Goal: Register for event/course

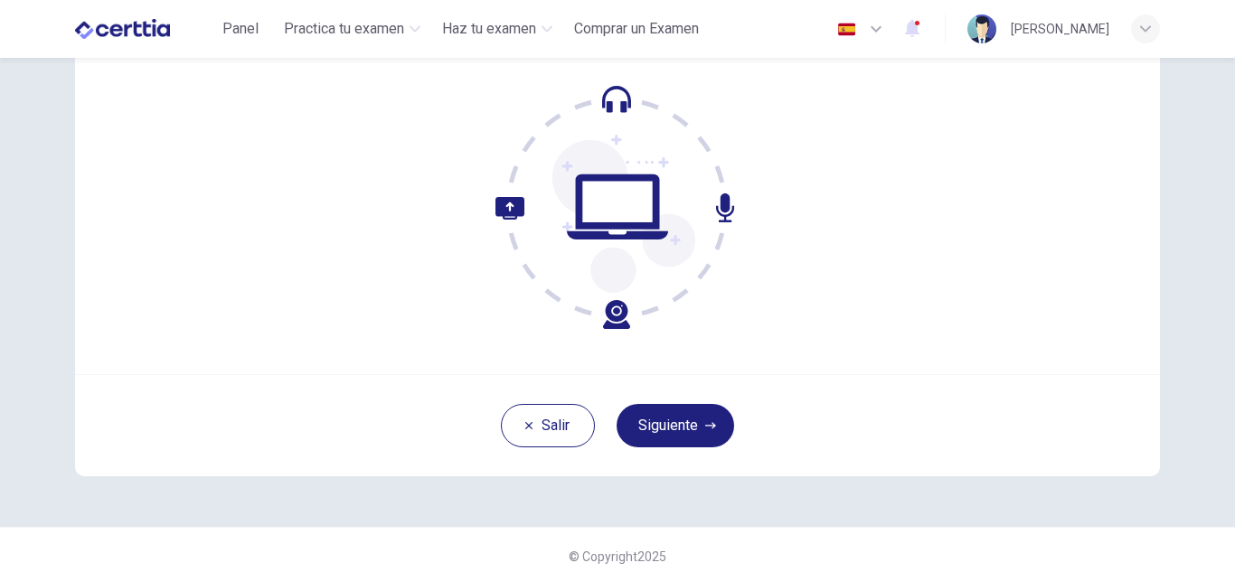
scroll to position [181, 0]
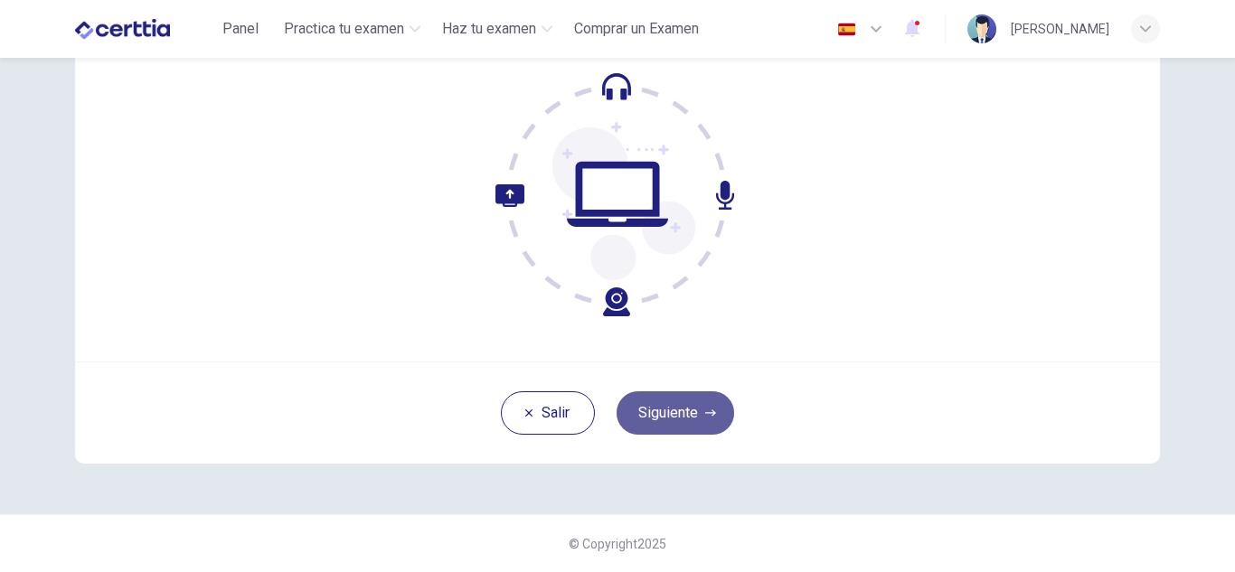
click at [677, 400] on button "Siguiente" at bounding box center [675, 412] width 118 height 43
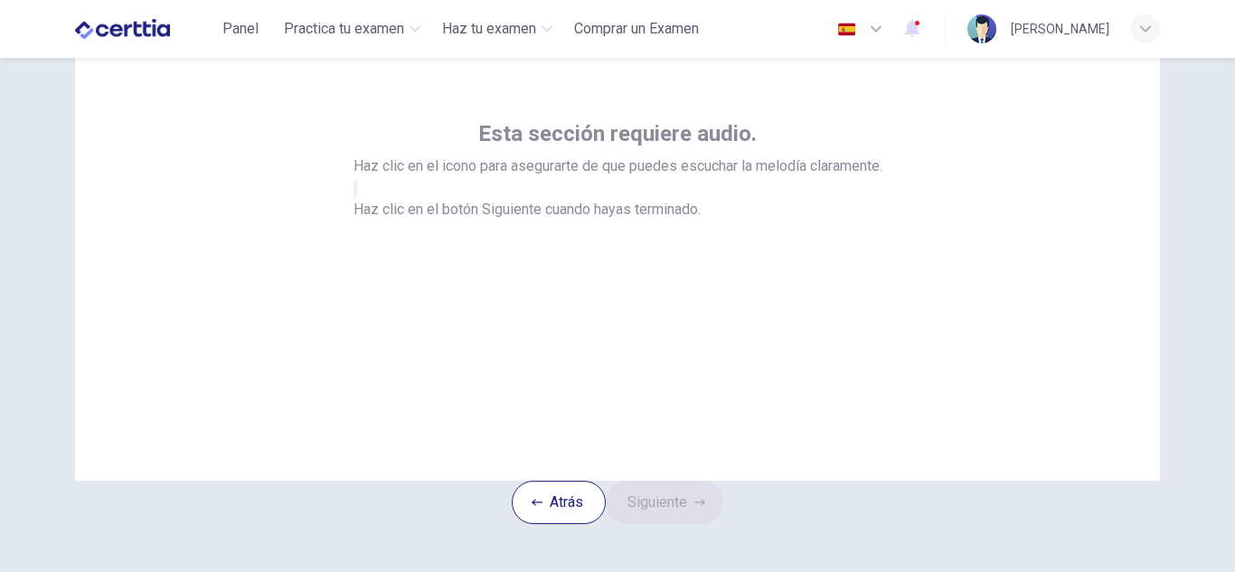
scroll to position [49, 0]
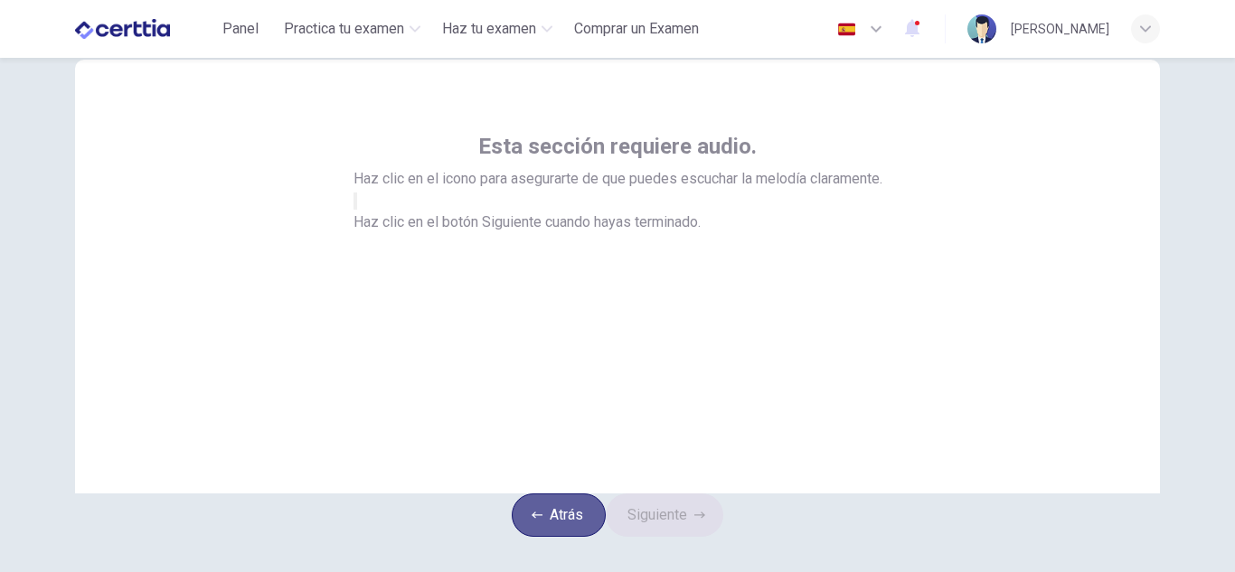
click at [569, 529] on button "Atrás" at bounding box center [559, 515] width 94 height 43
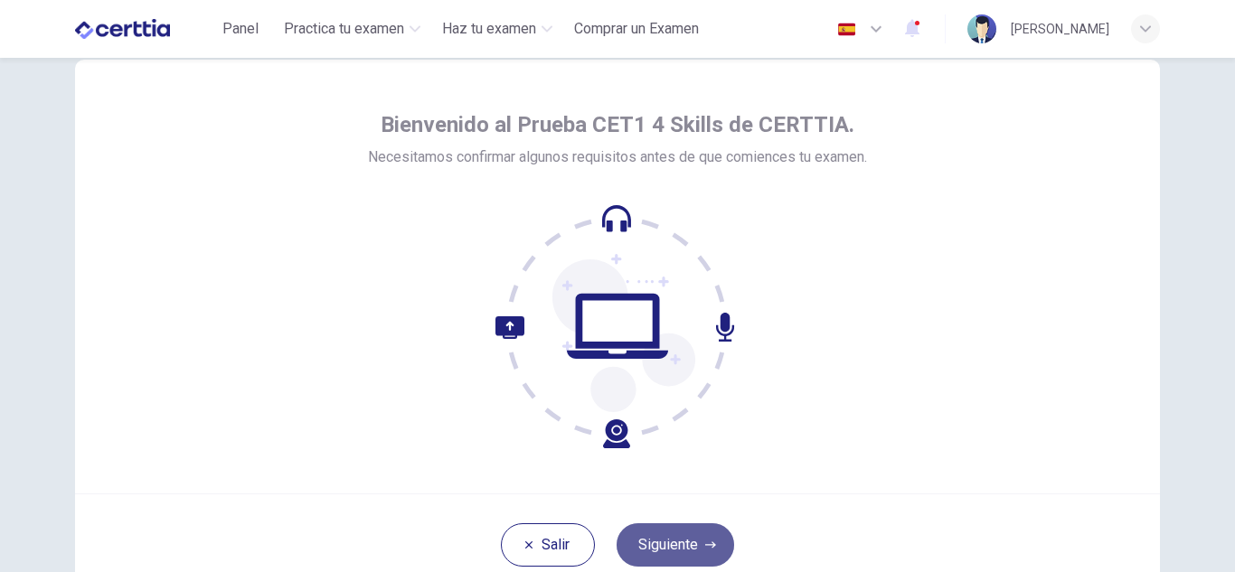
click at [635, 539] on button "Siguiente" at bounding box center [675, 544] width 118 height 43
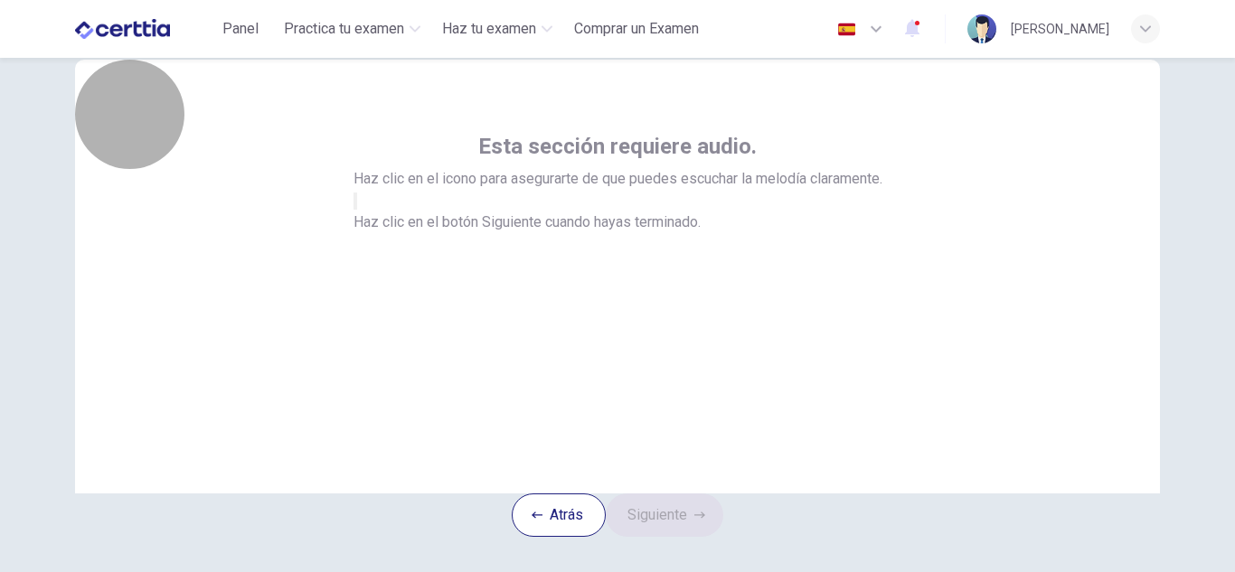
click at [355, 205] on icon "button" at bounding box center [355, 205] width 0 height 0
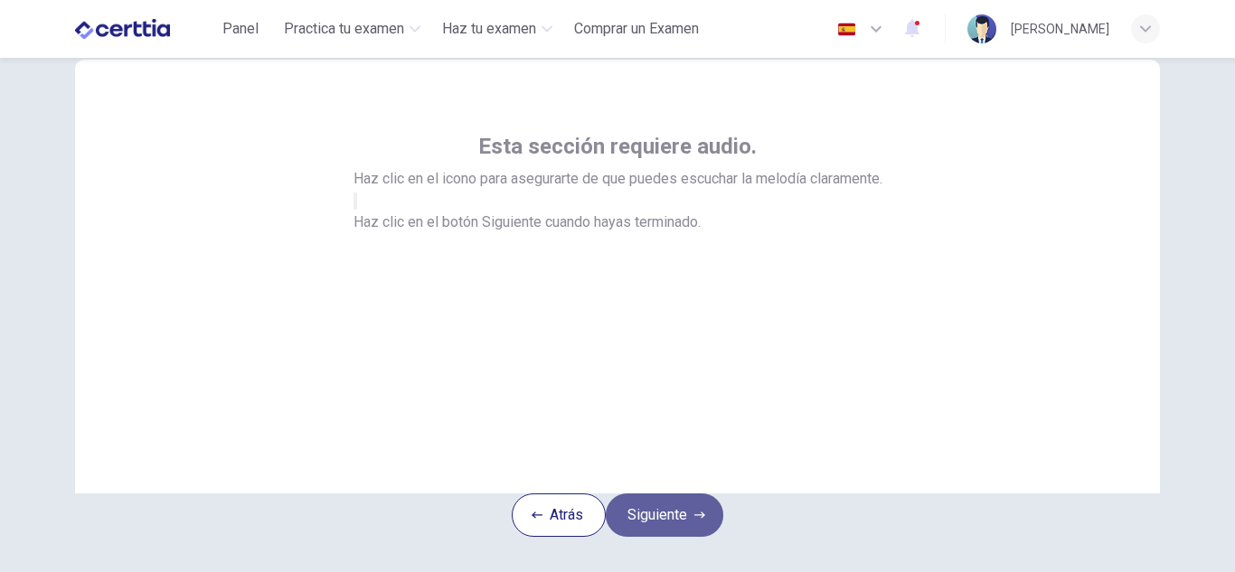
click at [671, 537] on button "Siguiente" at bounding box center [665, 515] width 118 height 43
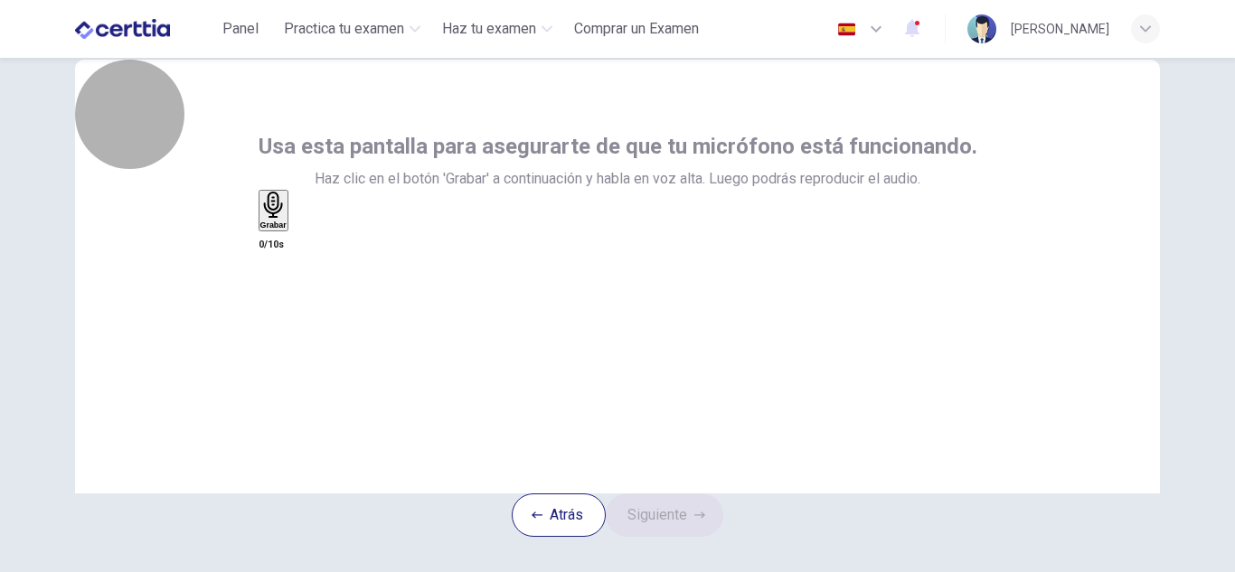
click at [287, 230] on div "Grabar" at bounding box center [273, 211] width 26 height 38
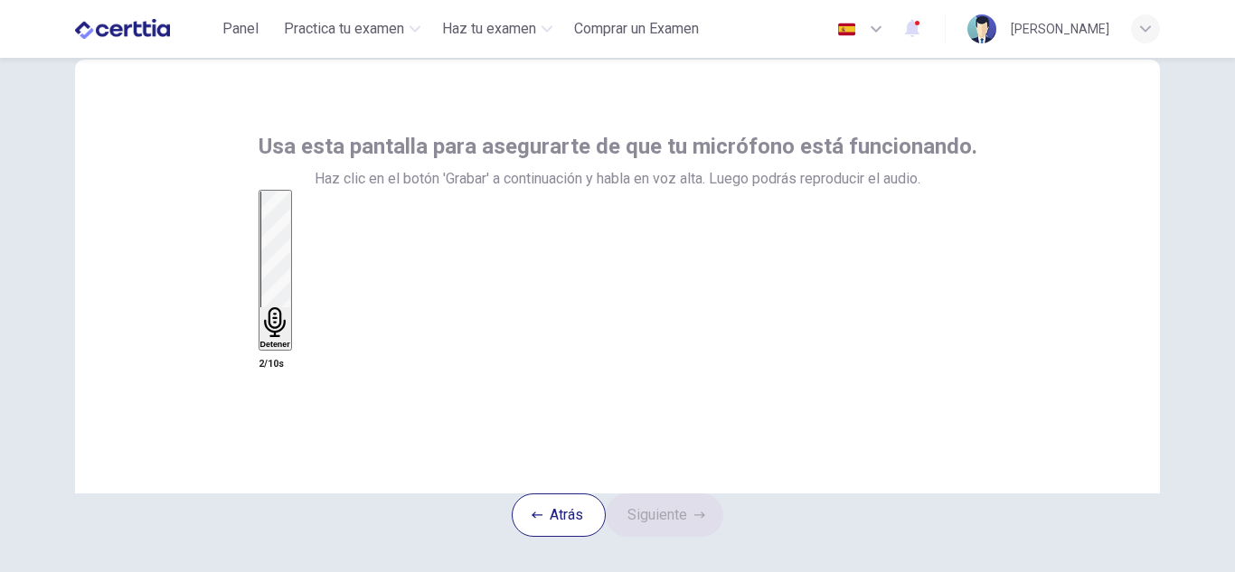
click at [290, 337] on div "Detener" at bounding box center [275, 270] width 30 height 157
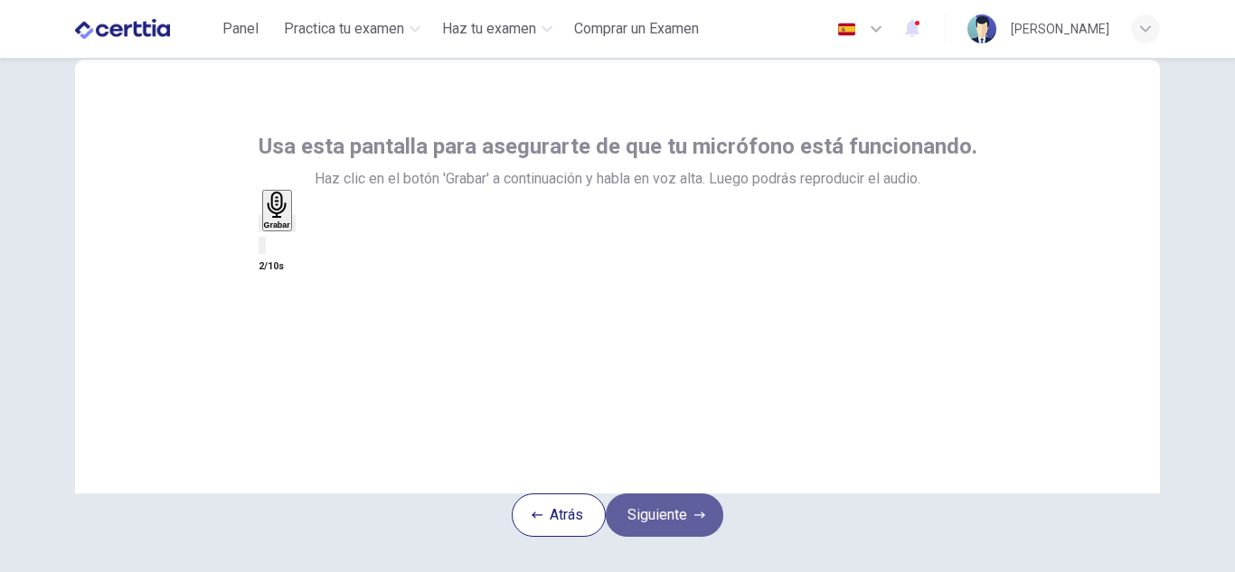
click at [654, 537] on button "Siguiente" at bounding box center [665, 515] width 118 height 43
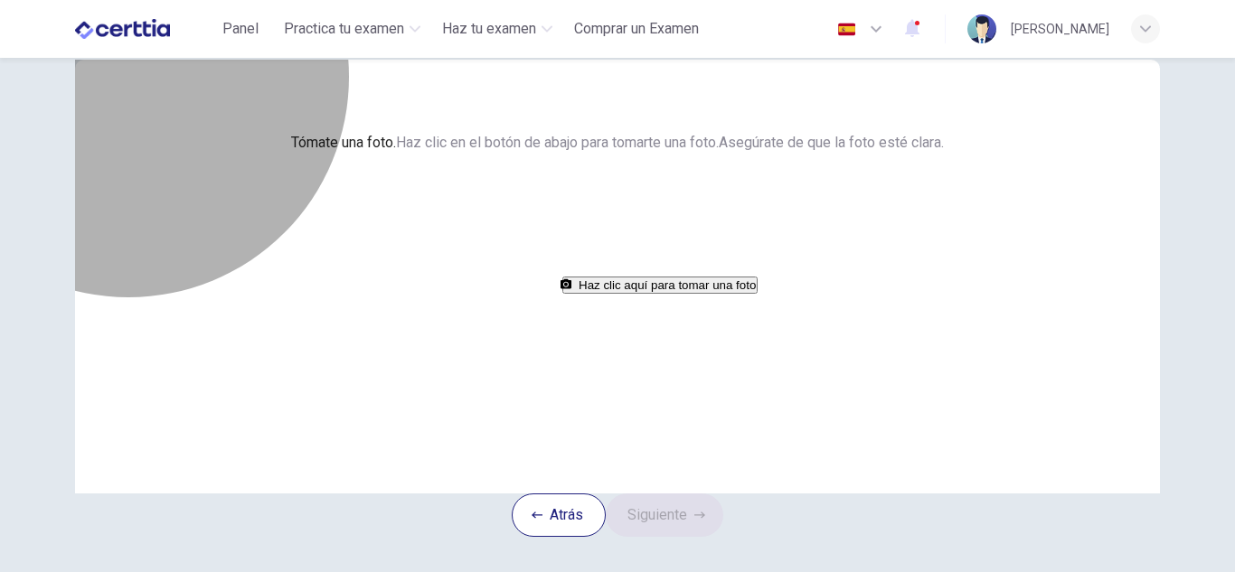
click at [562, 294] on button "Haz clic aquí para tomar una foto" at bounding box center [659, 285] width 195 height 17
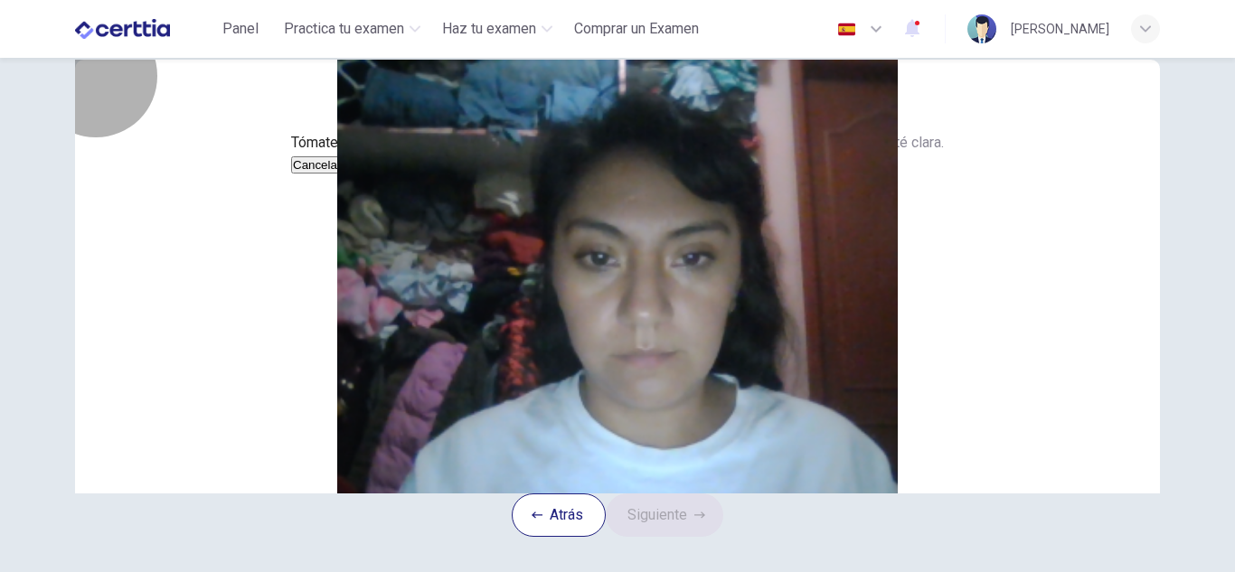
click at [343, 174] on button "Cancelar" at bounding box center [317, 164] width 52 height 17
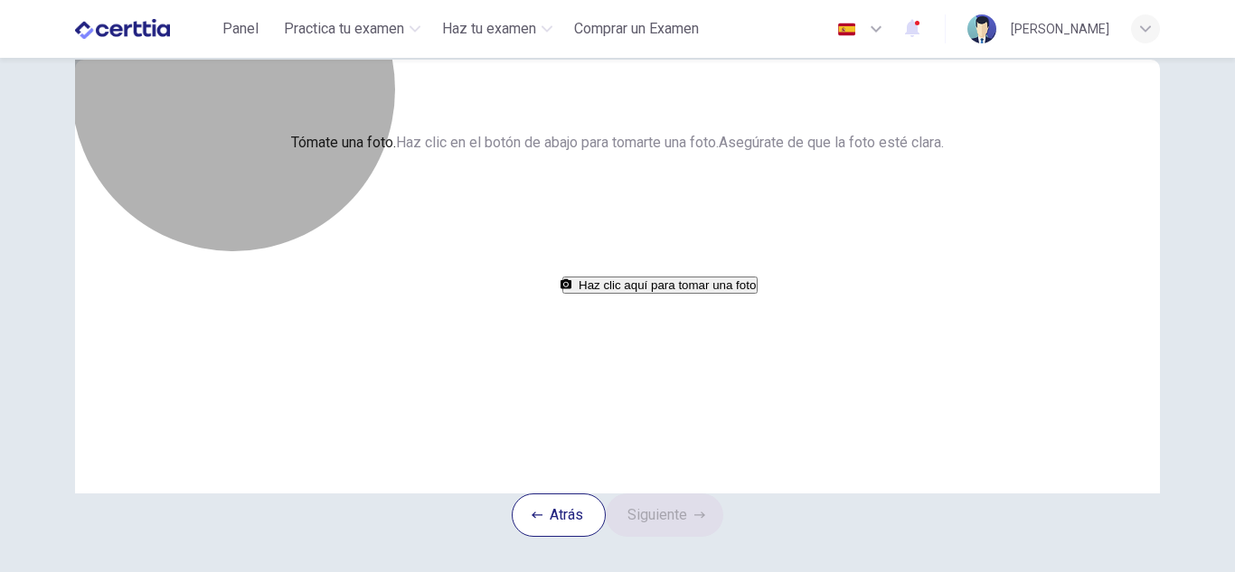
click at [635, 294] on button "Haz clic aquí para tomar una foto" at bounding box center [659, 285] width 195 height 17
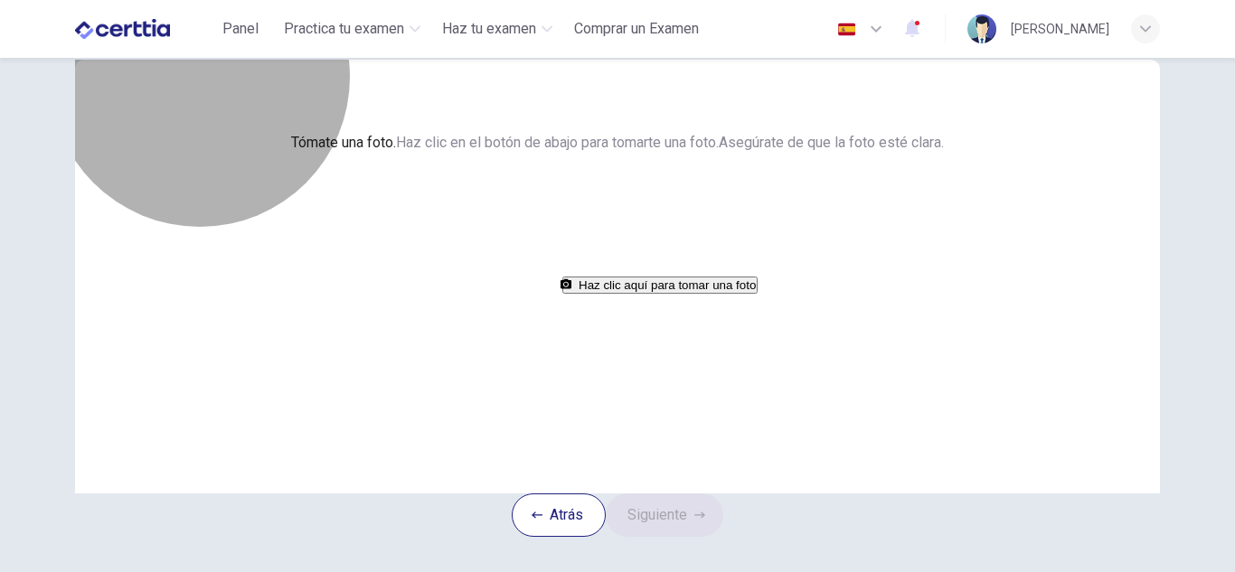
click at [602, 294] on button "Haz clic aquí para tomar una foto" at bounding box center [659, 285] width 195 height 17
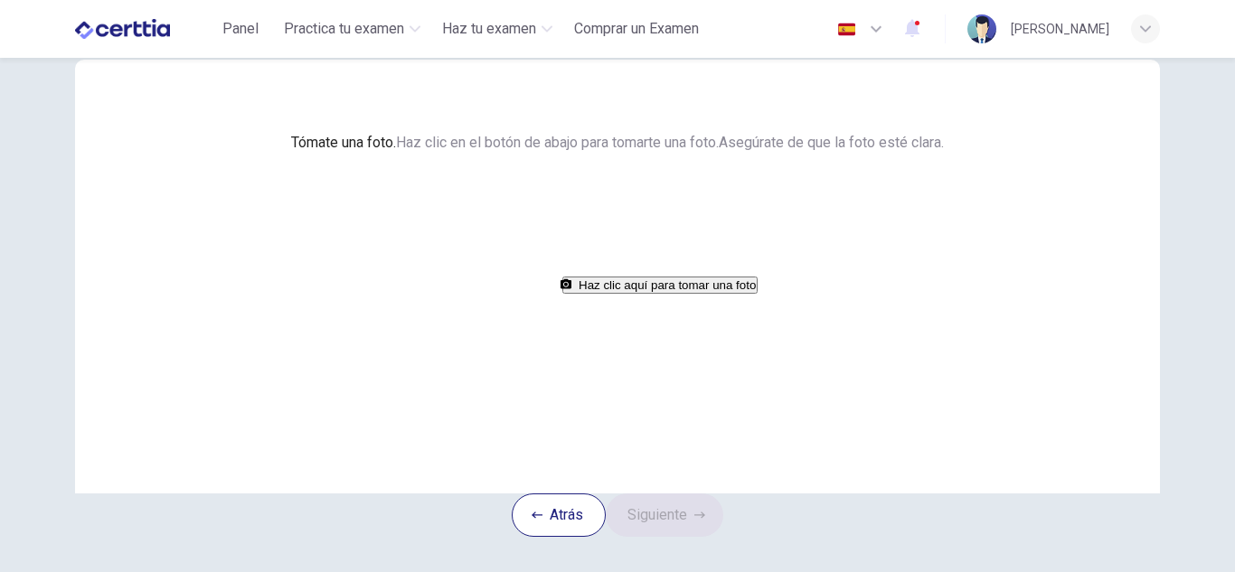
scroll to position [210, 0]
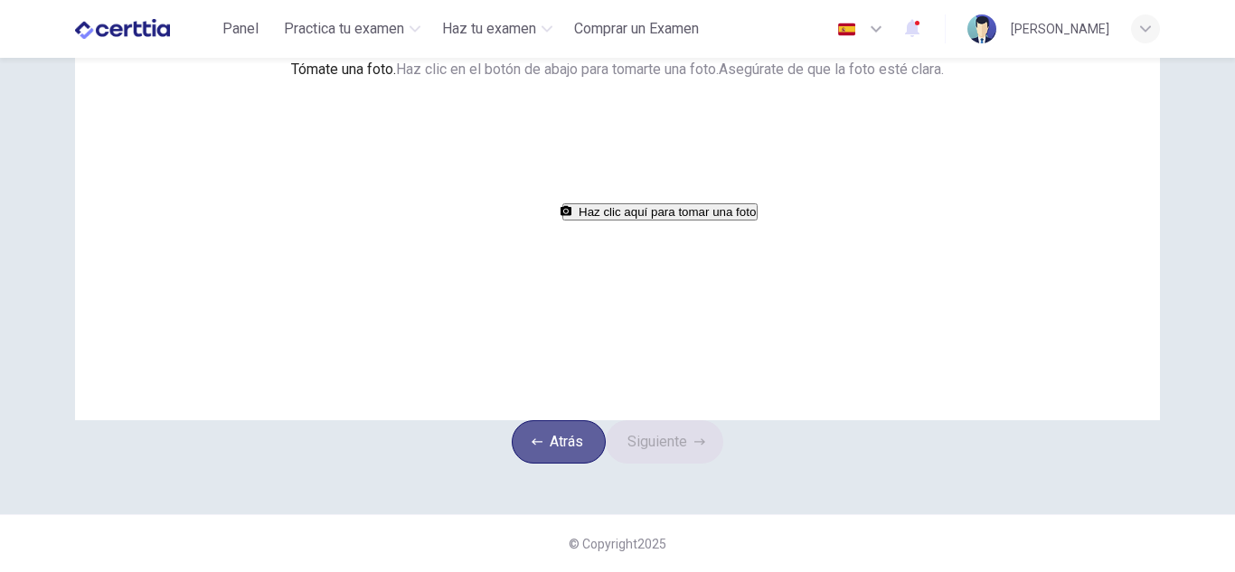
click at [545, 420] on button "Atrás" at bounding box center [559, 441] width 94 height 43
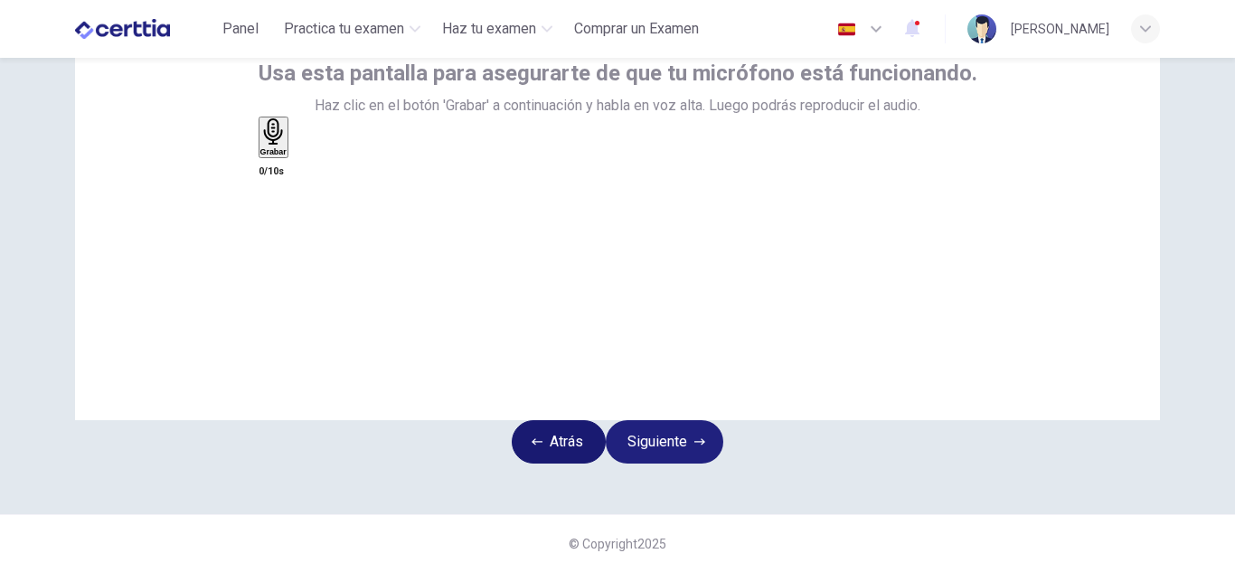
scroll to position [181, 0]
click at [287, 156] on div "Grabar" at bounding box center [273, 137] width 26 height 38
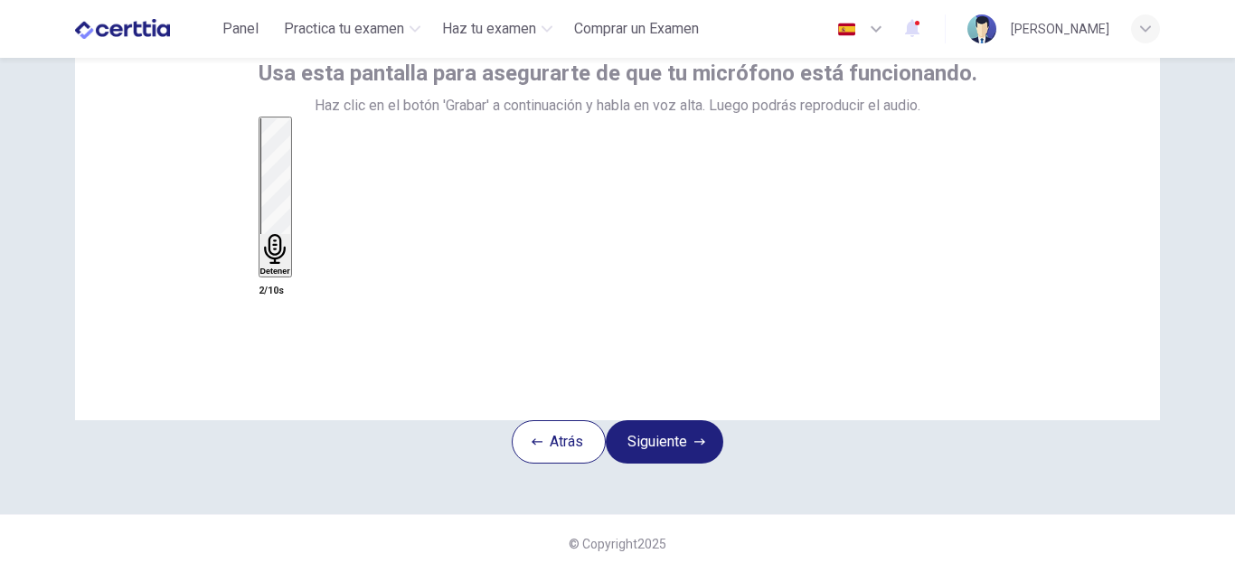
click at [290, 194] on div "Detener" at bounding box center [275, 196] width 30 height 157
click at [311, 172] on icon "button" at bounding box center [306, 165] width 10 height 13
click at [661, 420] on button "Siguiente" at bounding box center [665, 441] width 118 height 43
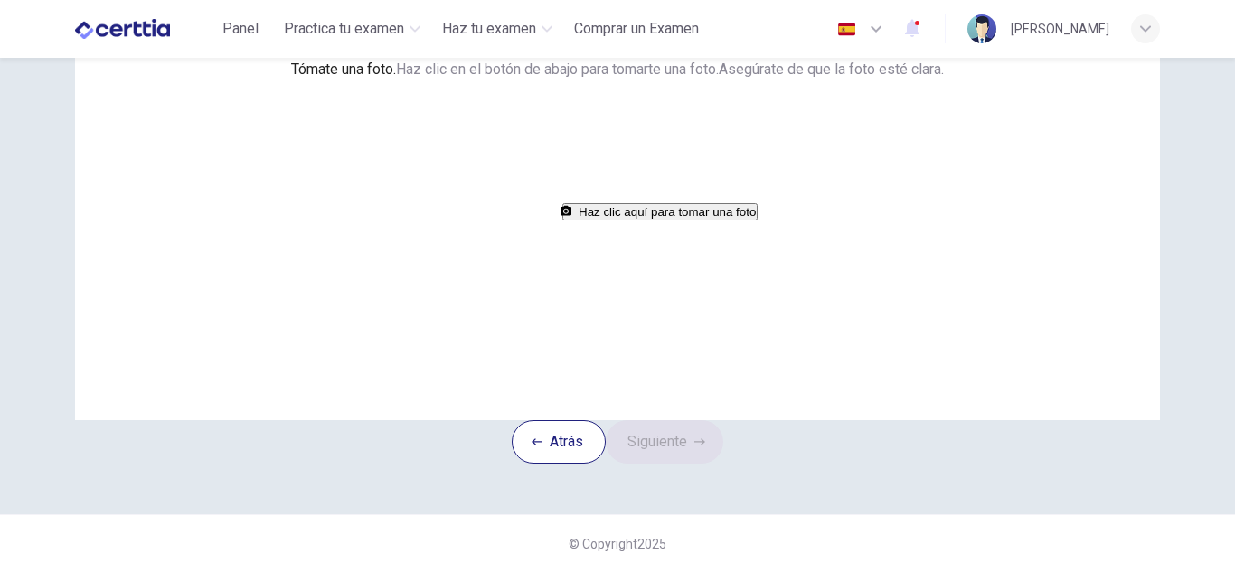
click at [643, 221] on button "Haz clic aquí para tomar una foto" at bounding box center [659, 211] width 195 height 17
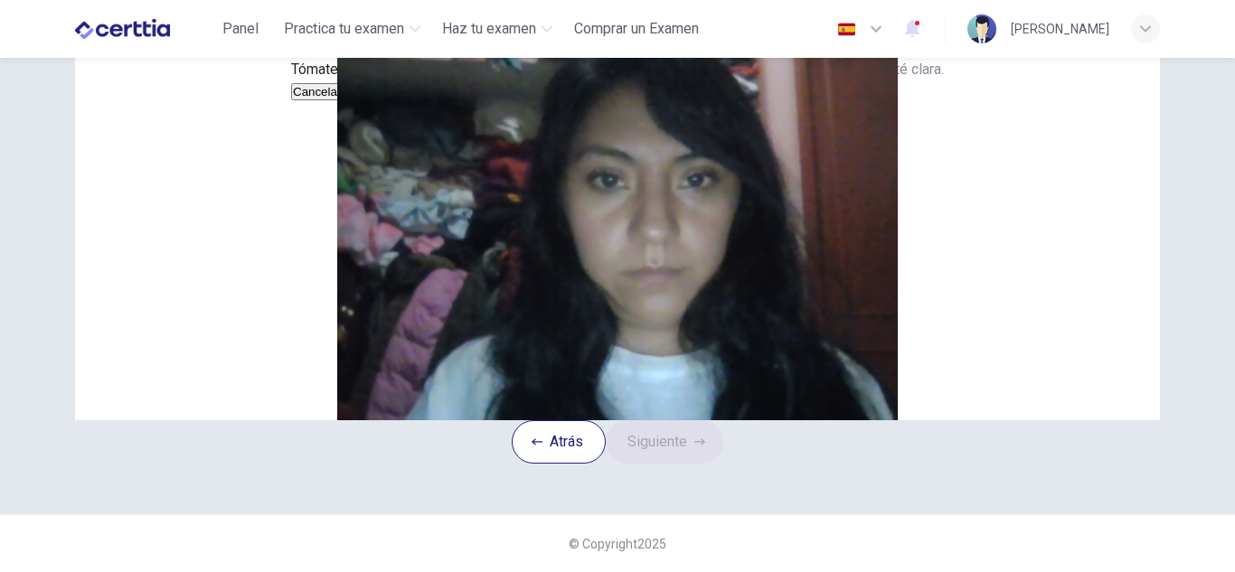
click at [390, 100] on button "Guardar" at bounding box center [367, 91] width 48 height 17
click at [658, 464] on button "Siguiente" at bounding box center [665, 441] width 118 height 43
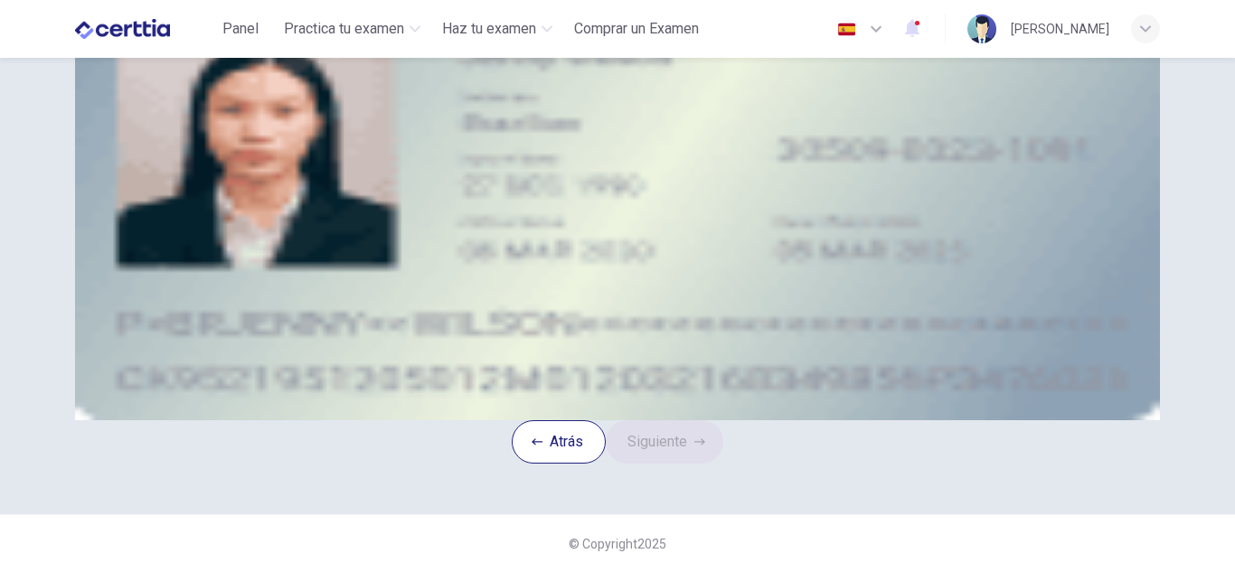
click at [502, 125] on div "Subir imagen" at bounding box center [617, 113] width 817 height 23
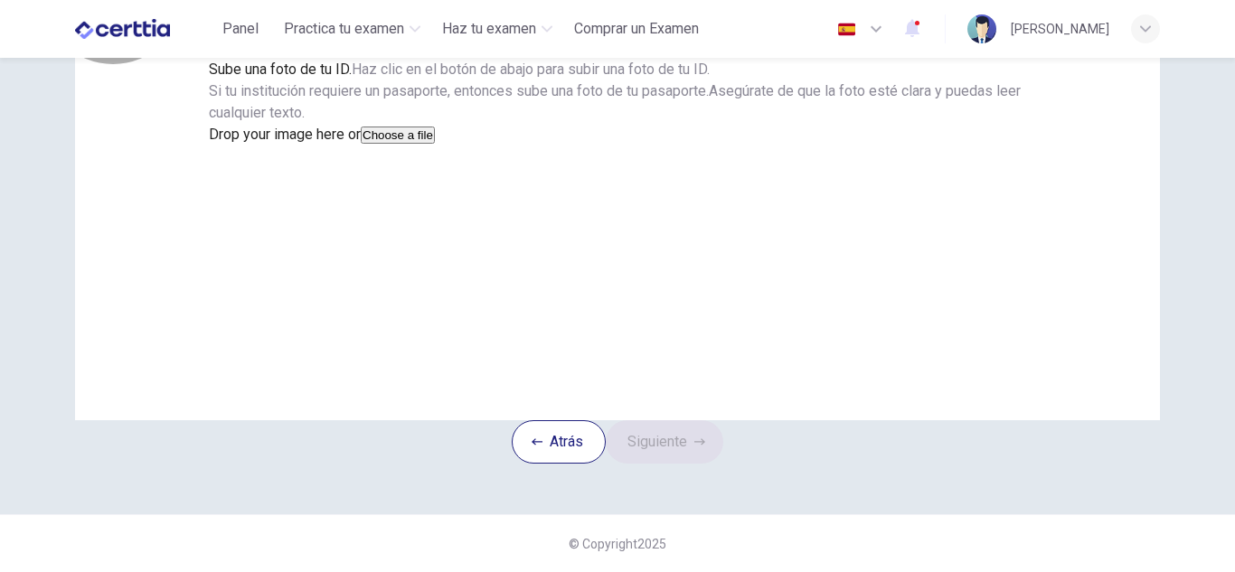
click at [435, 144] on button "Choose a file" at bounding box center [398, 135] width 74 height 17
click at [257, 187] on button "Guardar" at bounding box center [233, 178] width 48 height 17
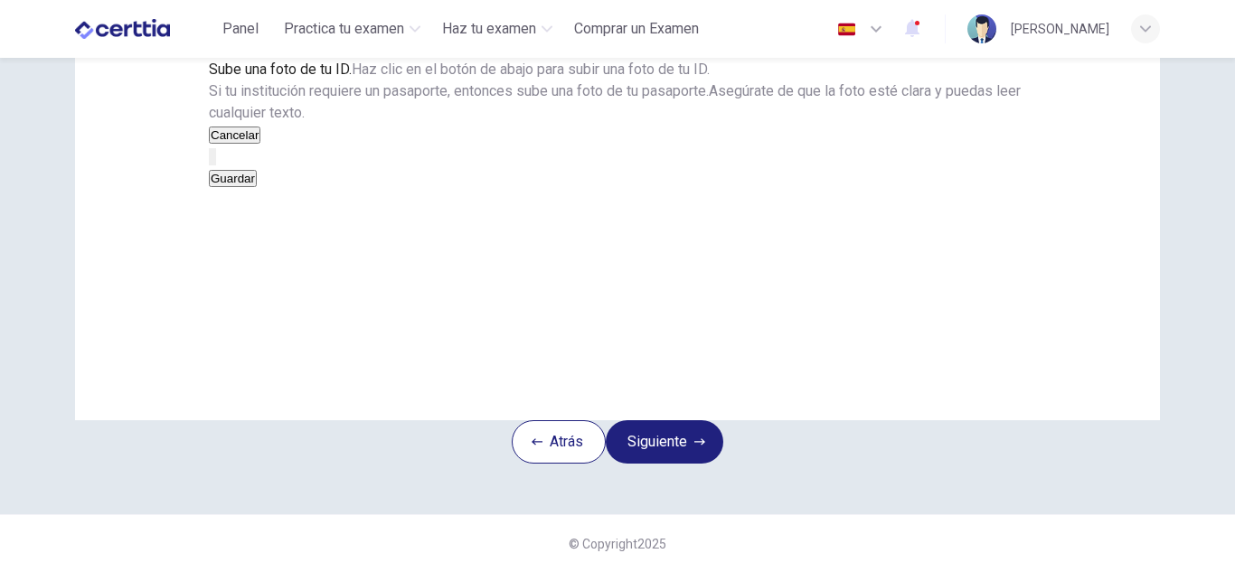
click at [257, 187] on button "Guardar" at bounding box center [233, 178] width 48 height 17
click at [657, 464] on button "Siguiente" at bounding box center [665, 441] width 118 height 43
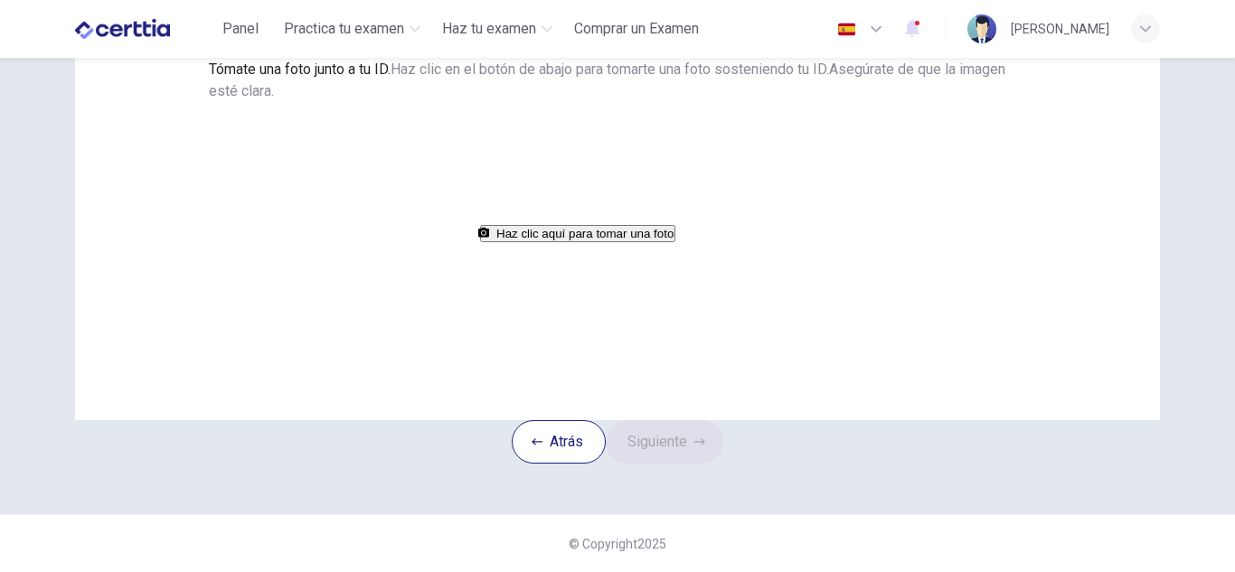
click at [624, 242] on button "Haz clic aquí para tomar una foto" at bounding box center [577, 233] width 195 height 17
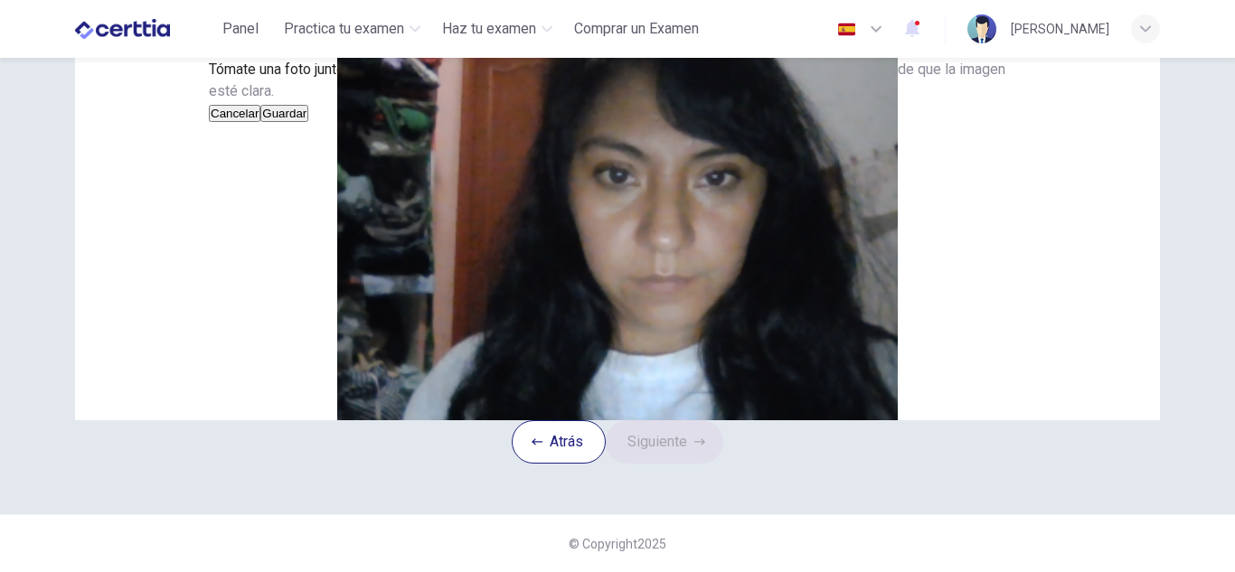
click at [308, 122] on button "Guardar" at bounding box center [284, 113] width 48 height 17
click at [671, 464] on button "Siguiente" at bounding box center [665, 441] width 118 height 43
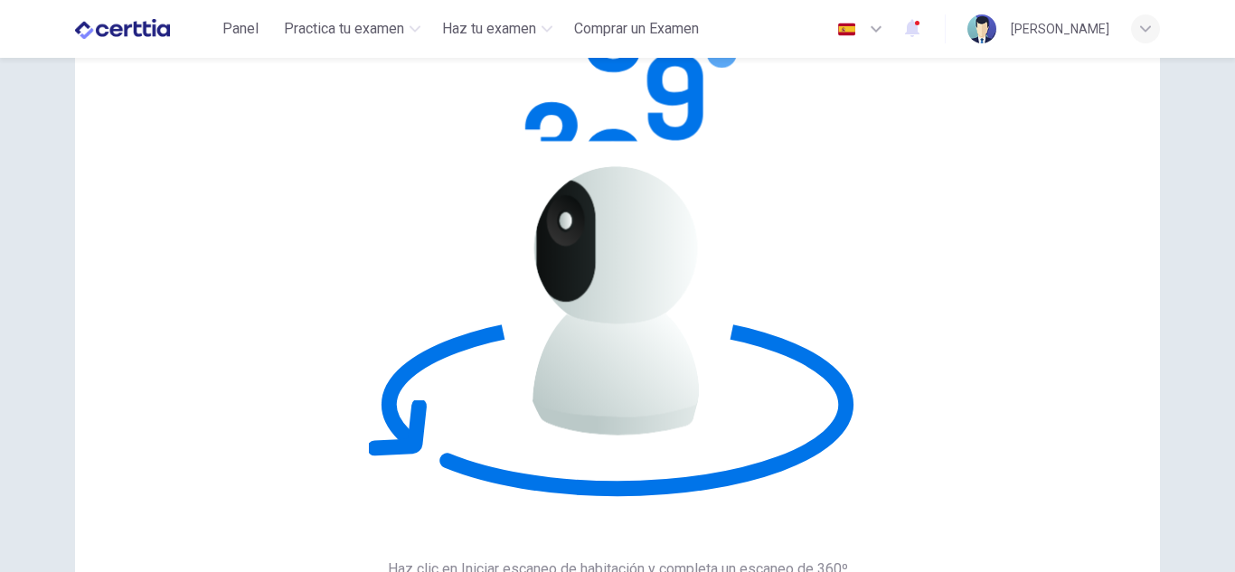
scroll to position [73, 0]
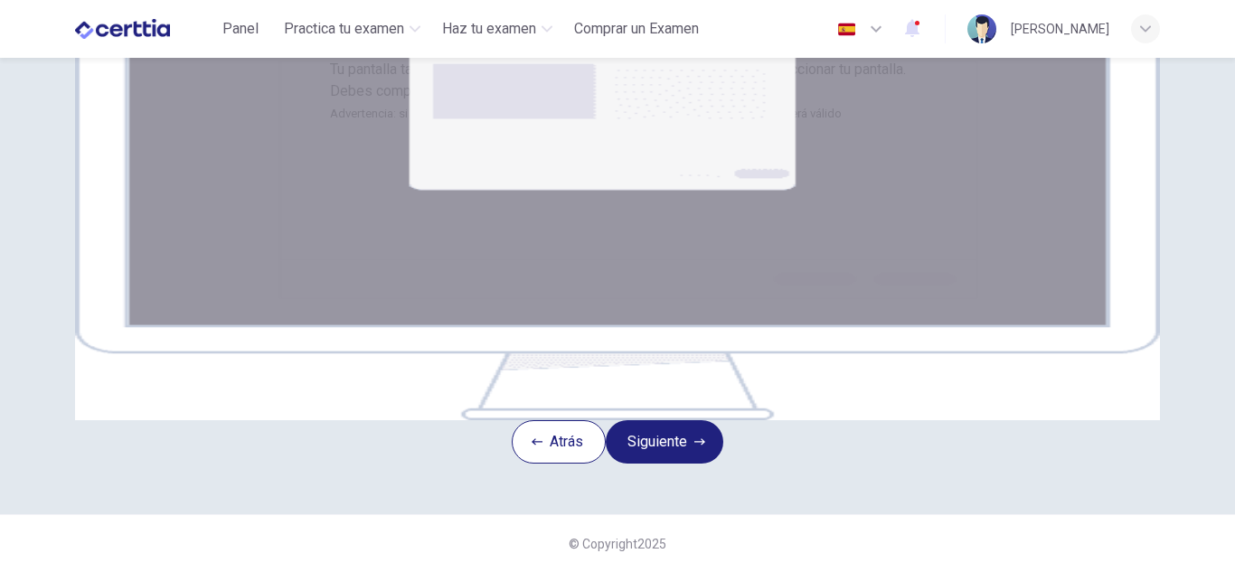
scroll to position [279, 0]
click at [644, 464] on button "Siguiente" at bounding box center [665, 441] width 118 height 43
click at [665, 464] on button "Siguiente" at bounding box center [665, 441] width 118 height 43
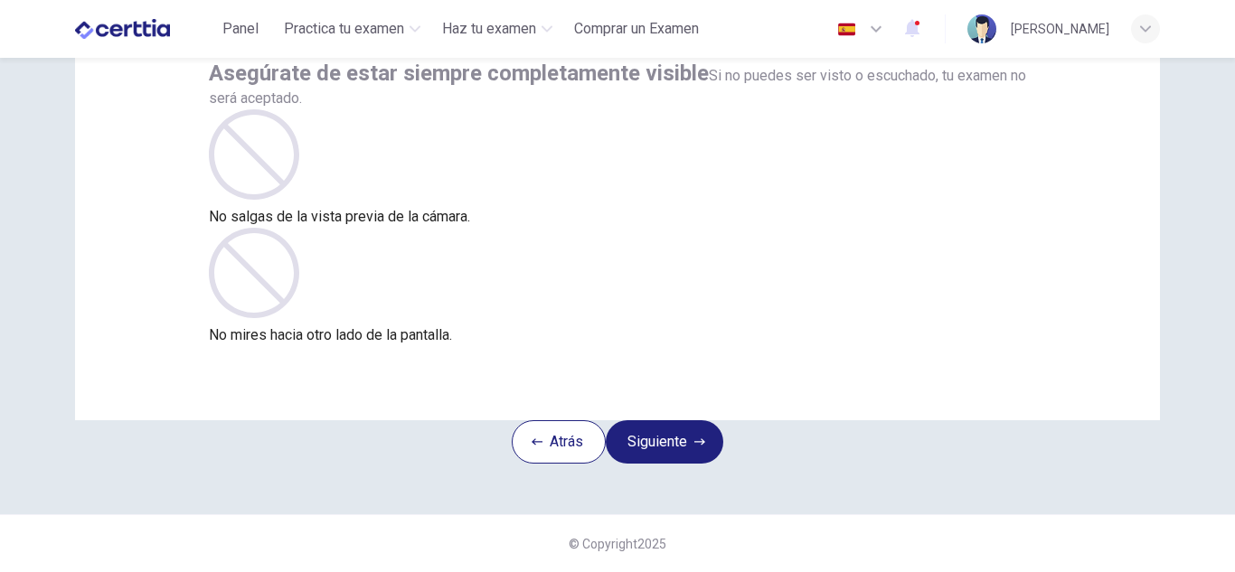
scroll to position [181, 0]
click at [694, 422] on button "Siguiente" at bounding box center [665, 441] width 118 height 43
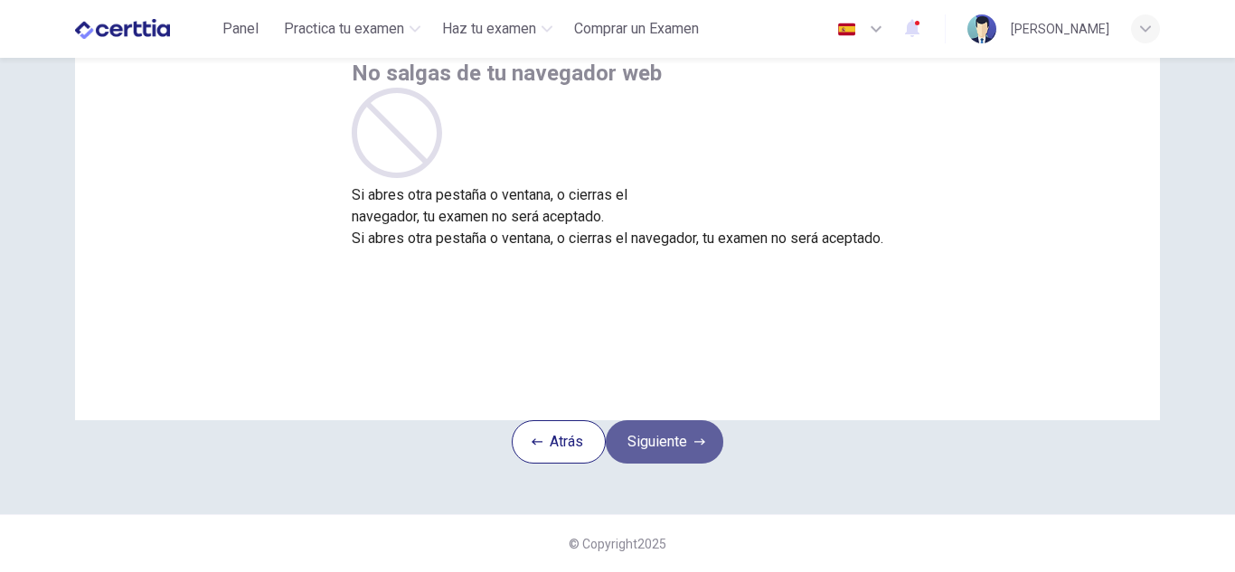
click at [694, 422] on button "Siguiente" at bounding box center [665, 441] width 118 height 43
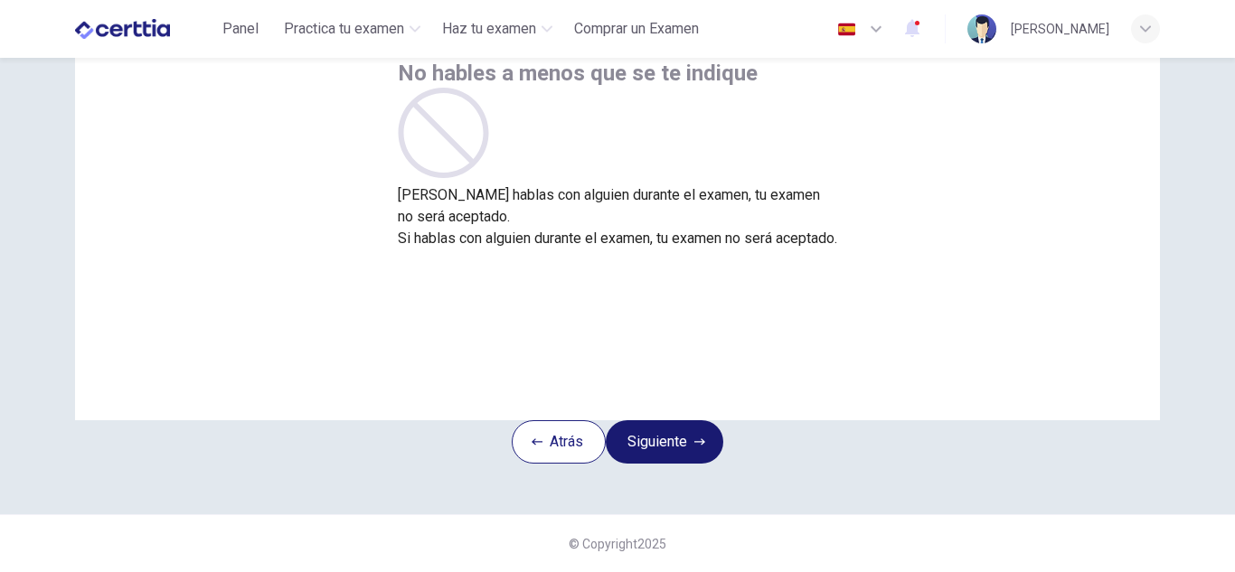
click at [694, 422] on button "Siguiente" at bounding box center [665, 441] width 118 height 43
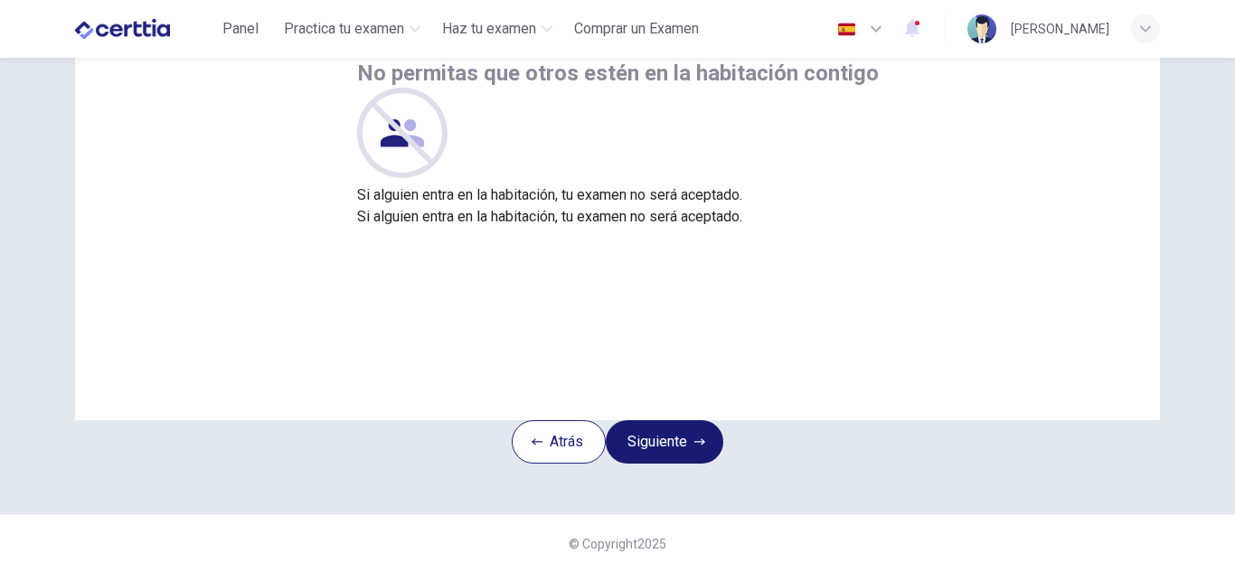
click at [694, 422] on button "Siguiente" at bounding box center [665, 441] width 118 height 43
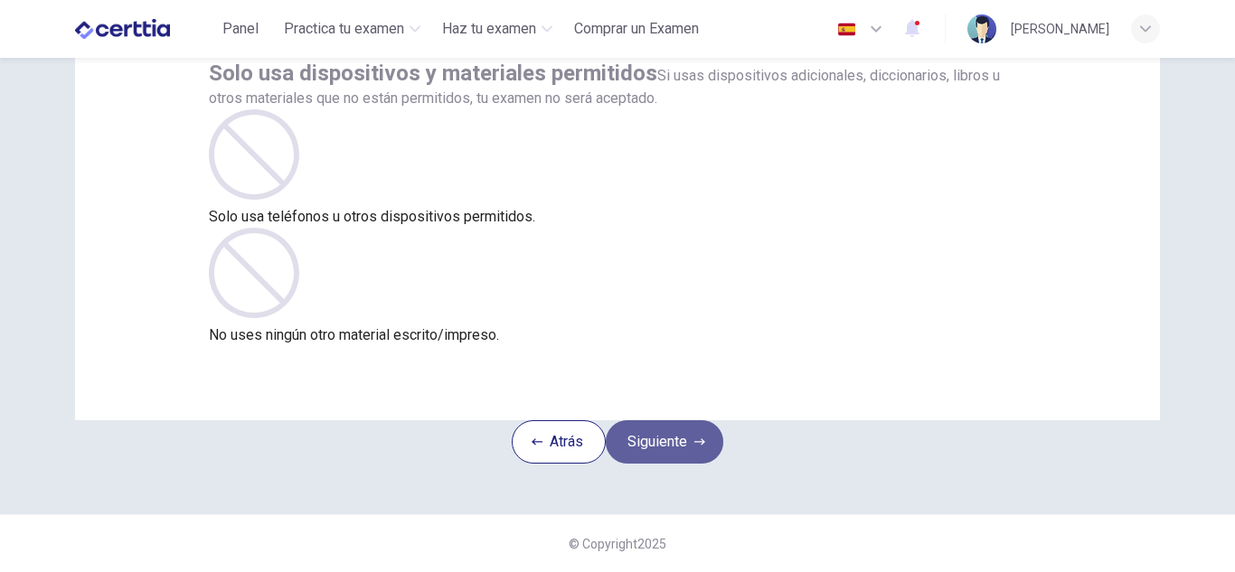
click at [694, 422] on button "Siguiente" at bounding box center [665, 441] width 118 height 43
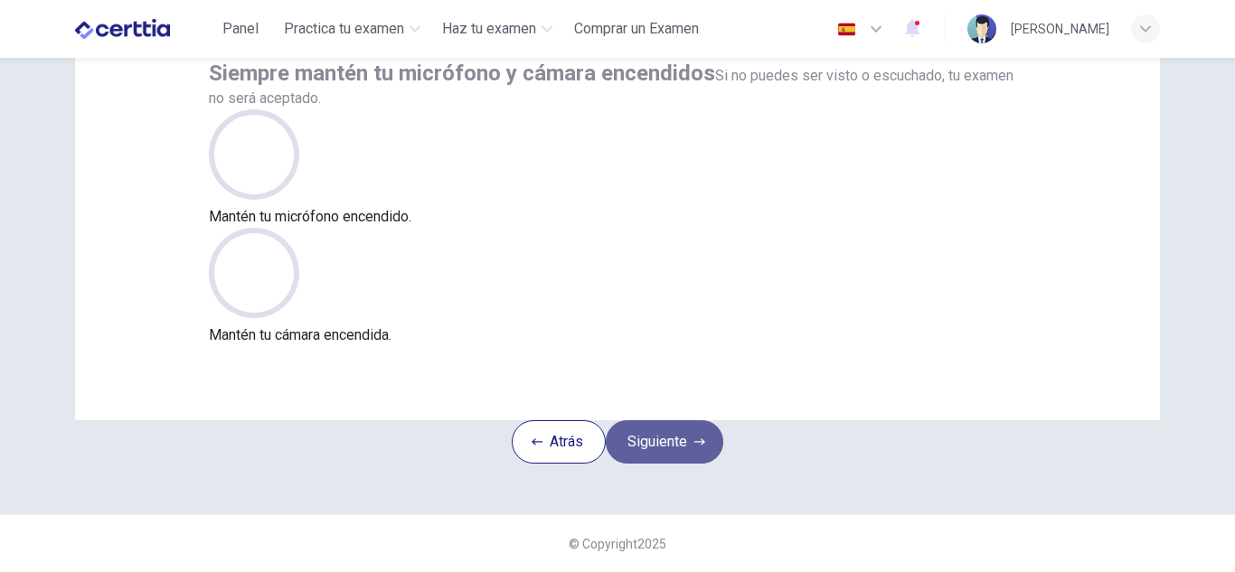
click at [694, 422] on button "Siguiente" at bounding box center [665, 441] width 118 height 43
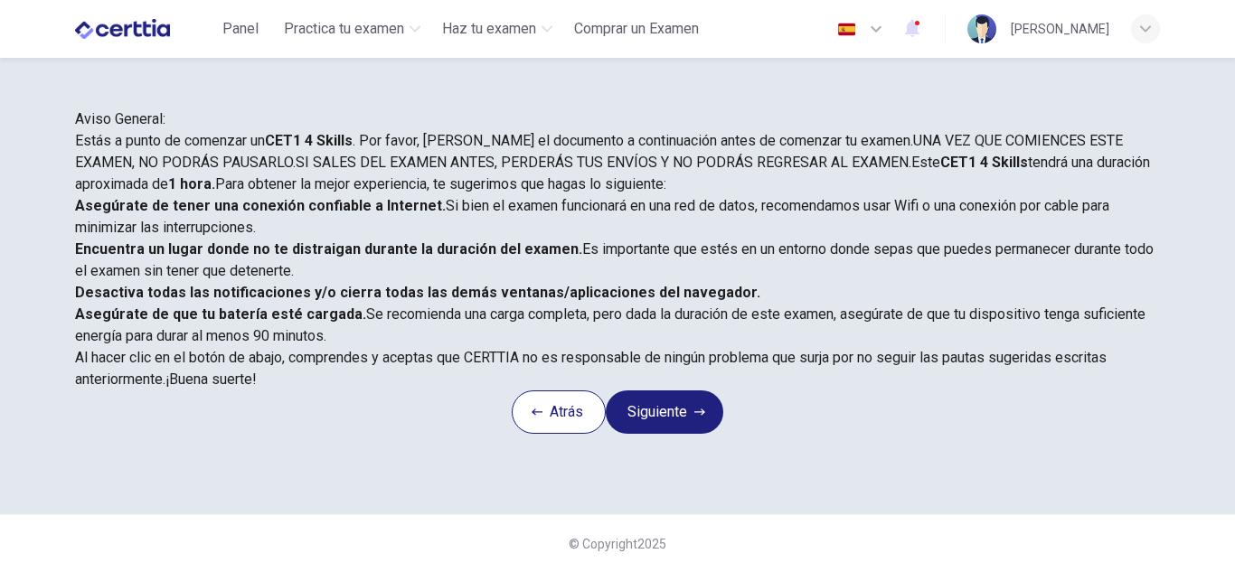
scroll to position [0, 0]
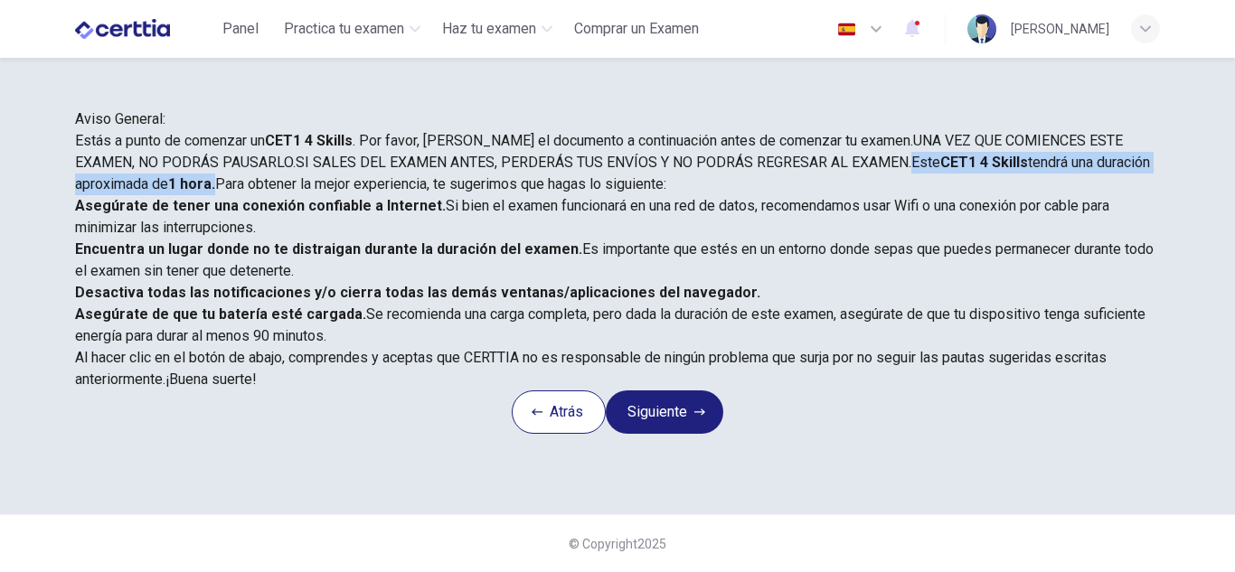
drag, startPoint x: 988, startPoint y: 168, endPoint x: 991, endPoint y: 220, distance: 51.6
click at [991, 220] on div "Estás a punto de comenzar un CET1 4 Skills . Por favor, [PERSON_NAME] el docume…" at bounding box center [617, 260] width 1085 height 260
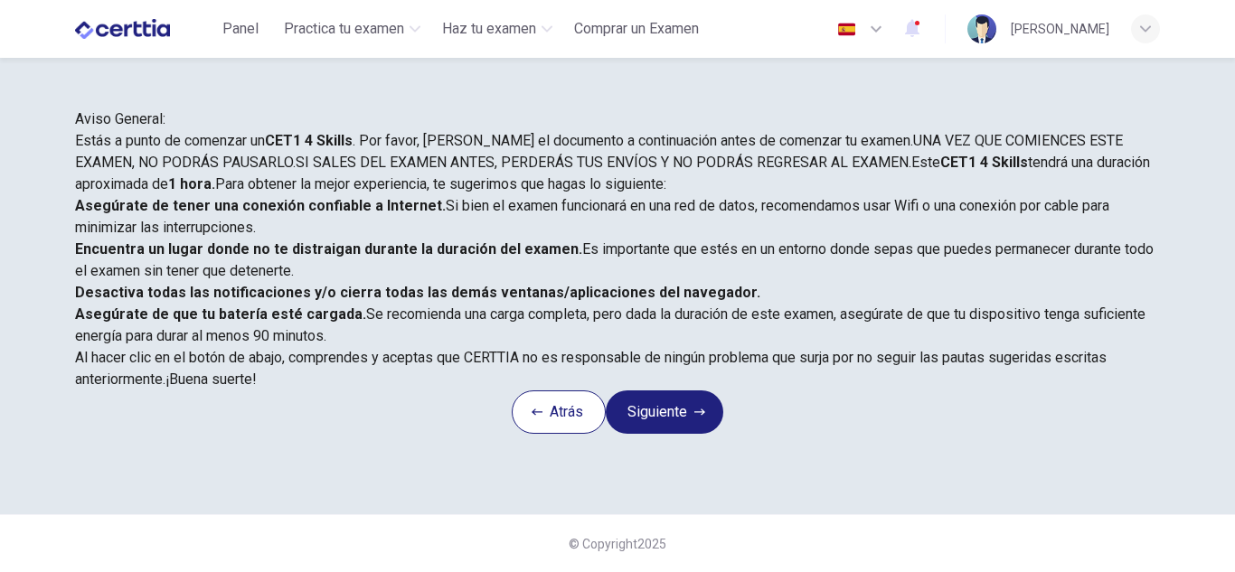
scroll to position [386, 0]
click at [659, 434] on button "Siguiente" at bounding box center [665, 411] width 118 height 43
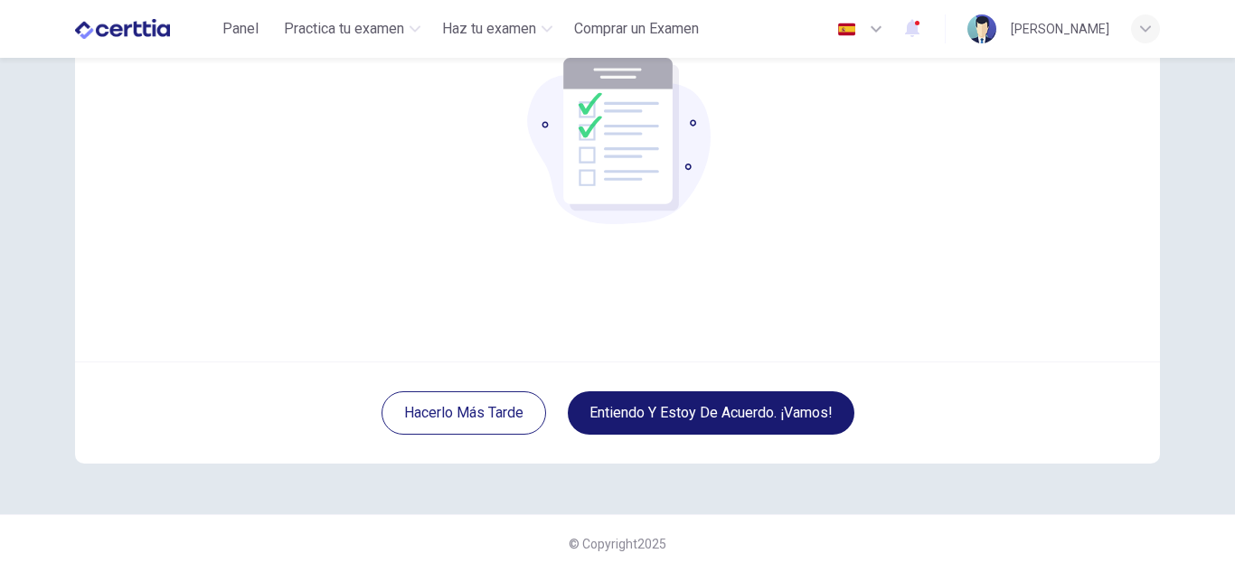
scroll to position [181, 0]
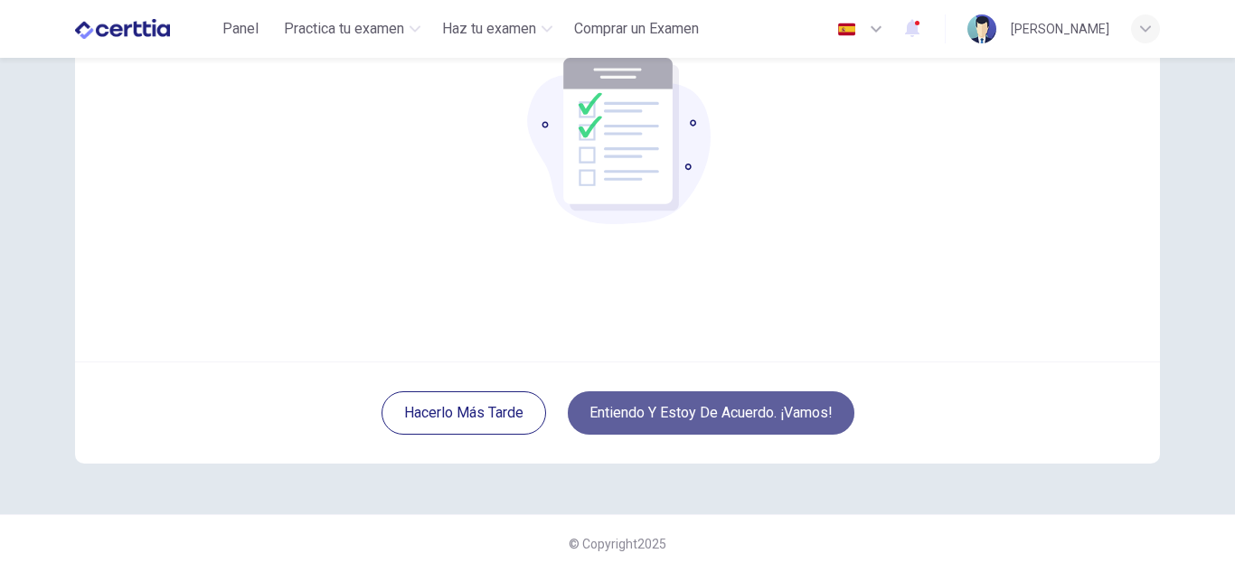
click at [656, 405] on button "Entiendo y estoy de acuerdo. ¡Vamos!" at bounding box center [711, 412] width 287 height 43
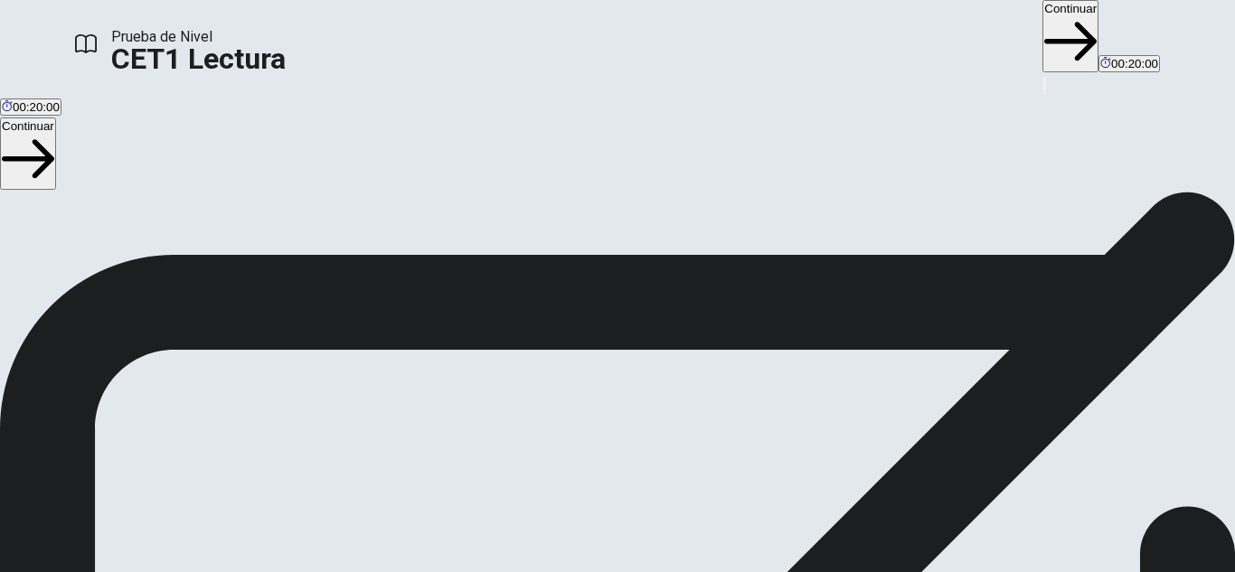
click at [1042, 42] on button "Continuar" at bounding box center [1070, 36] width 56 height 72
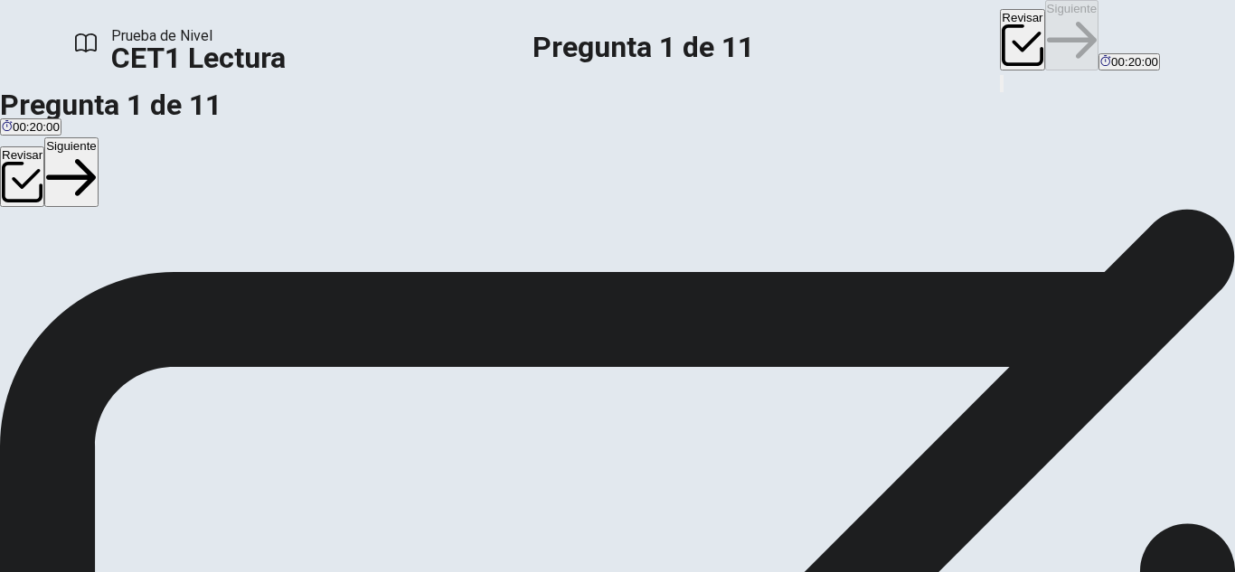
scroll to position [0, 0]
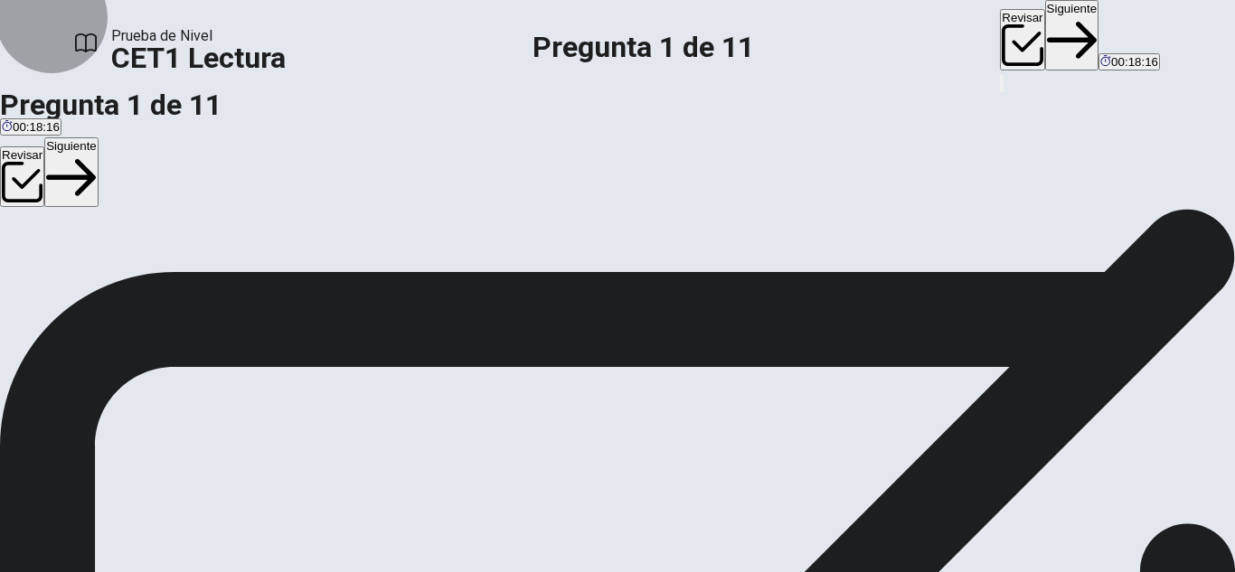
click at [1000, 30] on button "Revisar" at bounding box center [1022, 39] width 44 height 61
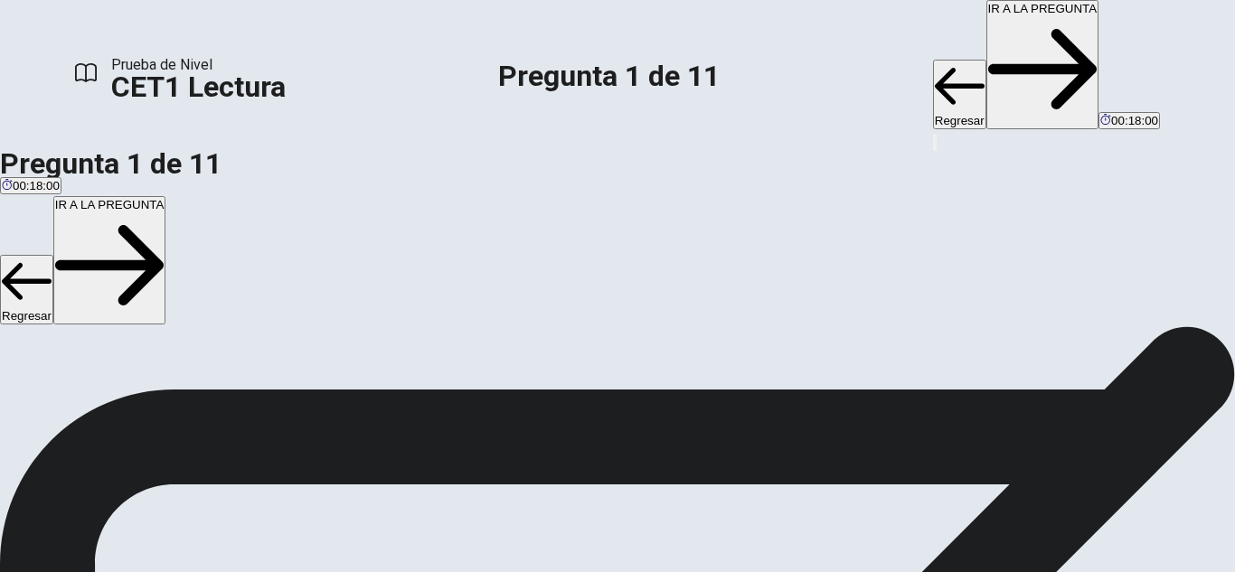
scroll to position [33, 0]
click at [933, 60] on button "Regresar" at bounding box center [959, 95] width 53 height 70
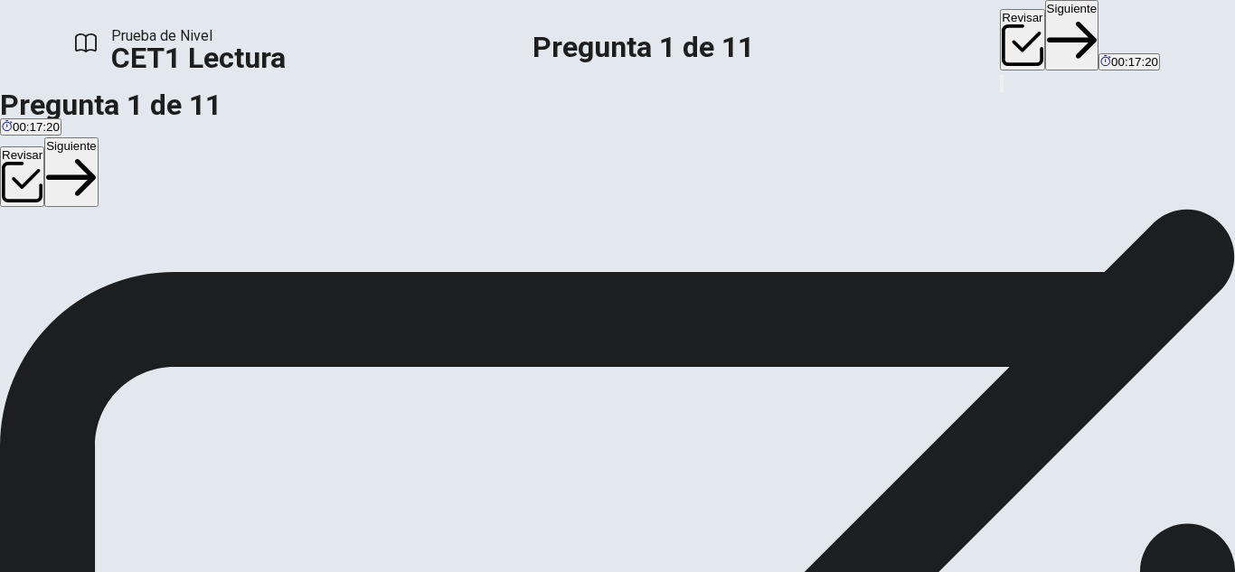
click at [1045, 38] on button "Siguiente" at bounding box center [1072, 35] width 54 height 71
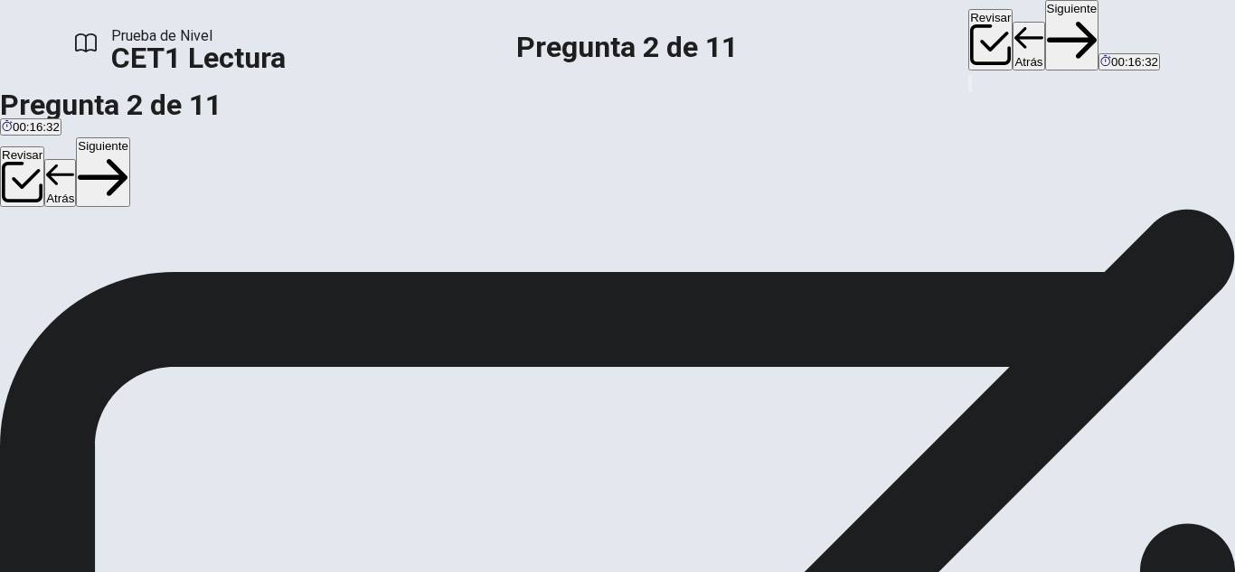
scroll to position [127, 0]
drag, startPoint x: 1136, startPoint y: 352, endPoint x: 1140, endPoint y: 365, distance: 14.0
drag, startPoint x: 1140, startPoint y: 365, endPoint x: 1143, endPoint y: 384, distance: 19.3
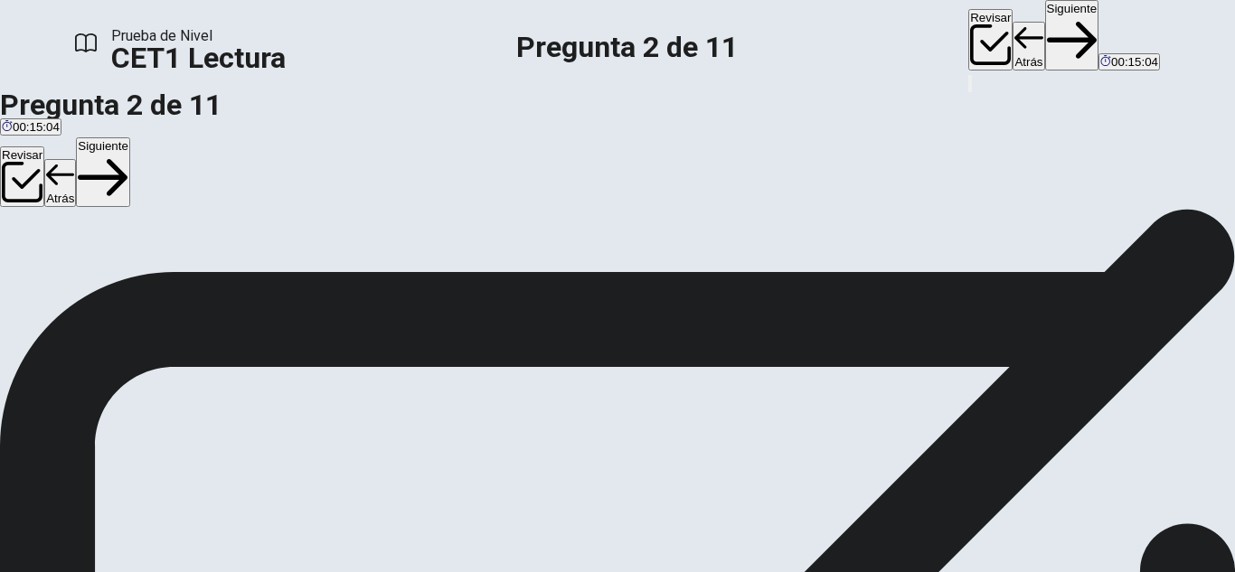
scroll to position [68, 0]
click at [1045, 33] on button "Siguiente" at bounding box center [1072, 35] width 54 height 71
drag, startPoint x: 1141, startPoint y: 203, endPoint x: 1148, endPoint y: 230, distance: 27.2
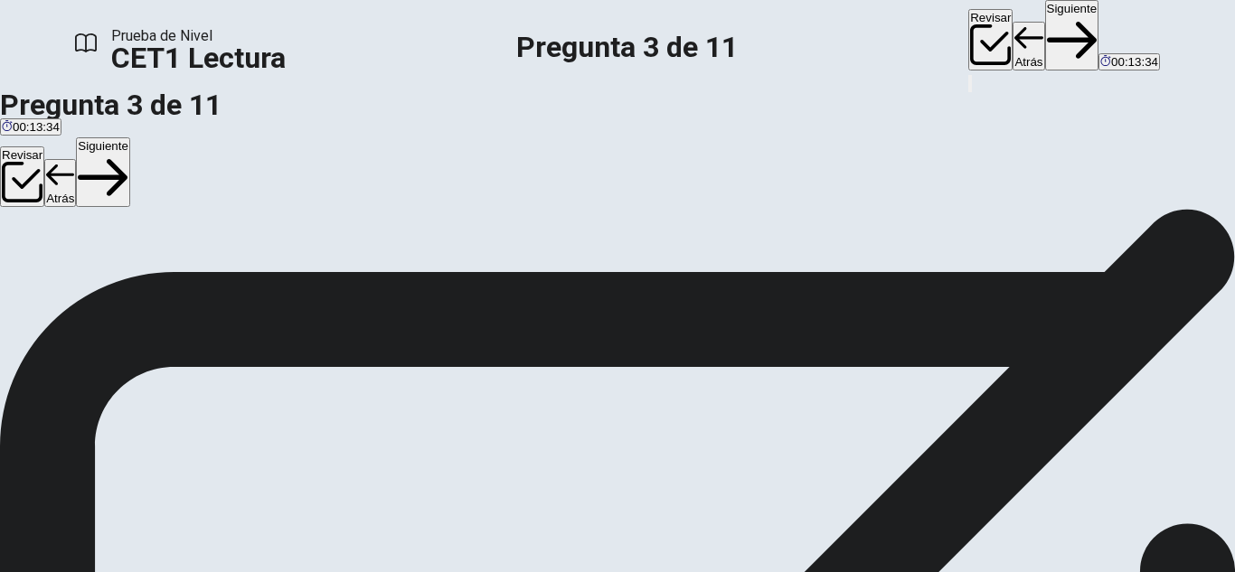
drag, startPoint x: 1136, startPoint y: 371, endPoint x: 1138, endPoint y: 391, distance: 20.9
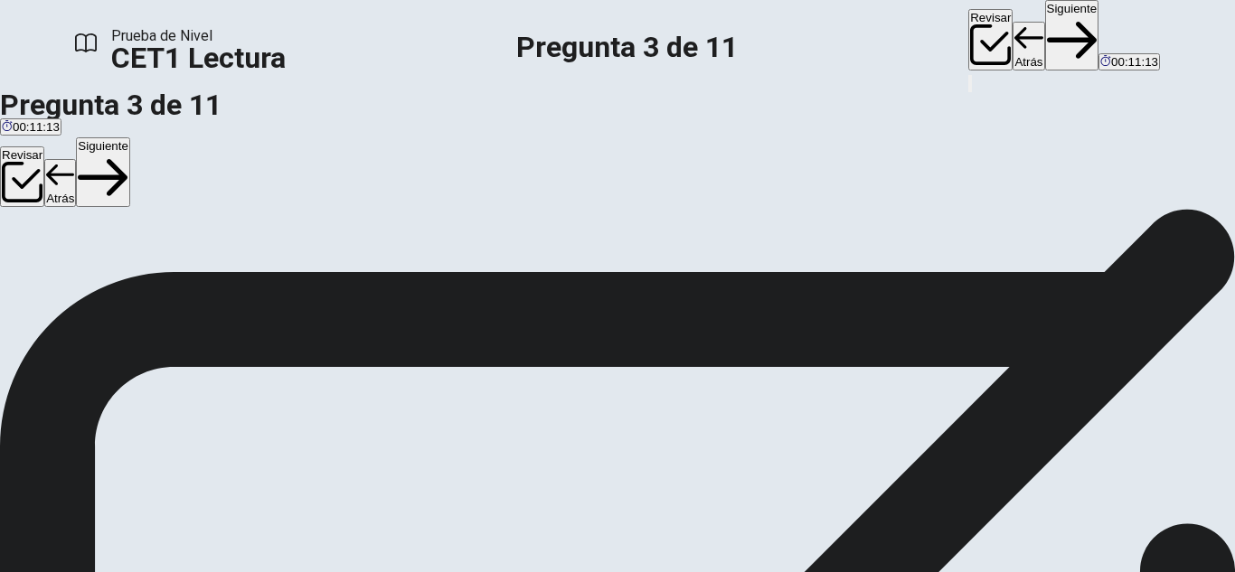
drag, startPoint x: 1138, startPoint y: 391, endPoint x: 1139, endPoint y: 402, distance: 10.9
click at [1045, 35] on button "Siguiente" at bounding box center [1072, 35] width 54 height 71
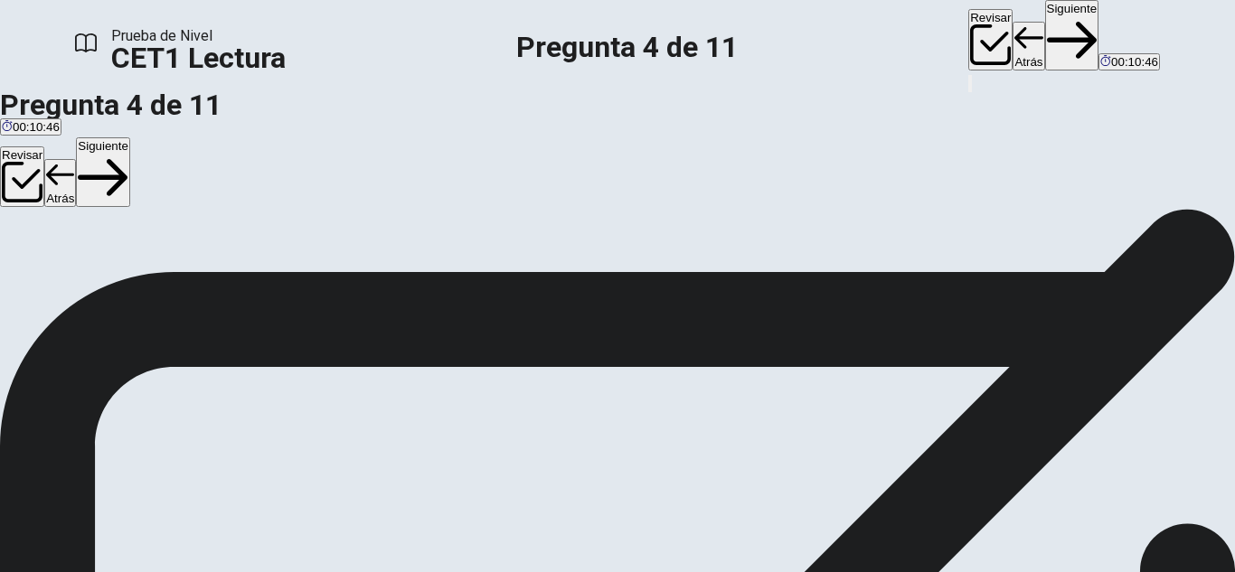
scroll to position [540, 0]
click at [1045, 35] on button "Siguiente" at bounding box center [1072, 35] width 54 height 71
click at [1012, 25] on button "Atrás" at bounding box center [1028, 46] width 32 height 48
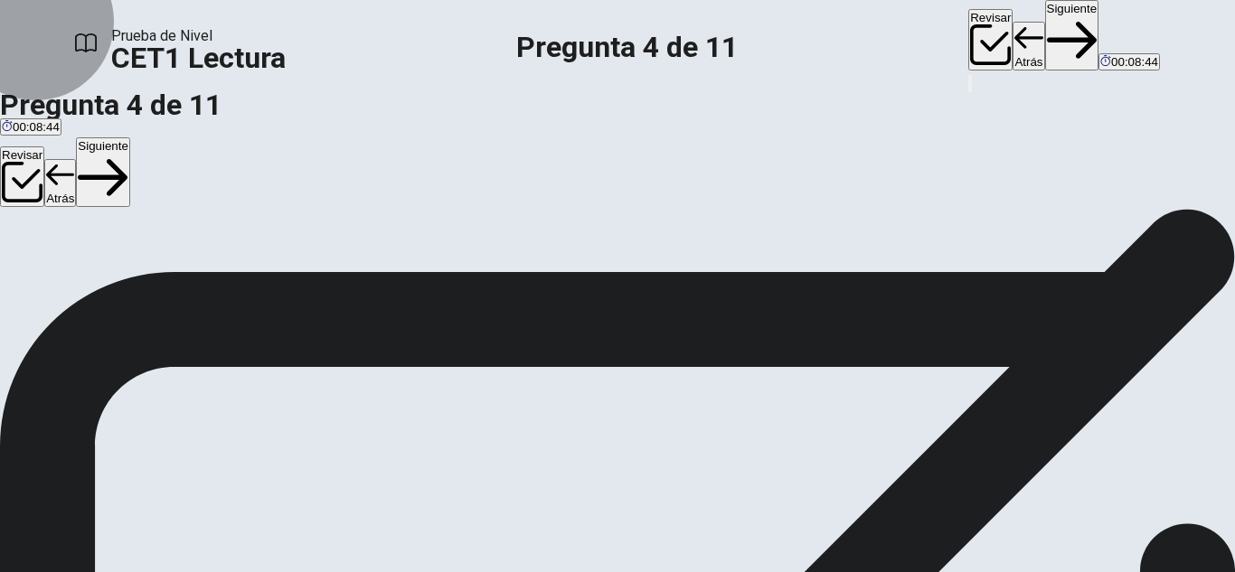
click at [1045, 34] on button "Siguiente" at bounding box center [1072, 35] width 54 height 71
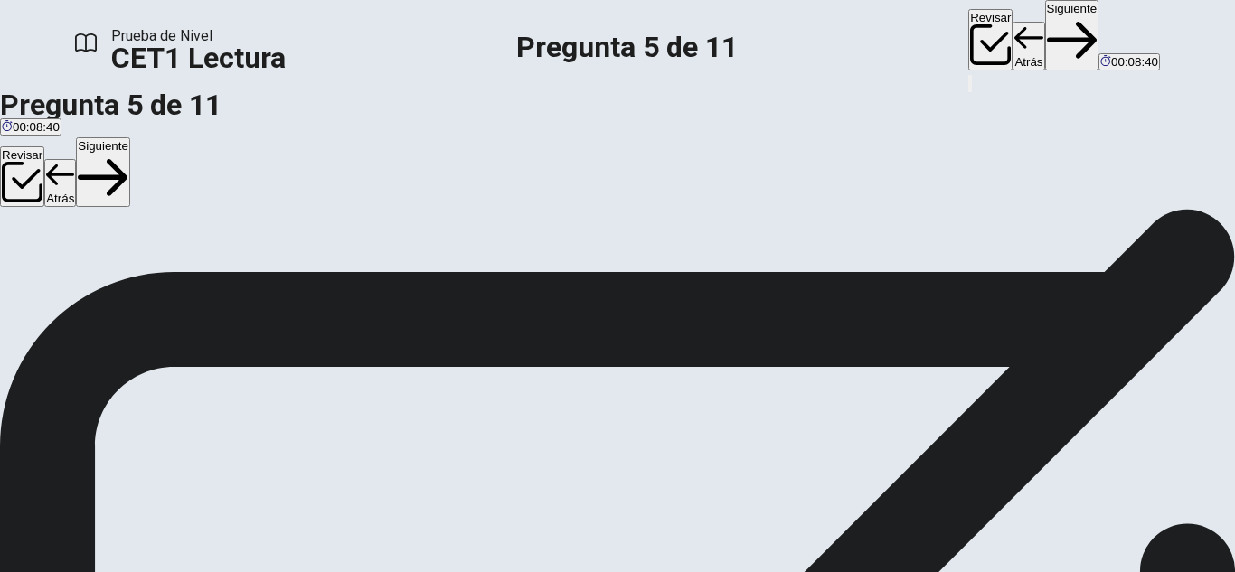
scroll to position [315, 0]
click at [894, 54] on div "Prueba de Nivel CET1 Lectura Pregunta 5 de 11 Revisar Atrás Siguiente 00:06:52" at bounding box center [617, 47] width 1235 height 94
click at [1045, 46] on button "Siguiente" at bounding box center [1072, 35] width 54 height 71
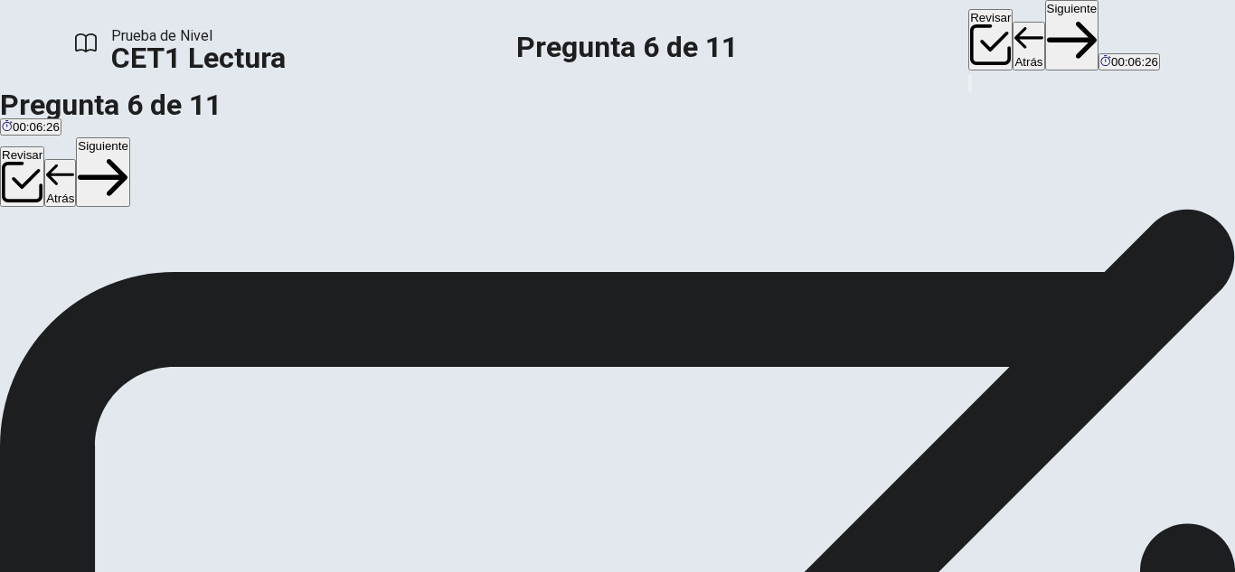
click at [1045, 27] on button "Siguiente" at bounding box center [1072, 35] width 54 height 71
drag, startPoint x: 880, startPoint y: 275, endPoint x: 738, endPoint y: 276, distance: 142.8
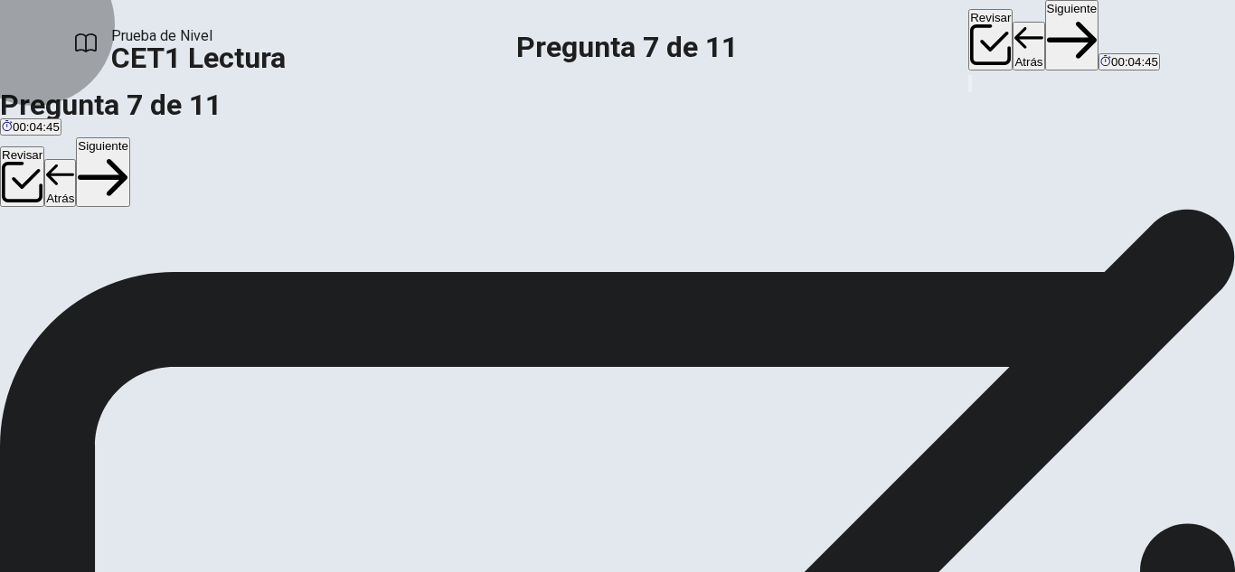
click at [1045, 37] on button "Siguiente" at bounding box center [1072, 35] width 54 height 71
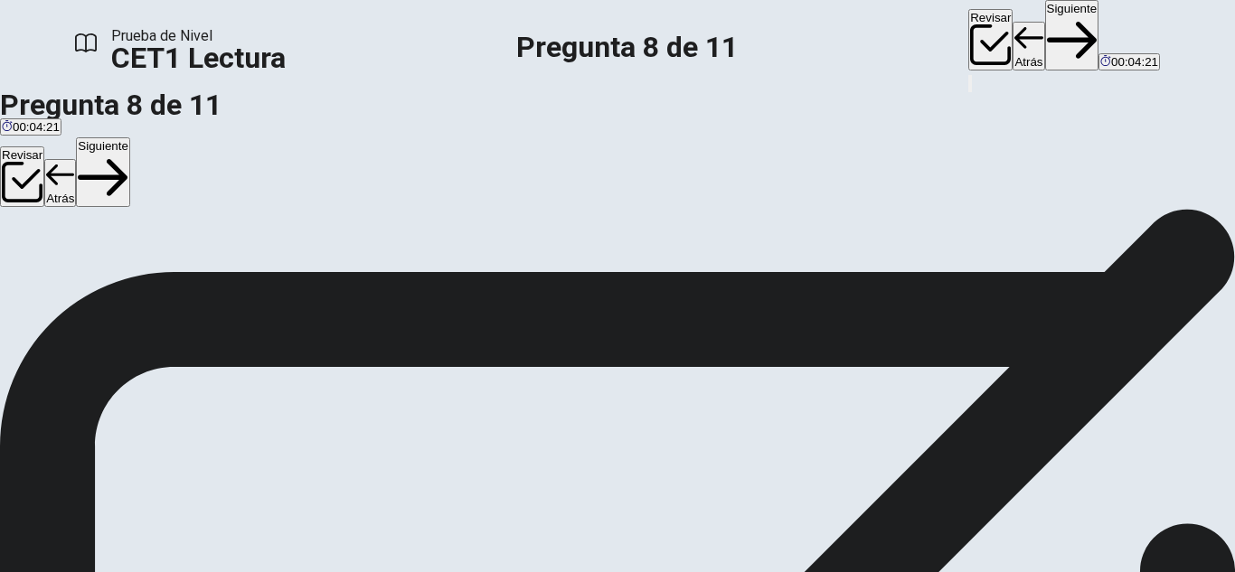
scroll to position [306, 0]
drag, startPoint x: 1138, startPoint y: 376, endPoint x: 1138, endPoint y: 496, distance: 120.2
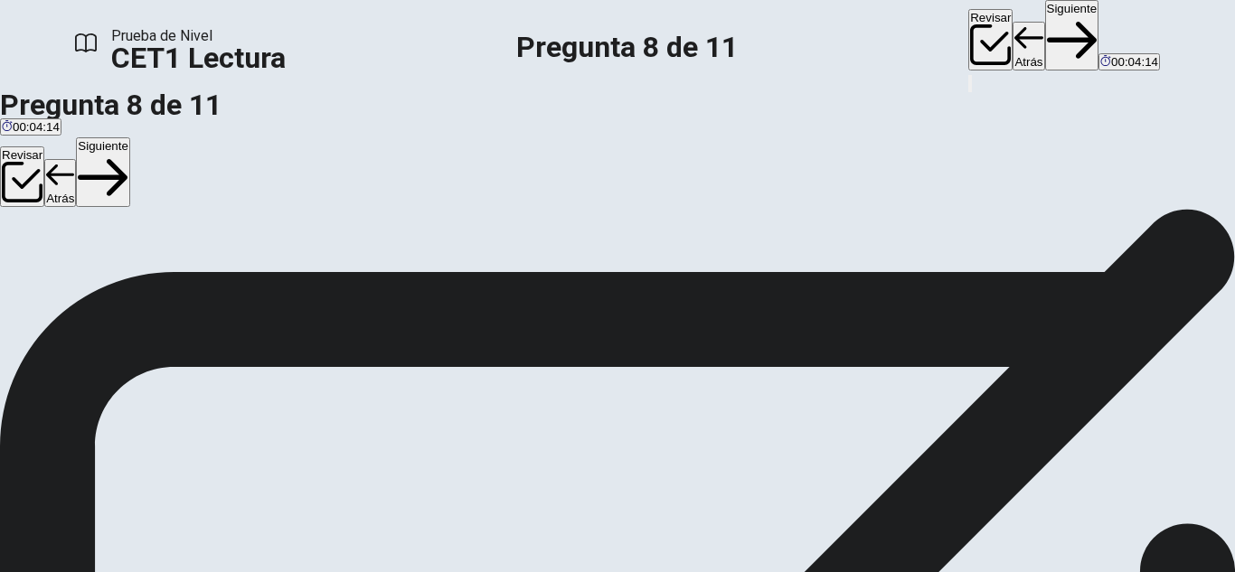
click at [1045, 23] on button "Siguiente" at bounding box center [1072, 35] width 54 height 71
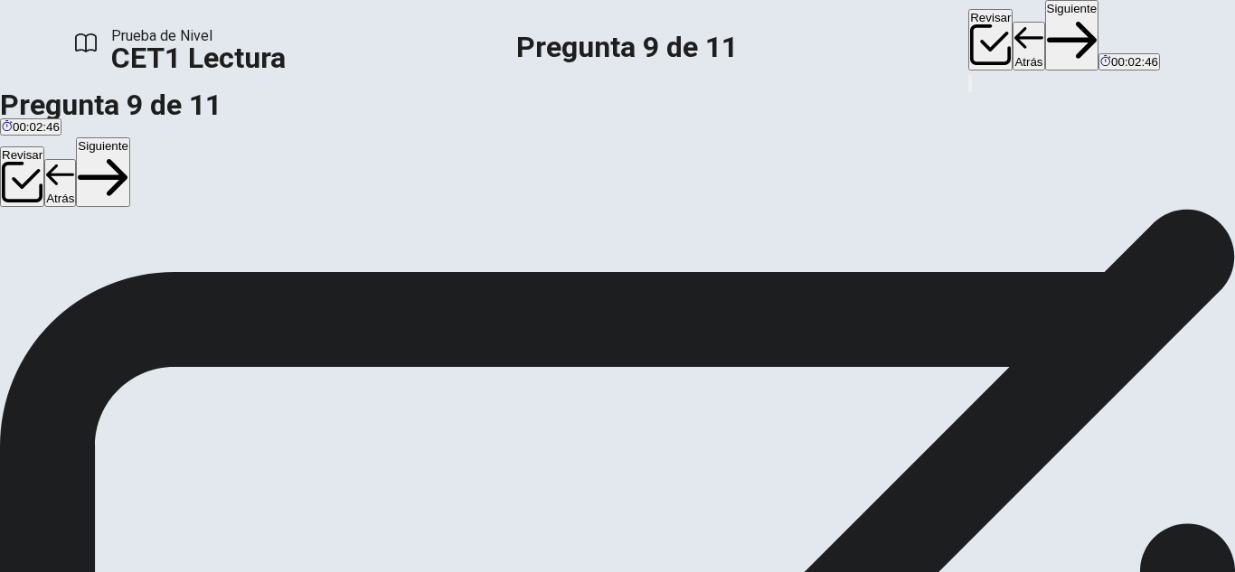
click at [1045, 39] on button "Siguiente" at bounding box center [1072, 35] width 54 height 71
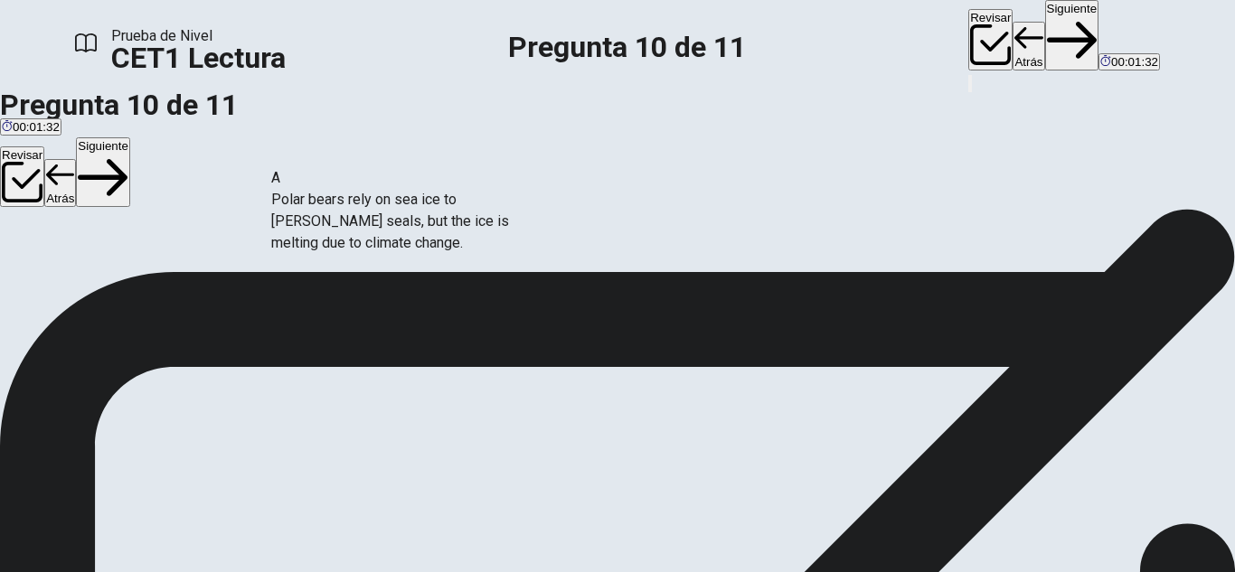
drag, startPoint x: 290, startPoint y: 243, endPoint x: 536, endPoint y: 202, distance: 249.2
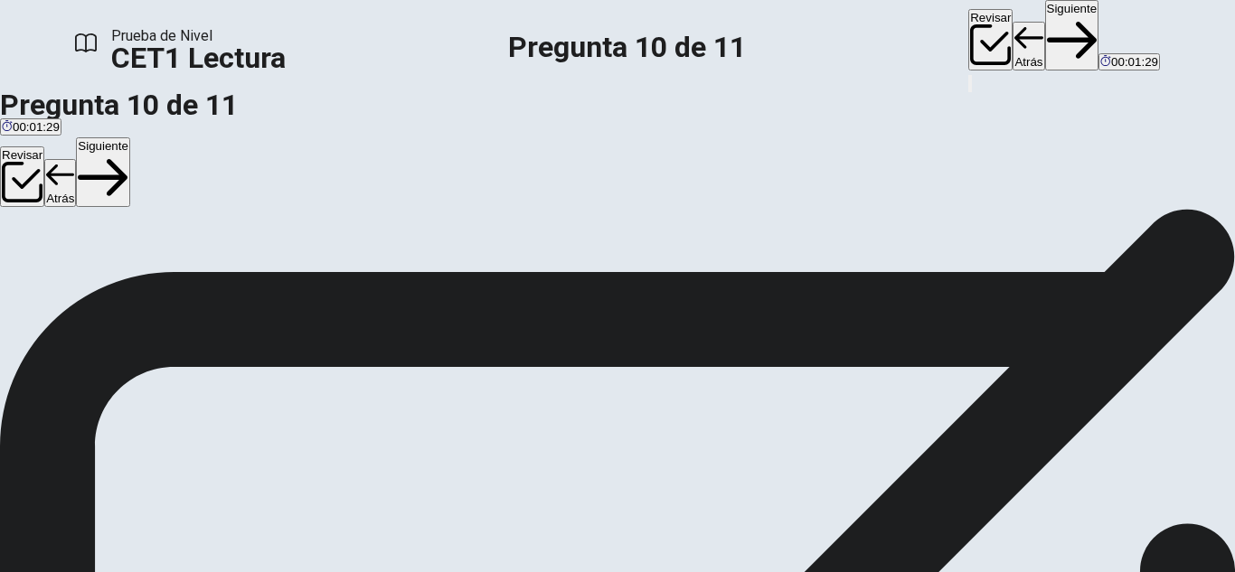
drag, startPoint x: 295, startPoint y: 252, endPoint x: 528, endPoint y: 221, distance: 235.3
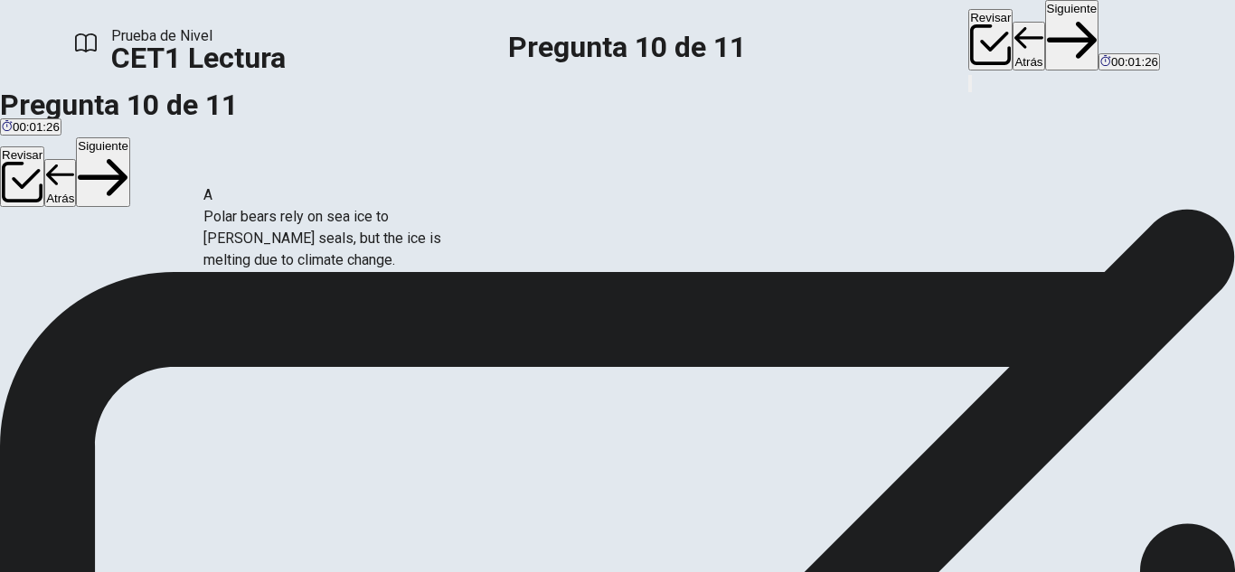
drag, startPoint x: 528, startPoint y: 221, endPoint x: 376, endPoint y: 274, distance: 160.9
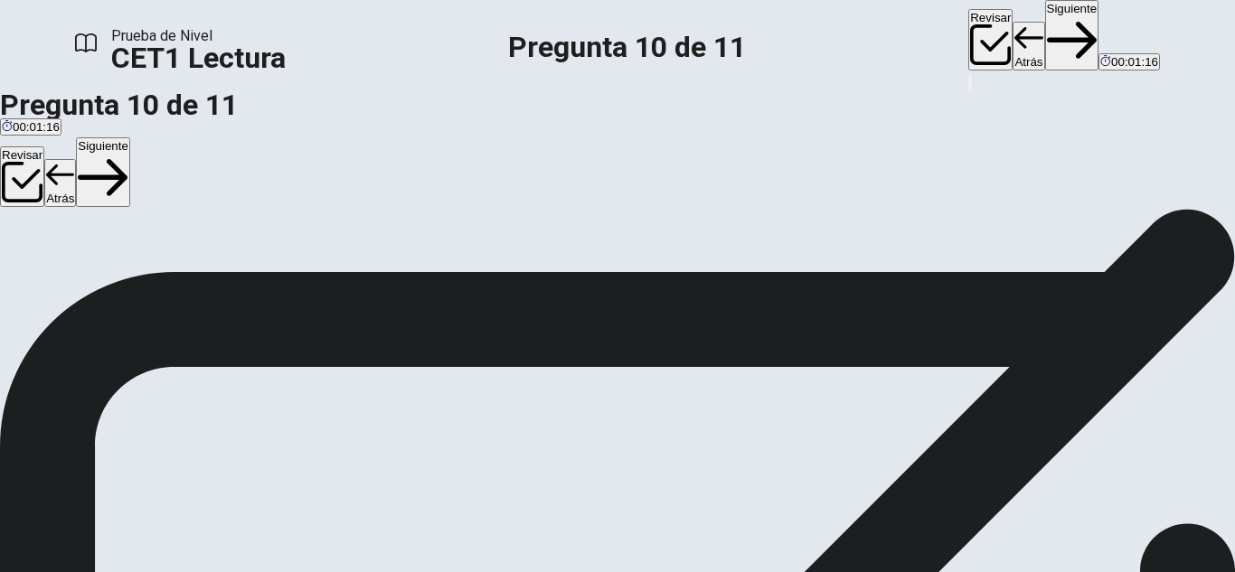
scroll to position [103, 0]
drag, startPoint x: 242, startPoint y: 269, endPoint x: 613, endPoint y: 316, distance: 373.6
drag, startPoint x: 222, startPoint y: 363, endPoint x: 509, endPoint y: 386, distance: 287.4
click at [1045, 42] on button "Siguiente" at bounding box center [1072, 35] width 54 height 71
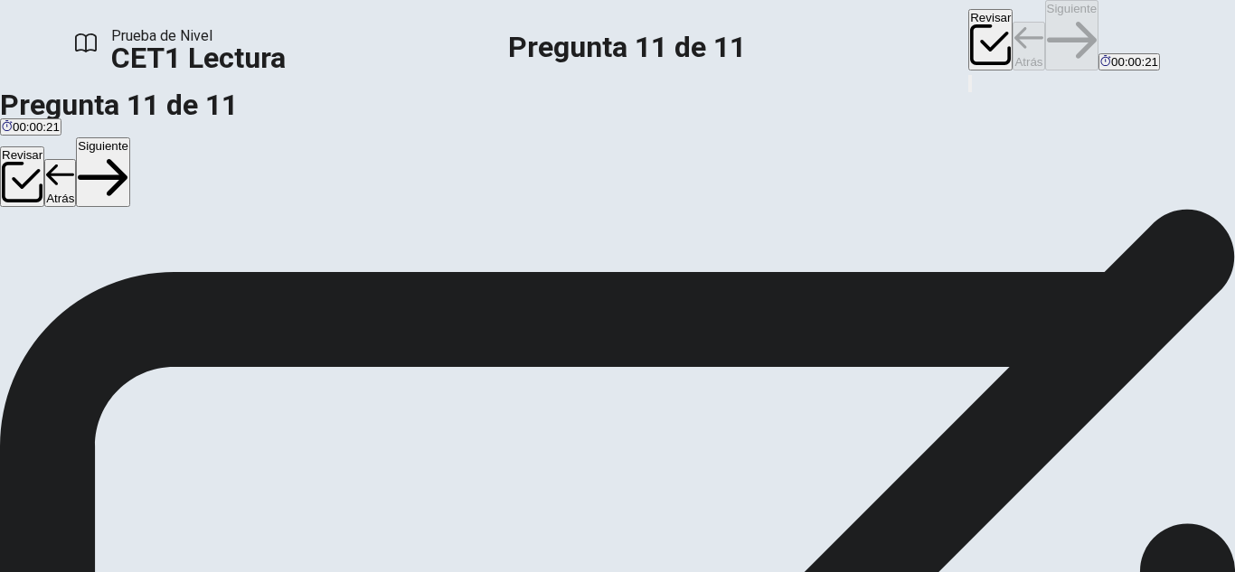
click at [1221, 209] on div "Question 11 Ver texto Instrucciones: Select the appropriate phrases from the an…" at bounding box center [617, 209] width 1235 height 0
drag, startPoint x: 234, startPoint y: 330, endPoint x: 504, endPoint y: 339, distance: 270.4
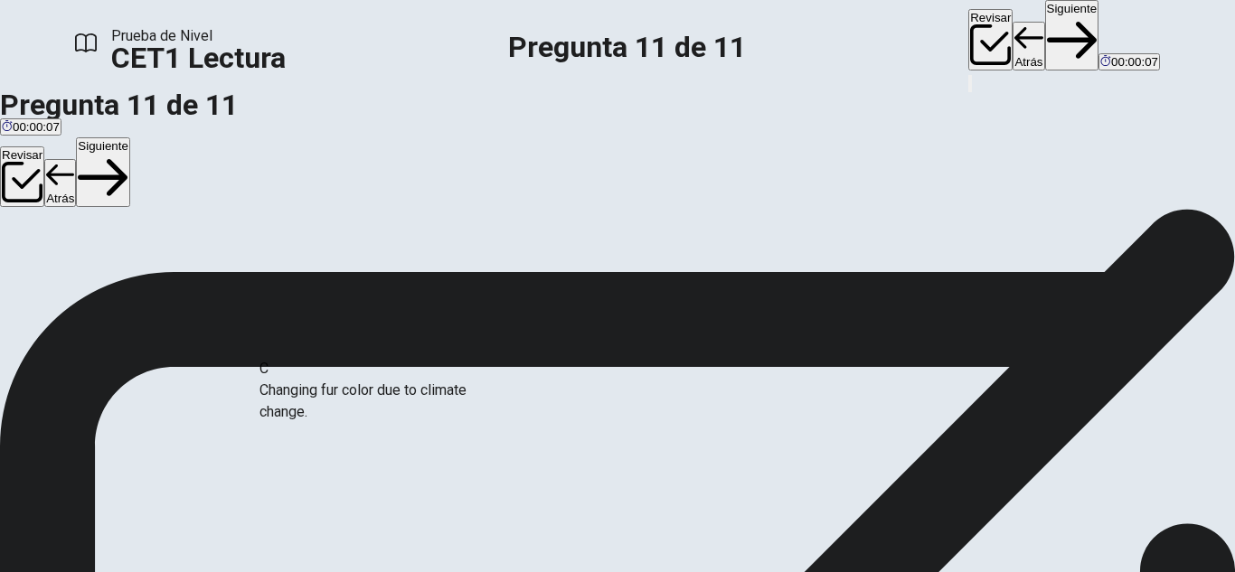
drag, startPoint x: 199, startPoint y: 408, endPoint x: 561, endPoint y: 364, distance: 365.1
drag, startPoint x: 488, startPoint y: 395, endPoint x: 223, endPoint y: 370, distance: 266.1
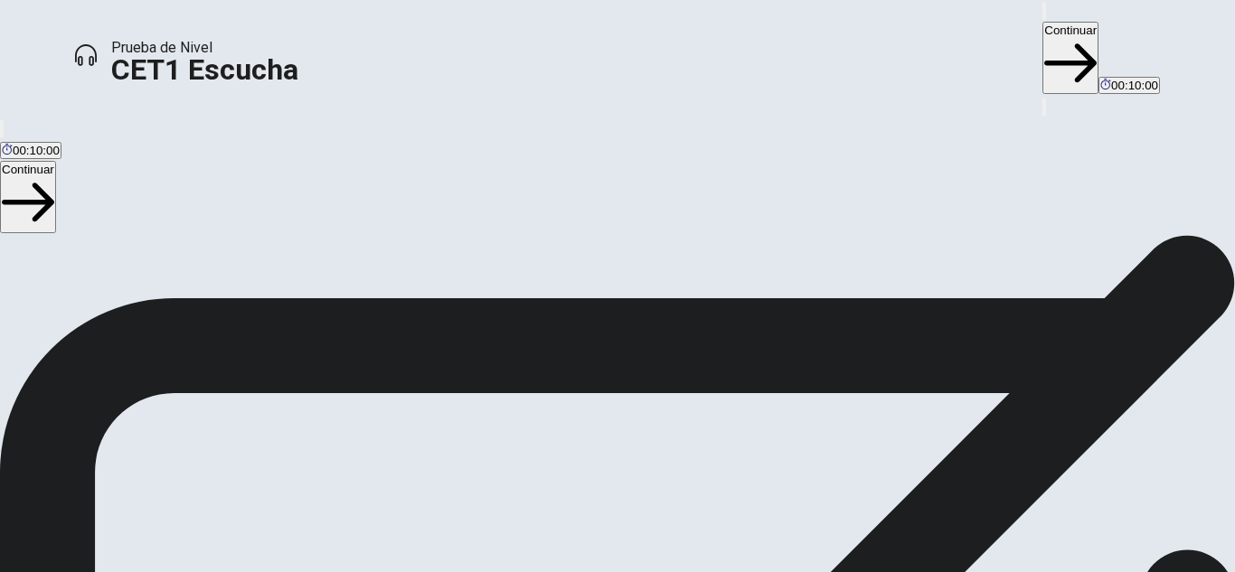
scroll to position [285, 0]
click at [1042, 22] on button "Continuar" at bounding box center [1070, 58] width 56 height 72
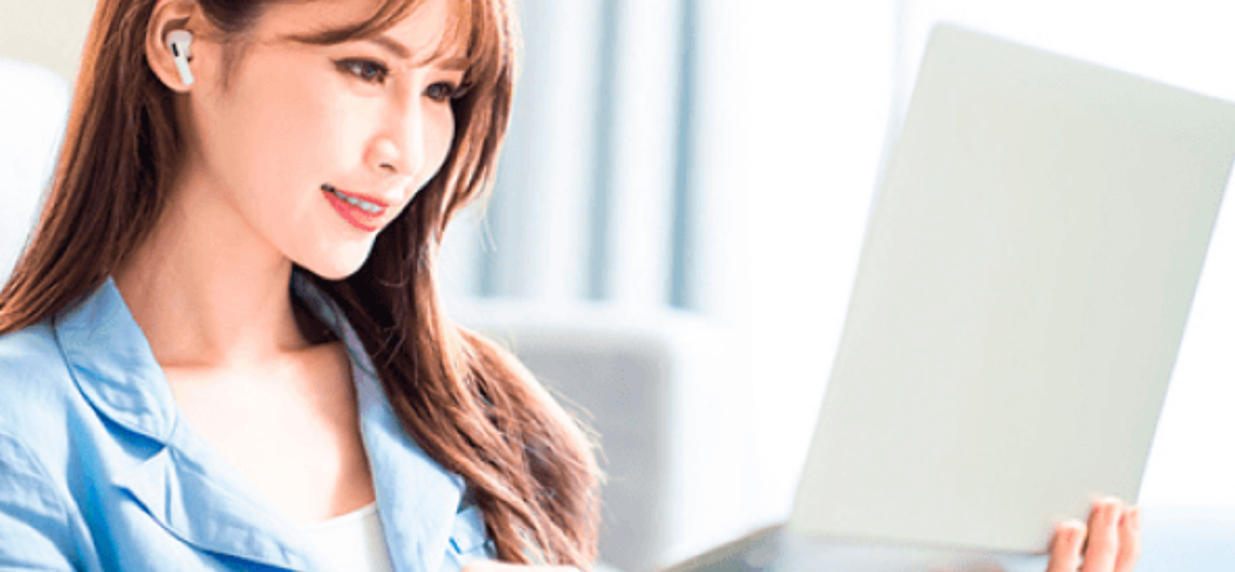
scroll to position [0, 0]
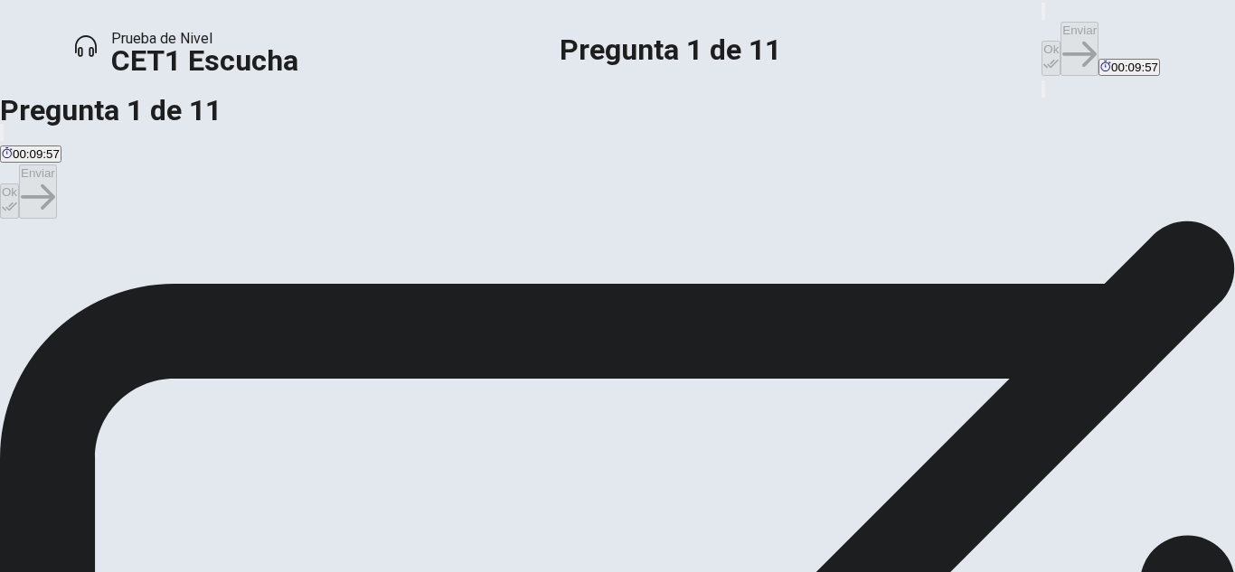
click at [1041, 41] on button "Ok" at bounding box center [1050, 58] width 19 height 35
click at [1060, 36] on button "Enviar" at bounding box center [1079, 49] width 38 height 54
click at [1041, 41] on button "Ok" at bounding box center [1050, 58] width 19 height 35
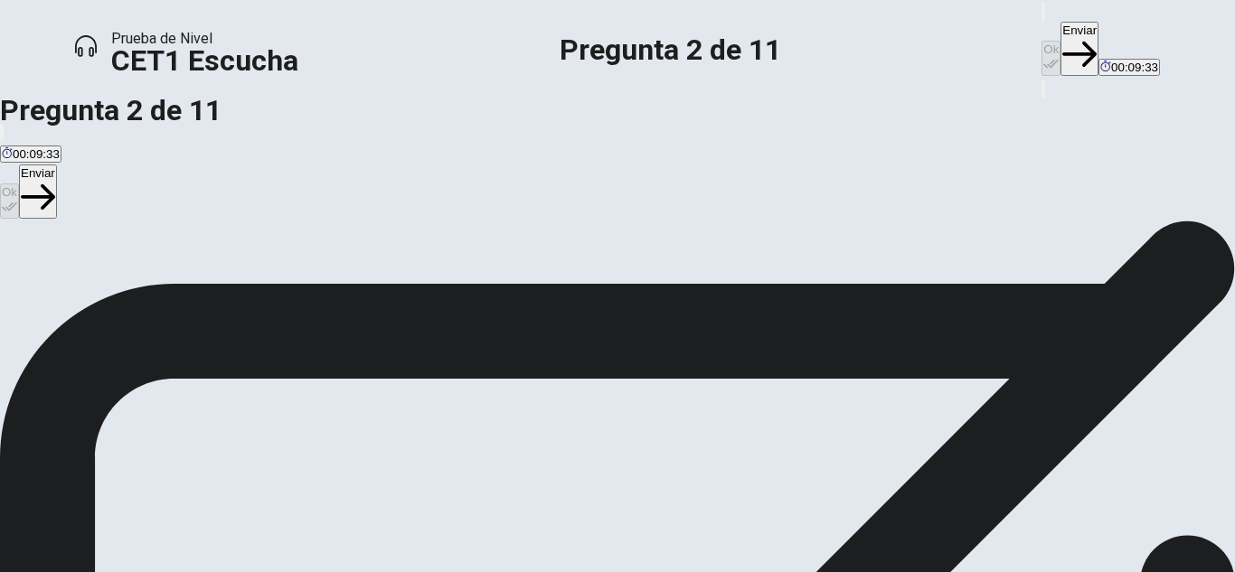
click at [1060, 32] on button "Enviar" at bounding box center [1079, 49] width 38 height 54
click at [1041, 41] on button "Ok" at bounding box center [1050, 58] width 19 height 35
click at [1060, 24] on button "Enviar" at bounding box center [1079, 49] width 38 height 54
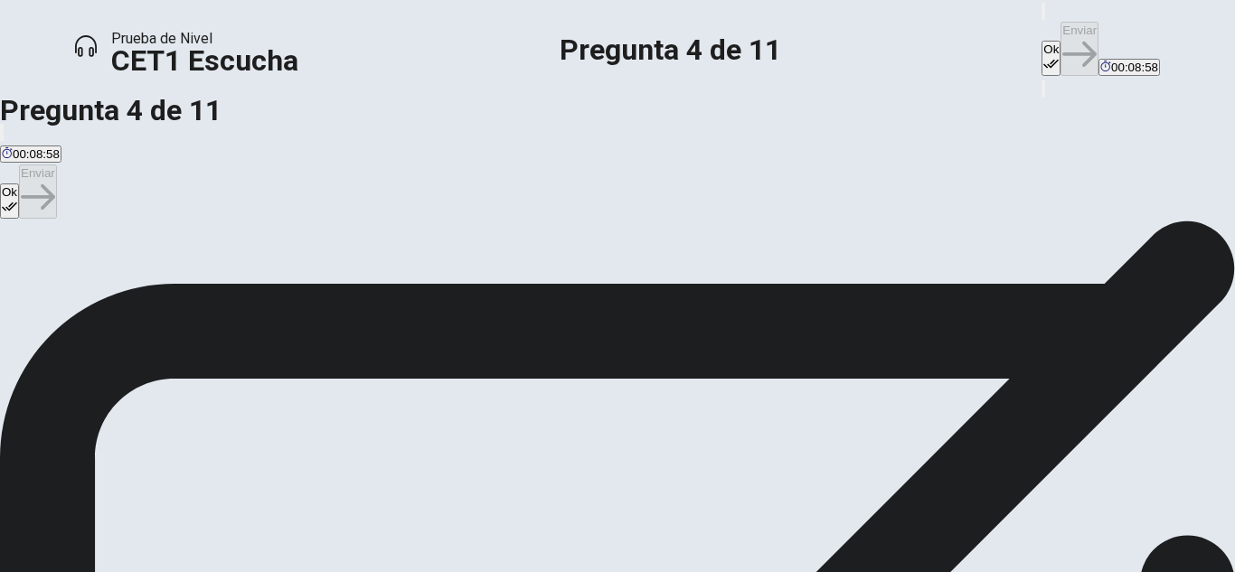
click at [1043, 59] on icon "button" at bounding box center [1050, 63] width 15 height 9
click at [1060, 31] on button "Enviar" at bounding box center [1079, 49] width 38 height 54
drag, startPoint x: 898, startPoint y: 31, endPoint x: 711, endPoint y: 160, distance: 227.4
click at [711, 160] on div "Prueba de Nivel CET1 Escucha Pregunta 5 de 11 Ok Enviar 00:08:50 Pregunta 5 de …" at bounding box center [617, 286] width 1235 height 572
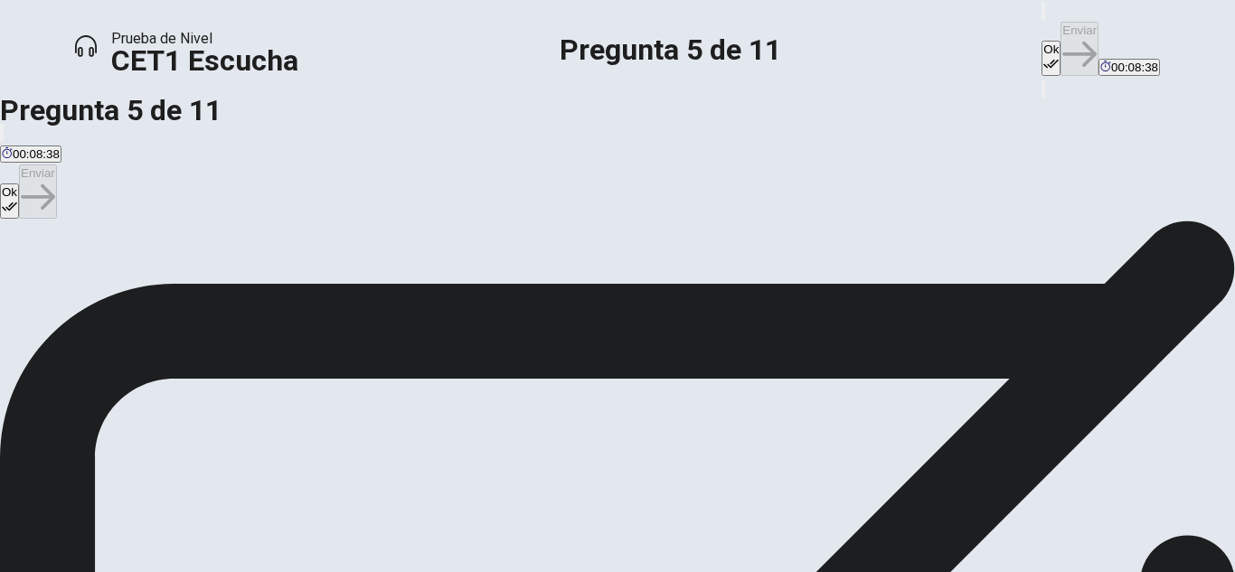
click at [1041, 41] on button "Ok" at bounding box center [1050, 58] width 19 height 35
click at [1060, 33] on button "Enviar" at bounding box center [1079, 49] width 38 height 54
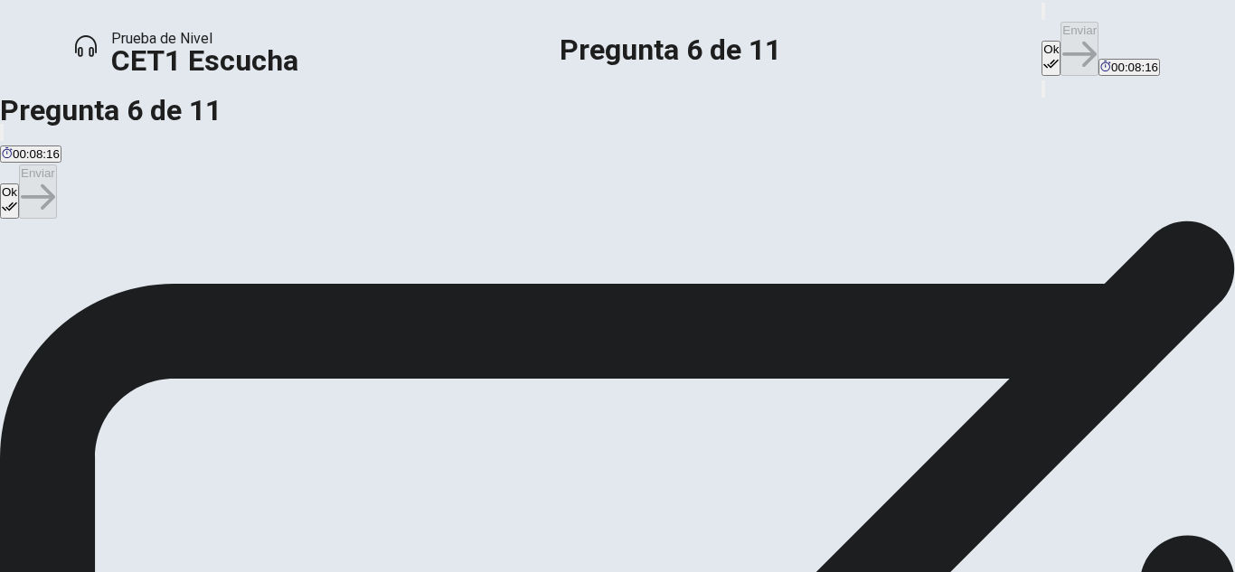
click at [1041, 41] on button "Ok" at bounding box center [1050, 58] width 19 height 35
click at [1060, 33] on button "Enviar" at bounding box center [1079, 49] width 38 height 54
click at [1041, 29] on div "Ok Enviar 00:08:16" at bounding box center [1100, 39] width 118 height 78
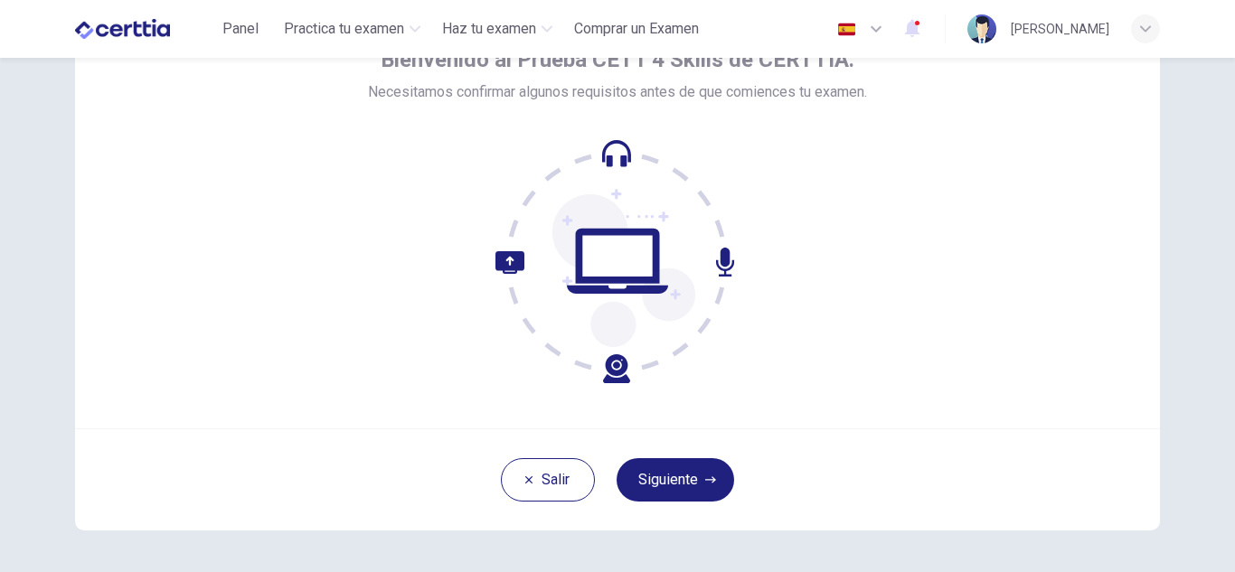
scroll to position [116, 0]
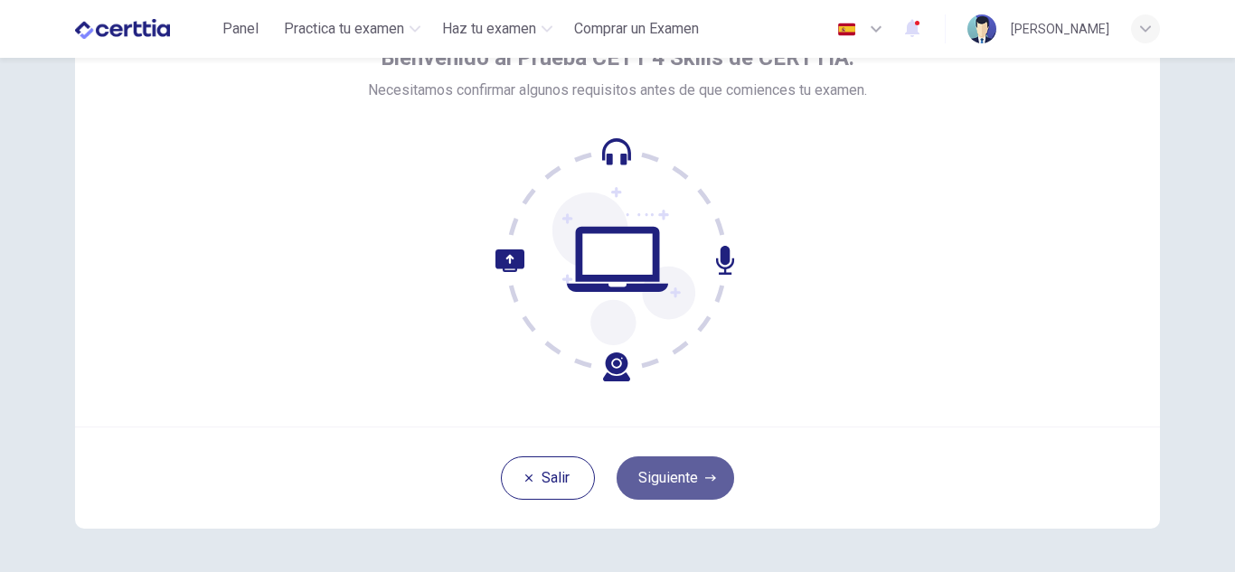
click at [673, 486] on button "Siguiente" at bounding box center [675, 477] width 118 height 43
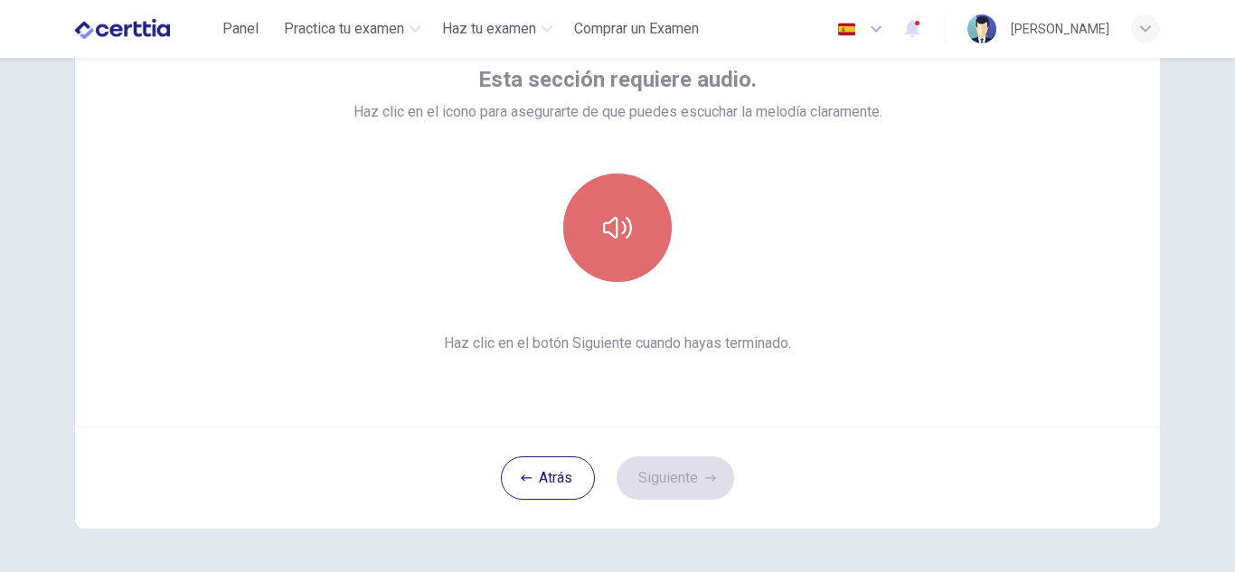
click at [614, 252] on button "button" at bounding box center [617, 228] width 108 height 108
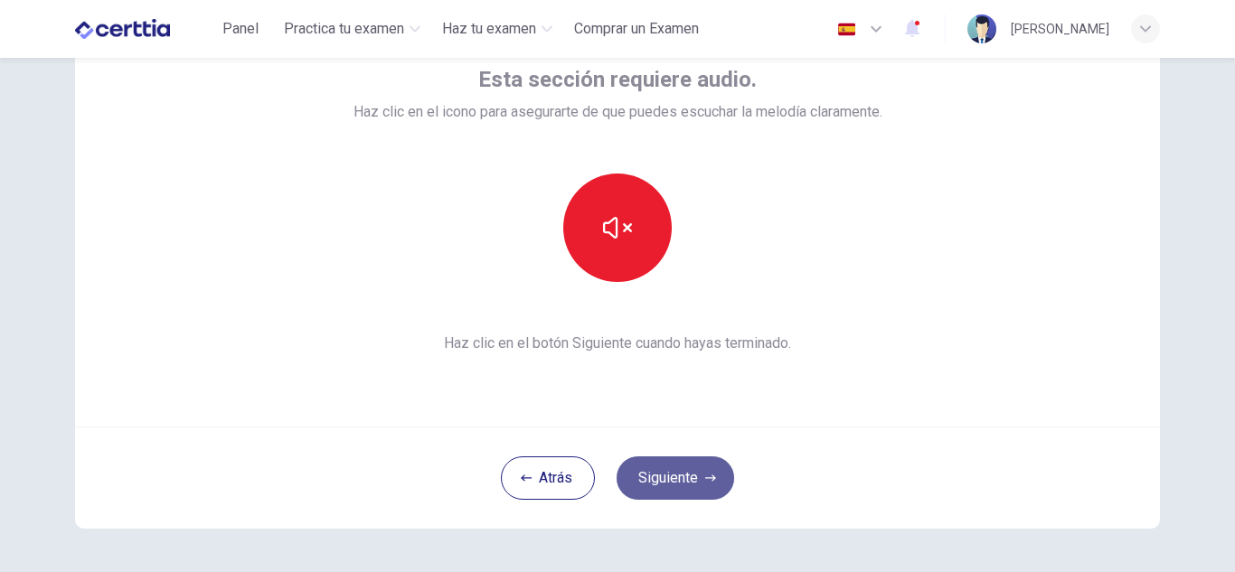
click at [663, 474] on button "Siguiente" at bounding box center [675, 477] width 118 height 43
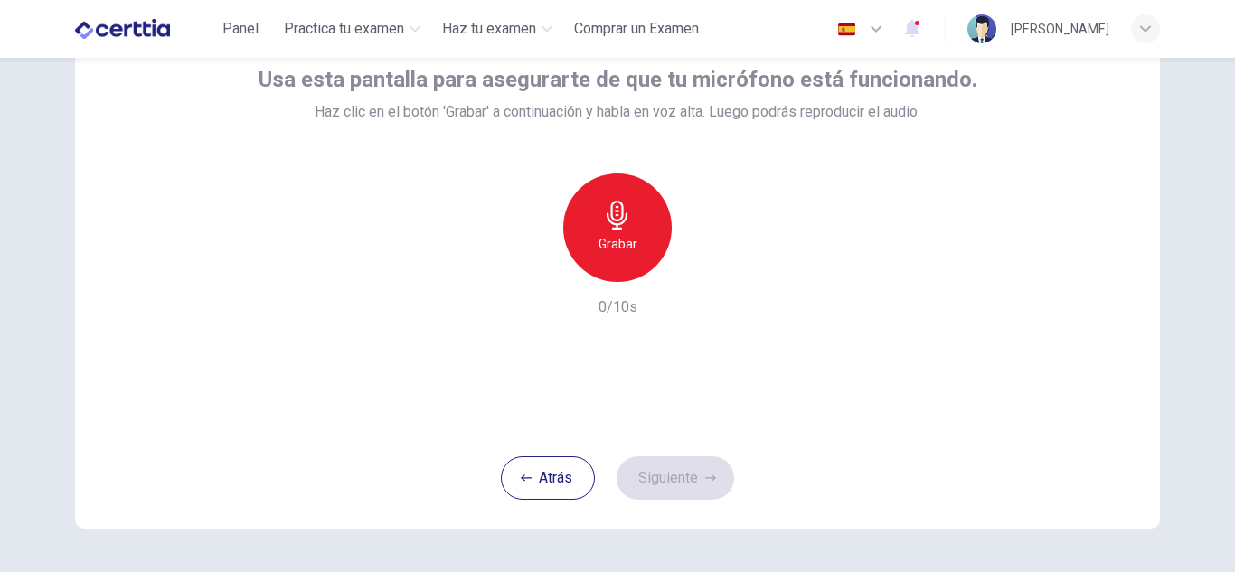
click at [628, 265] on div "Grabar" at bounding box center [617, 228] width 108 height 108
click at [628, 265] on div "Detener" at bounding box center [617, 228] width 108 height 108
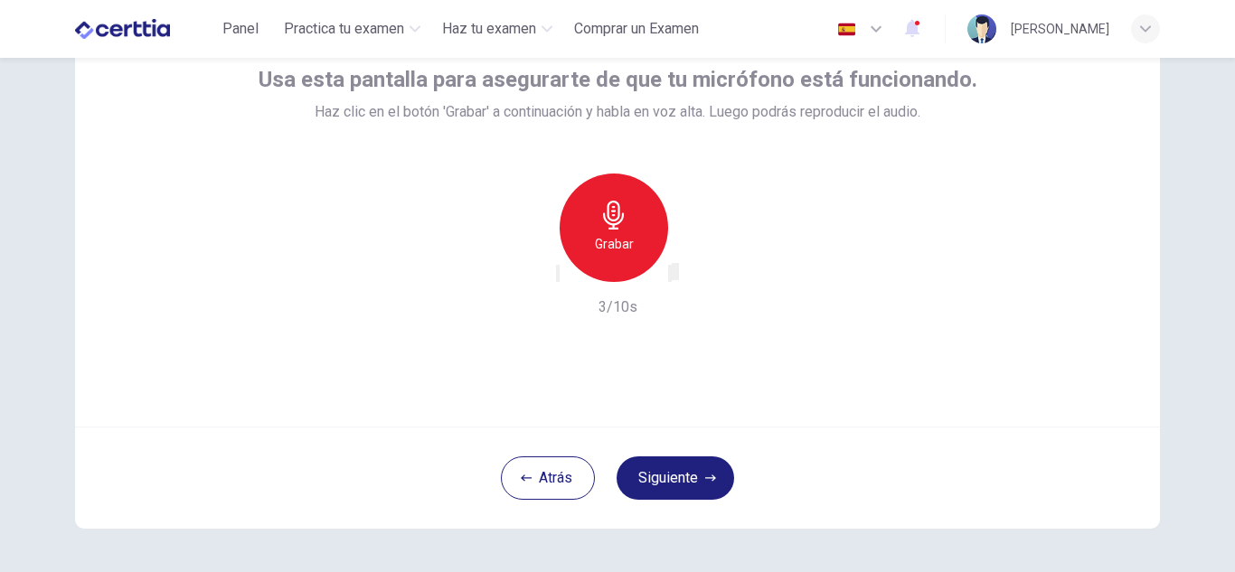
click at [687, 282] on icon "button" at bounding box center [682, 288] width 10 height 13
click at [558, 277] on icon "button" at bounding box center [558, 277] width 0 height 0
click at [654, 201] on div "Grabar" at bounding box center [617, 228] width 108 height 108
click at [654, 201] on div "Detener" at bounding box center [617, 228] width 108 height 108
click at [670, 277] on icon "button" at bounding box center [670, 277] width 0 height 0
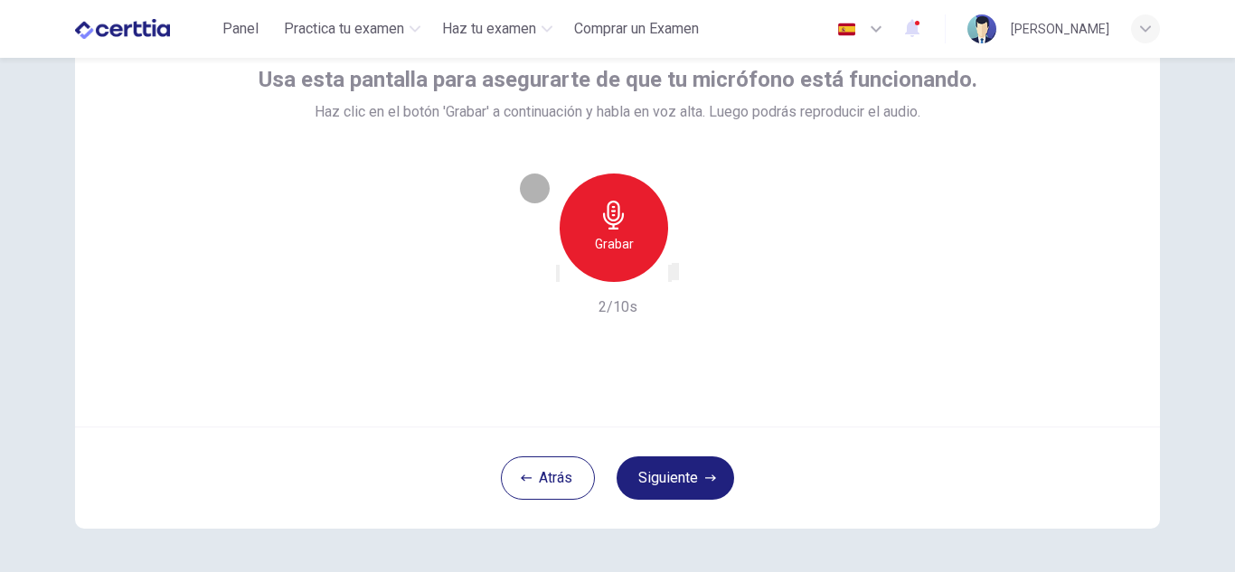
click at [670, 277] on icon "button" at bounding box center [670, 277] width 0 height 0
click at [558, 277] on icon "button" at bounding box center [558, 277] width 0 height 0
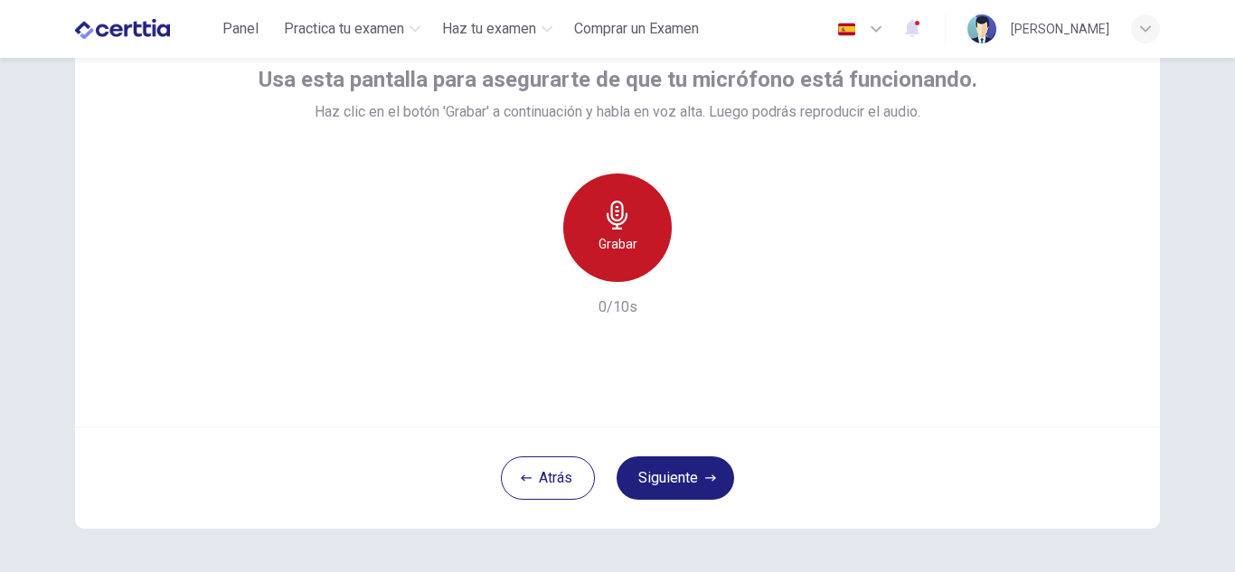
click at [620, 232] on div "Grabar" at bounding box center [617, 228] width 108 height 108
click at [620, 232] on div "Detener" at bounding box center [617, 228] width 108 height 108
click at [620, 232] on div "Grabar" at bounding box center [614, 228] width 108 height 108
click at [620, 232] on div "Detener" at bounding box center [617, 228] width 108 height 108
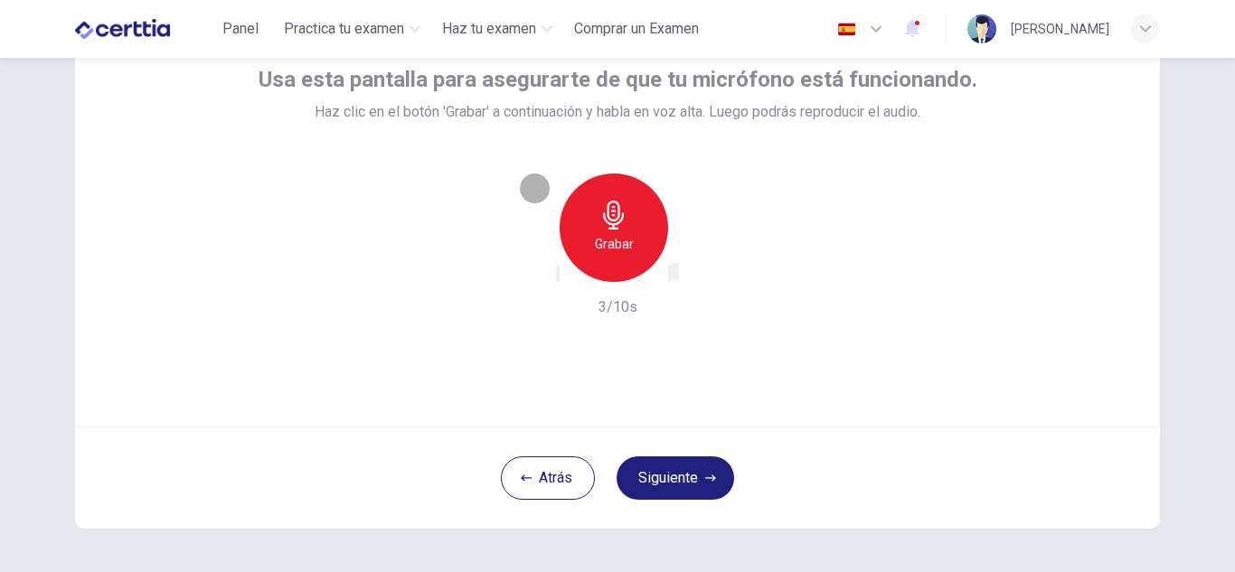
click at [670, 277] on icon "button" at bounding box center [670, 277] width 0 height 0
click at [561, 281] on icon "button" at bounding box center [568, 288] width 14 height 14
click at [761, 315] on div "Grabar 0/10s" at bounding box center [618, 246] width 719 height 145
click at [633, 260] on div "Grabar" at bounding box center [617, 228] width 108 height 108
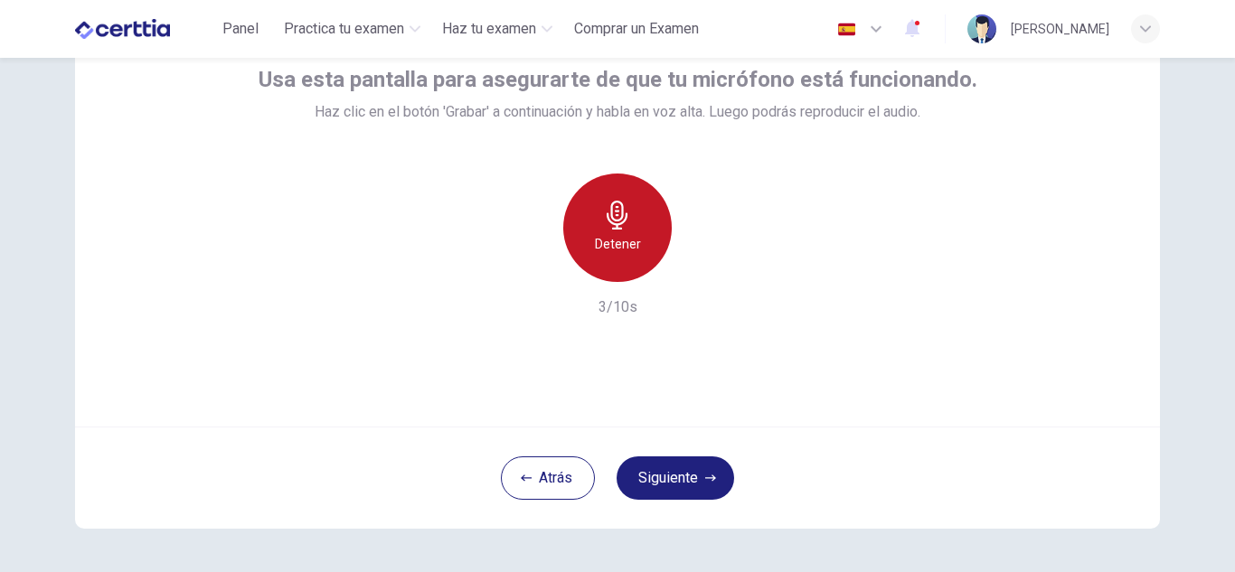
click at [633, 260] on div "Detener" at bounding box center [617, 228] width 108 height 108
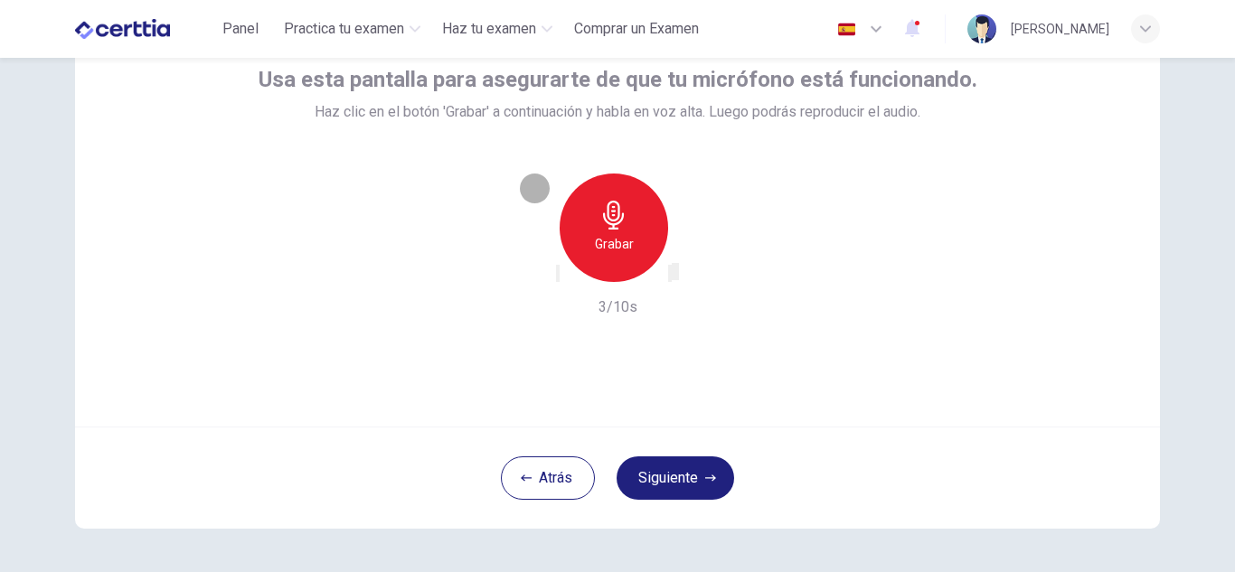
click at [670, 277] on icon "button" at bounding box center [670, 277] width 0 height 0
click at [558, 277] on icon "button" at bounding box center [558, 277] width 0 height 0
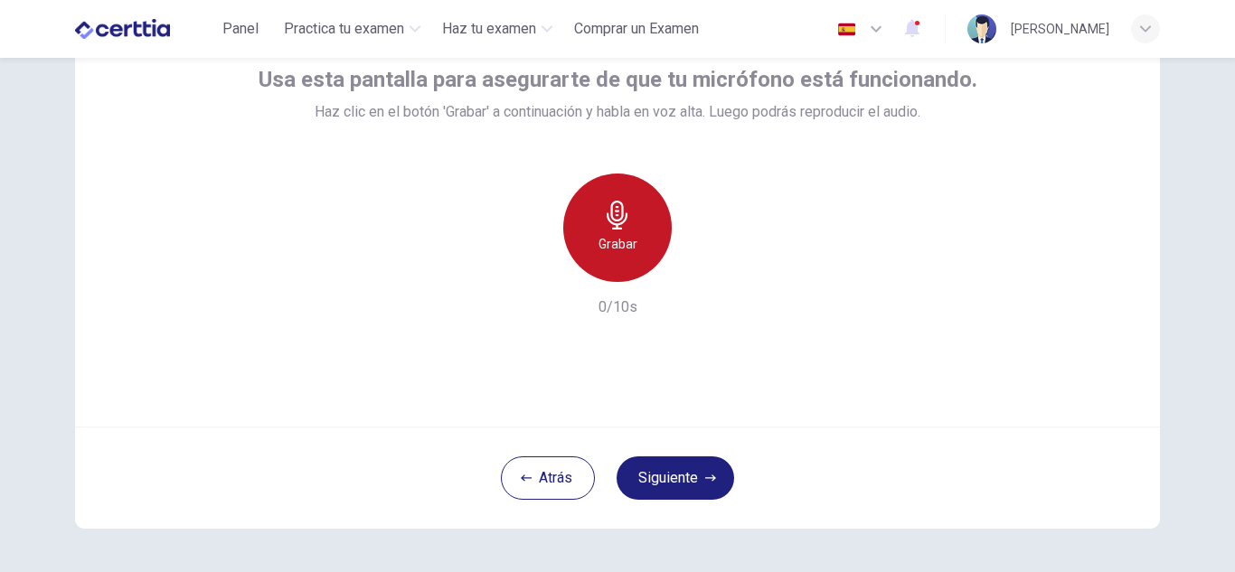
click at [613, 221] on icon "button" at bounding box center [617, 215] width 21 height 29
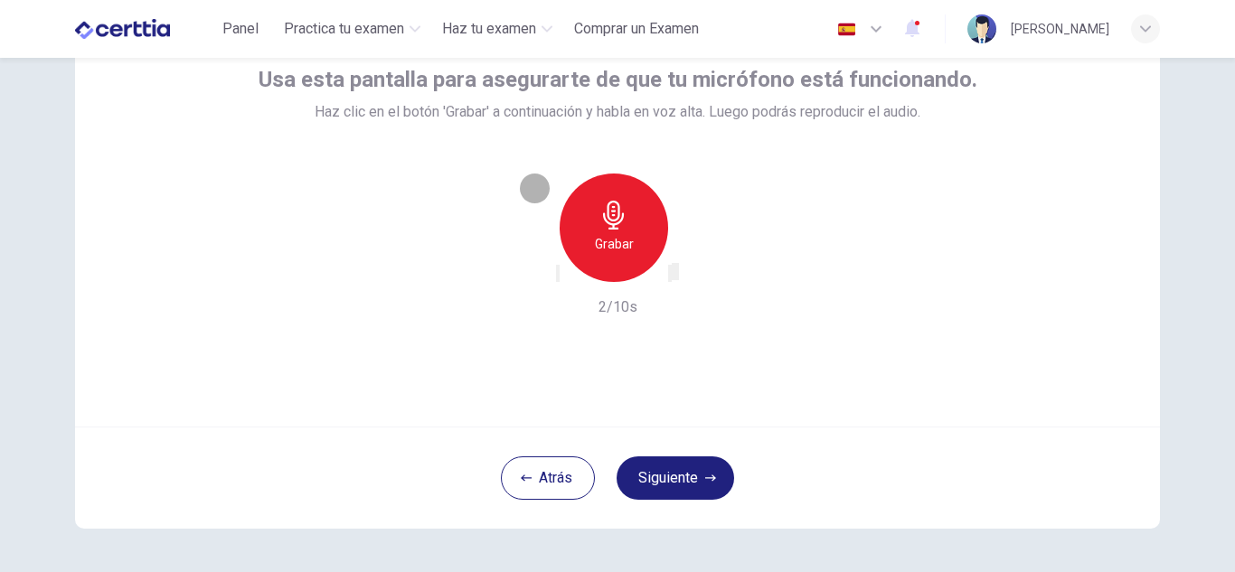
click at [687, 282] on icon "button" at bounding box center [682, 288] width 10 height 13
click at [558, 276] on div "button" at bounding box center [558, 274] width 0 height 14
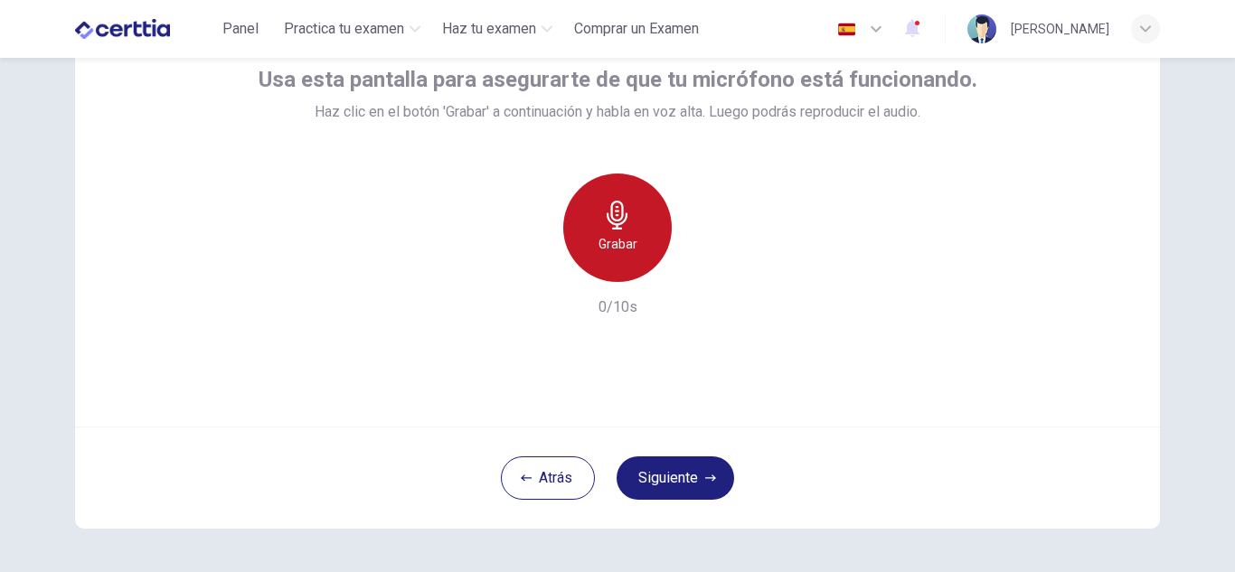
click at [605, 248] on h6 "Grabar" at bounding box center [617, 244] width 39 height 22
click at [605, 248] on h6 "Detener" at bounding box center [618, 244] width 46 height 22
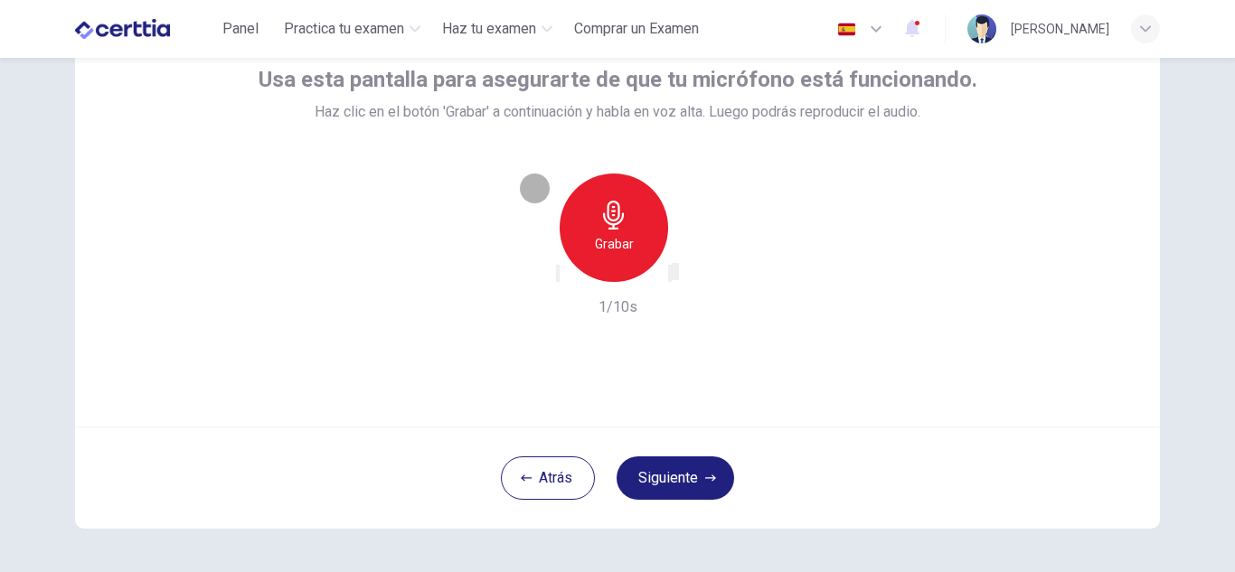
click at [670, 277] on icon "button" at bounding box center [670, 277] width 0 height 0
click at [558, 277] on icon "button" at bounding box center [558, 277] width 0 height 0
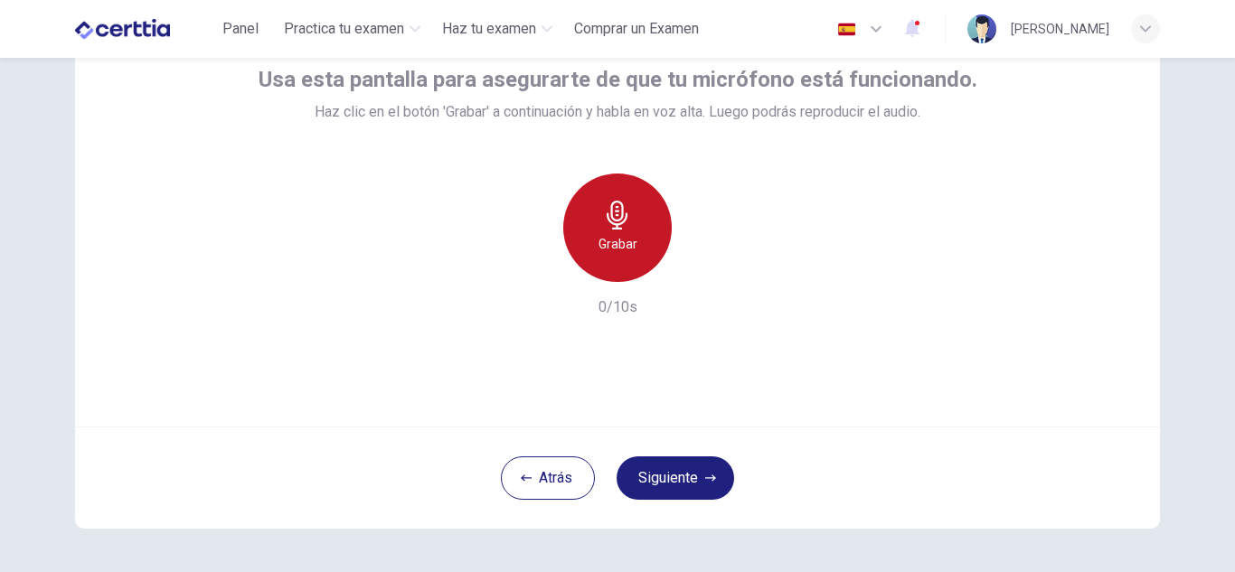
click at [617, 202] on icon "button" at bounding box center [617, 215] width 29 height 29
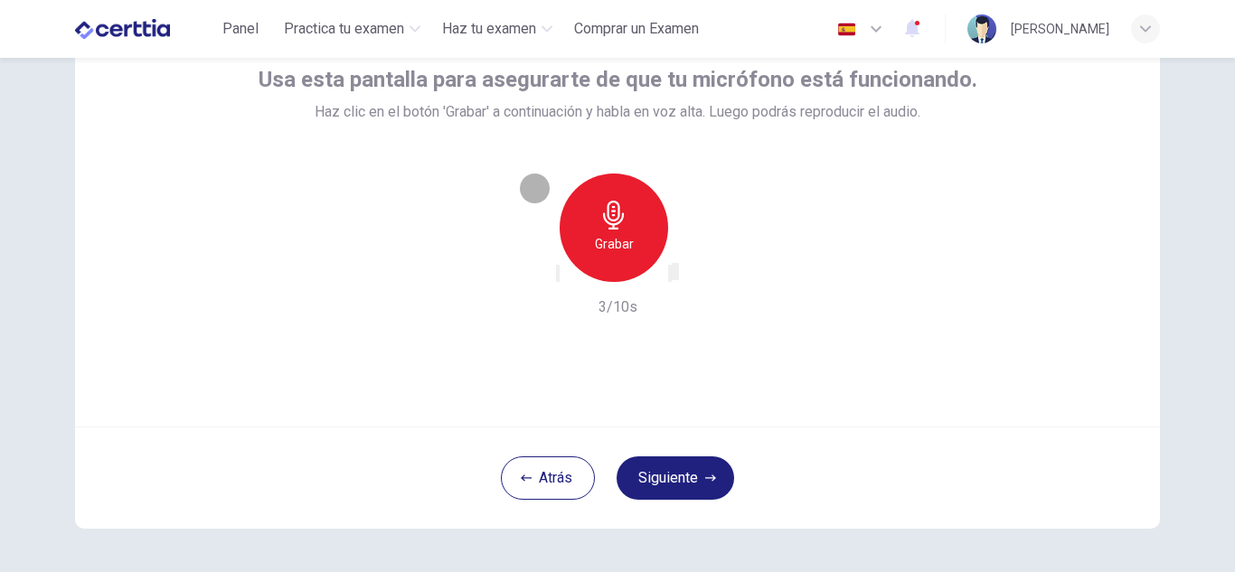
click at [670, 277] on icon "button" at bounding box center [670, 277] width 0 height 0
click at [558, 277] on icon "button" at bounding box center [558, 277] width 0 height 0
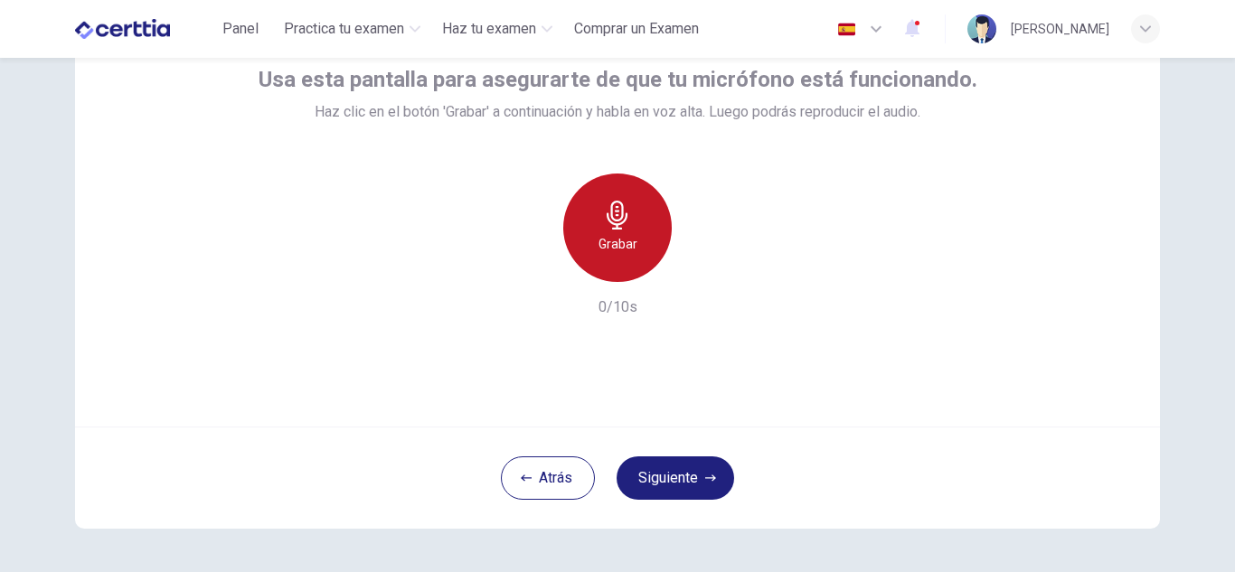
click at [606, 252] on h6 "Grabar" at bounding box center [617, 244] width 39 height 22
click at [606, 252] on h6 "Detener" at bounding box center [618, 244] width 46 height 22
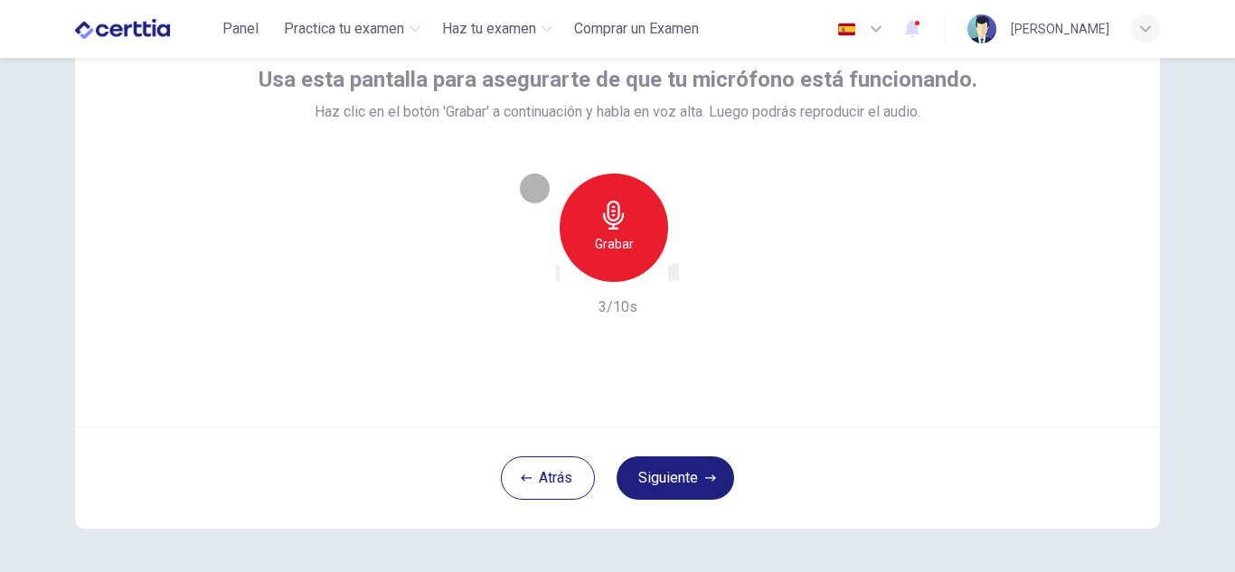
click at [687, 282] on icon "button" at bounding box center [682, 288] width 10 height 13
click at [660, 478] on button "Siguiente" at bounding box center [675, 477] width 118 height 43
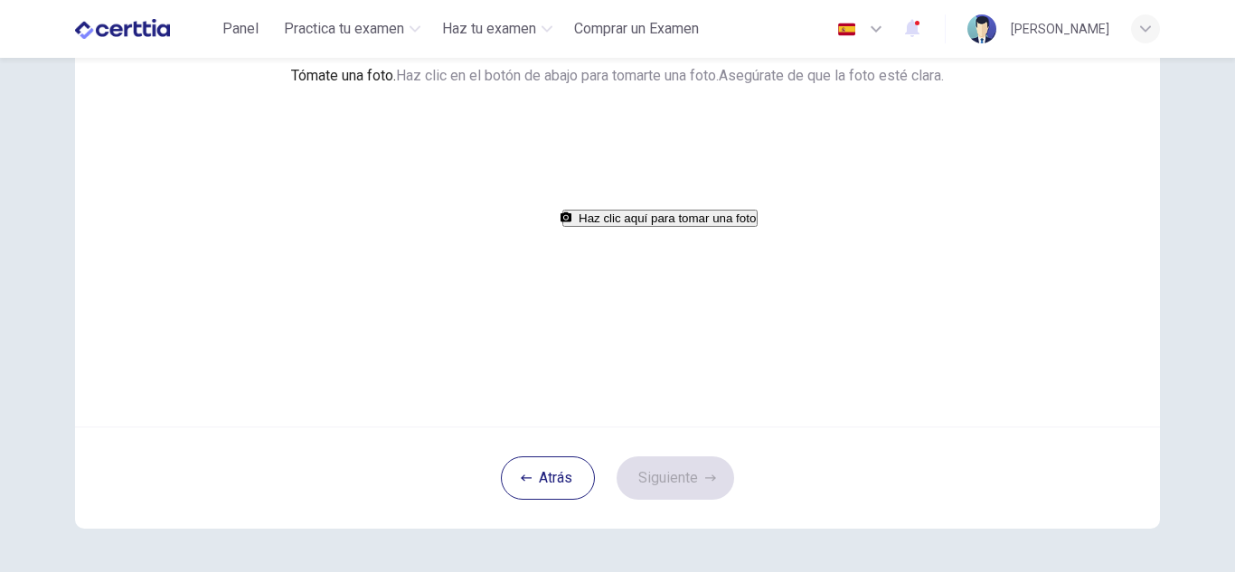
click at [643, 227] on button "Haz clic aquí para tomar una foto" at bounding box center [659, 218] width 195 height 17
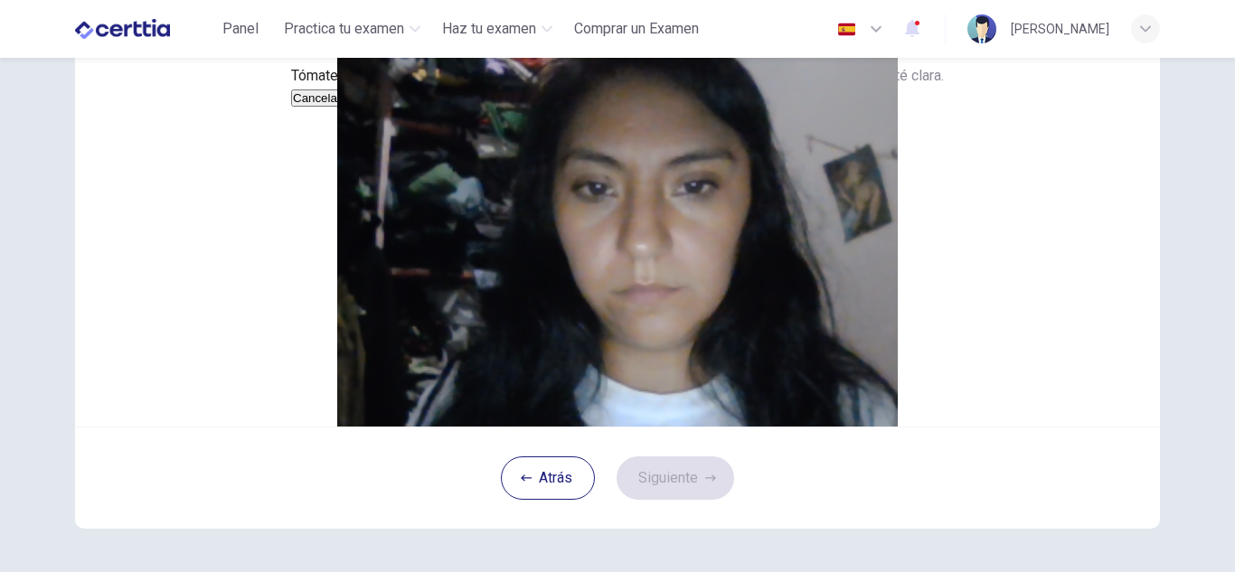
click at [643, 362] on img at bounding box center [617, 210] width 1085 height 434
click at [343, 107] on button "Cancelar" at bounding box center [317, 97] width 52 height 17
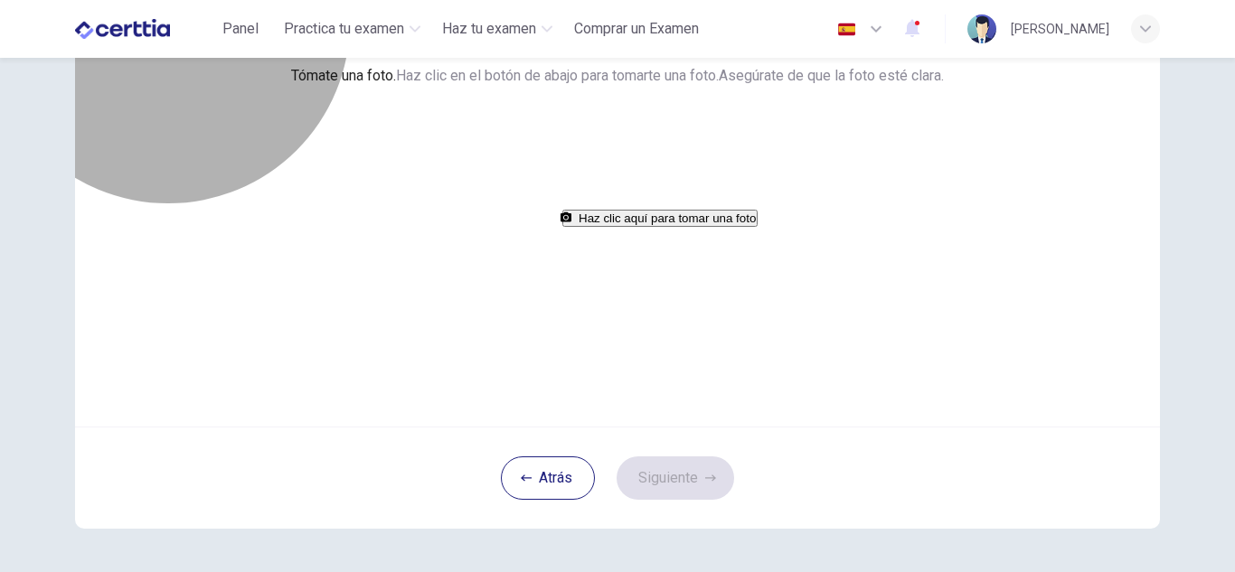
click at [570, 227] on button "Haz clic aquí para tomar una foto" at bounding box center [659, 218] width 195 height 17
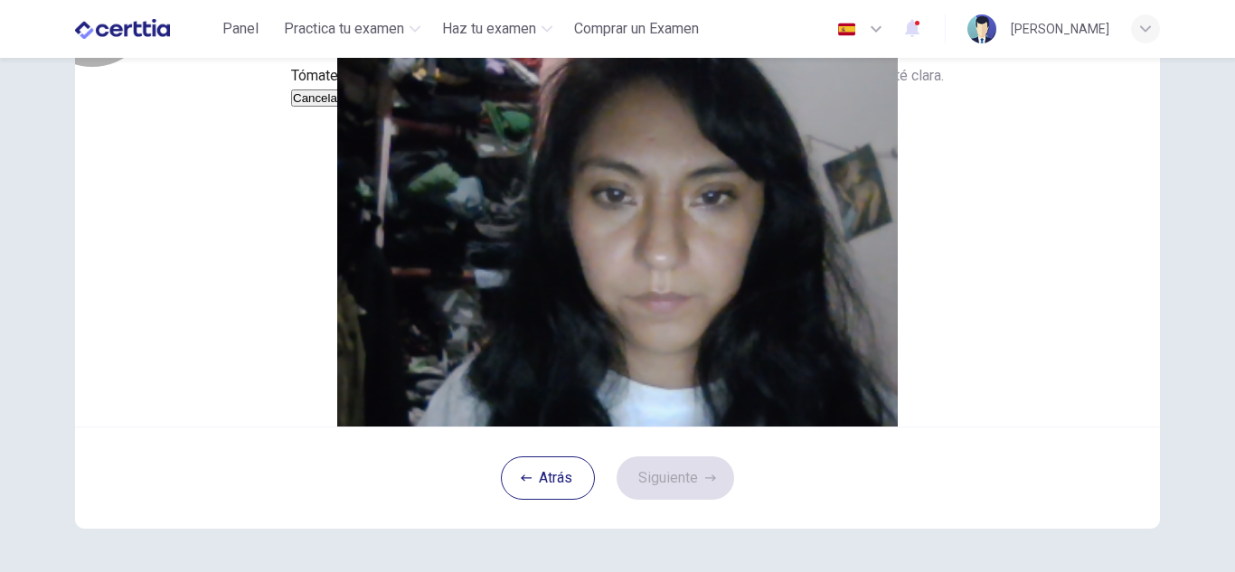
click at [390, 107] on button "Guardar" at bounding box center [367, 97] width 48 height 17
click at [671, 500] on button "Siguiente" at bounding box center [675, 477] width 118 height 43
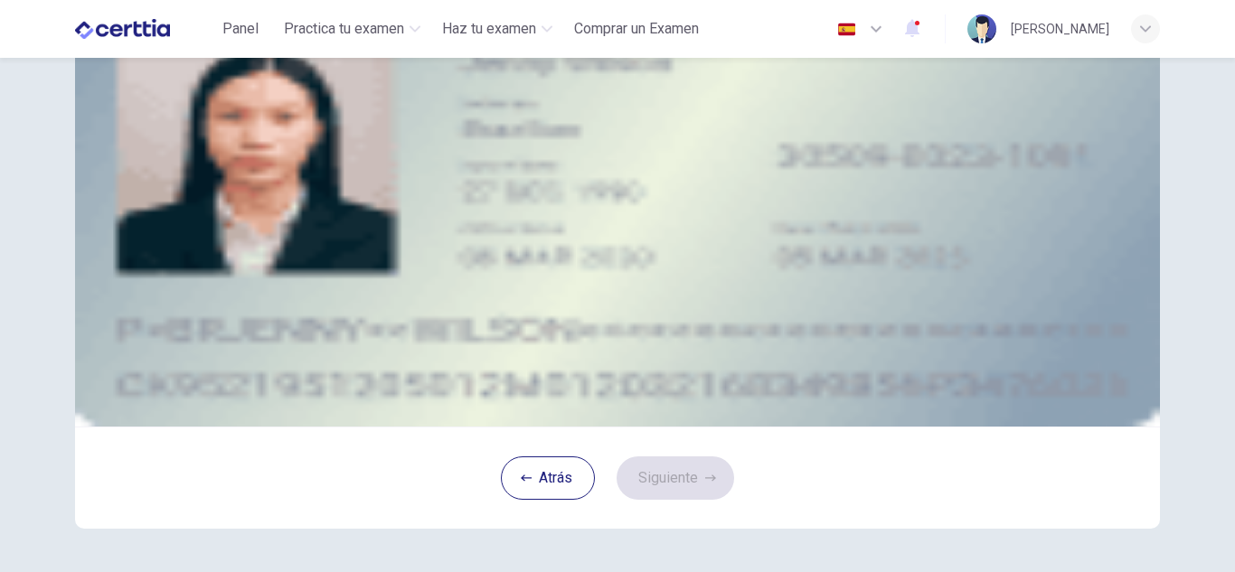
click at [495, 130] on div "Subir imagen" at bounding box center [617, 119] width 817 height 22
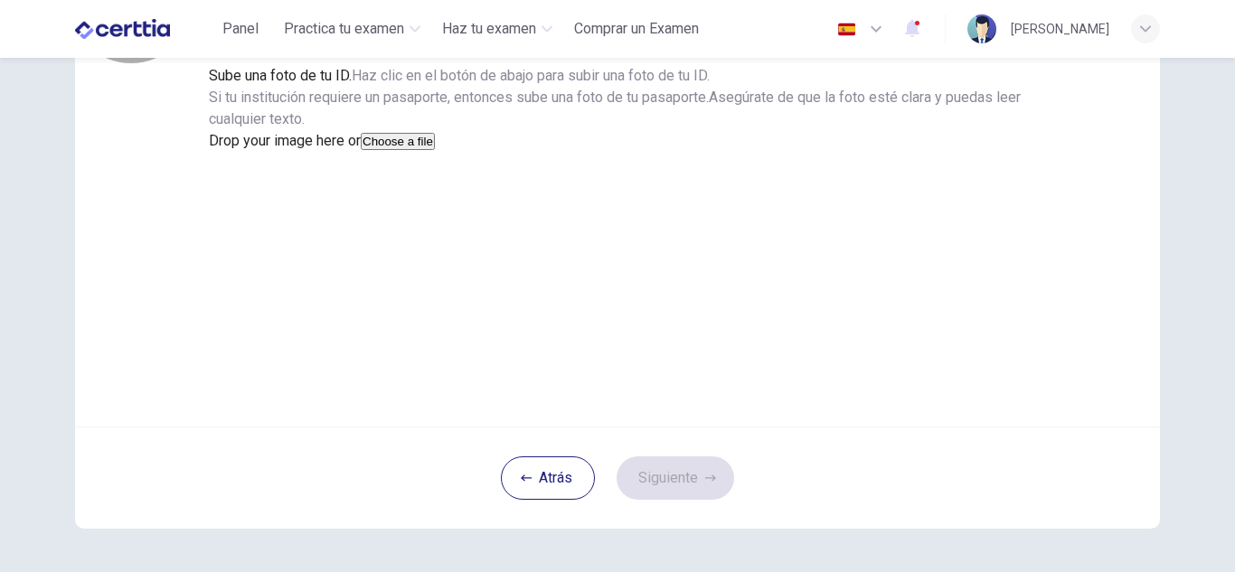
click at [435, 150] on button "Choose a file" at bounding box center [398, 141] width 74 height 17
click at [257, 193] on button "Guardar" at bounding box center [233, 184] width 48 height 17
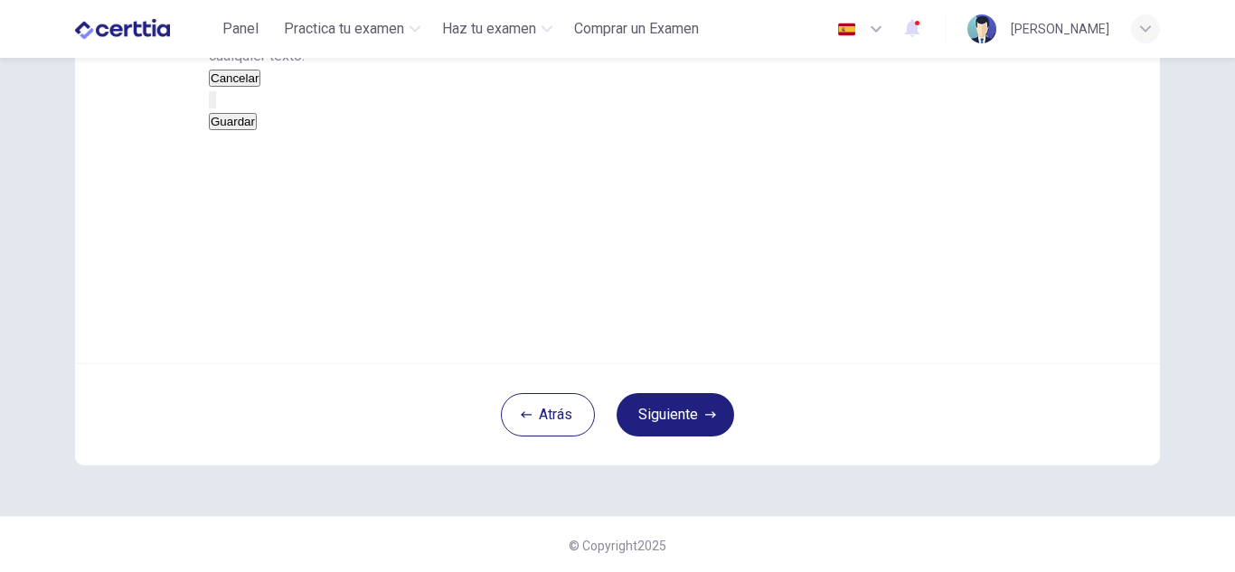
scroll to position [224, 0]
click at [648, 435] on button "Siguiente" at bounding box center [675, 412] width 118 height 43
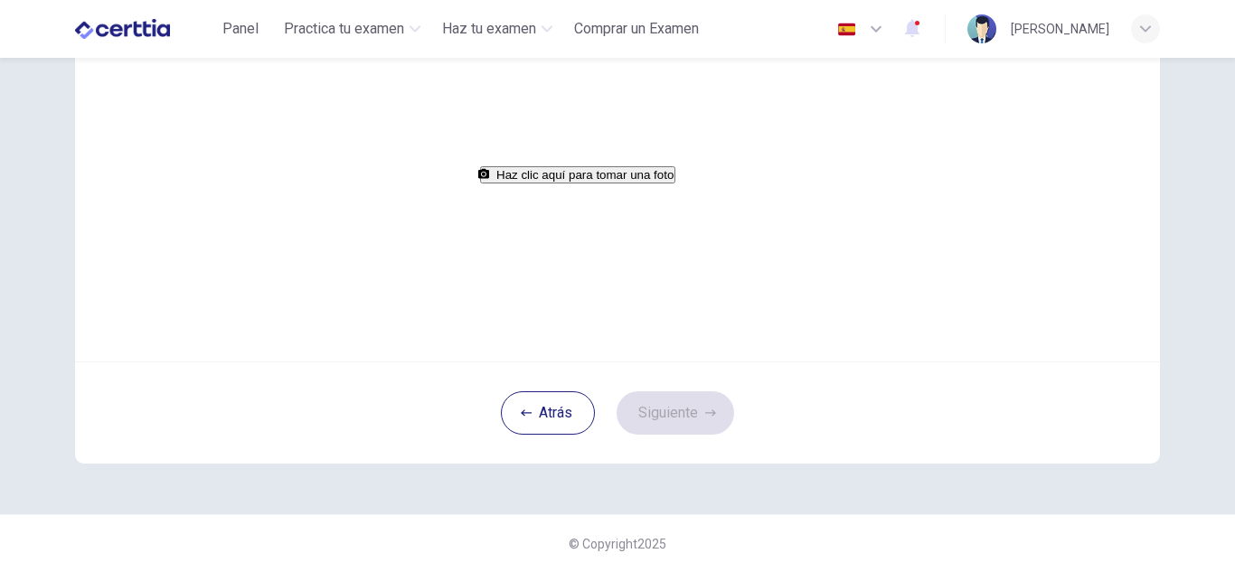
scroll to position [119, 0]
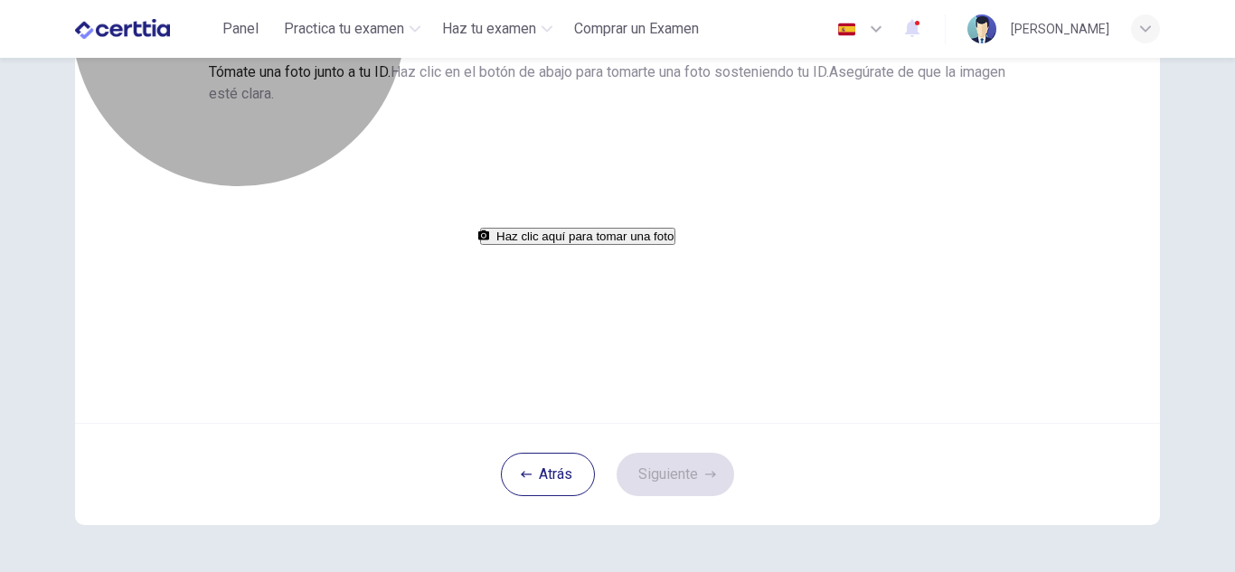
click at [641, 245] on button "Haz clic aquí para tomar una foto" at bounding box center [577, 236] width 195 height 17
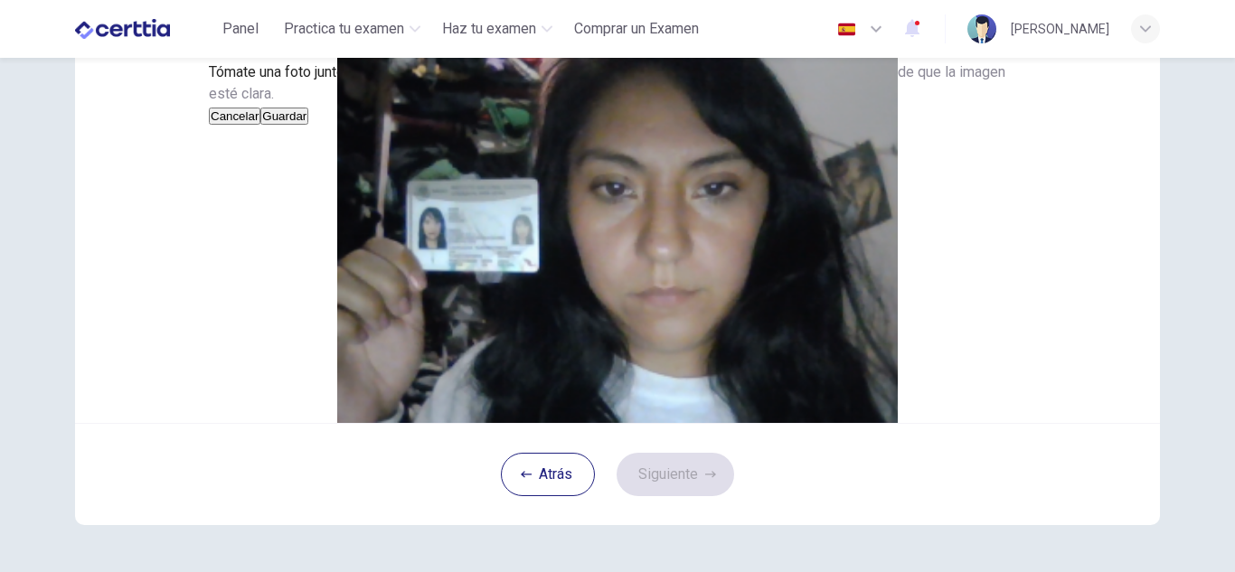
click at [260, 125] on button "Cancelar" at bounding box center [235, 116] width 52 height 17
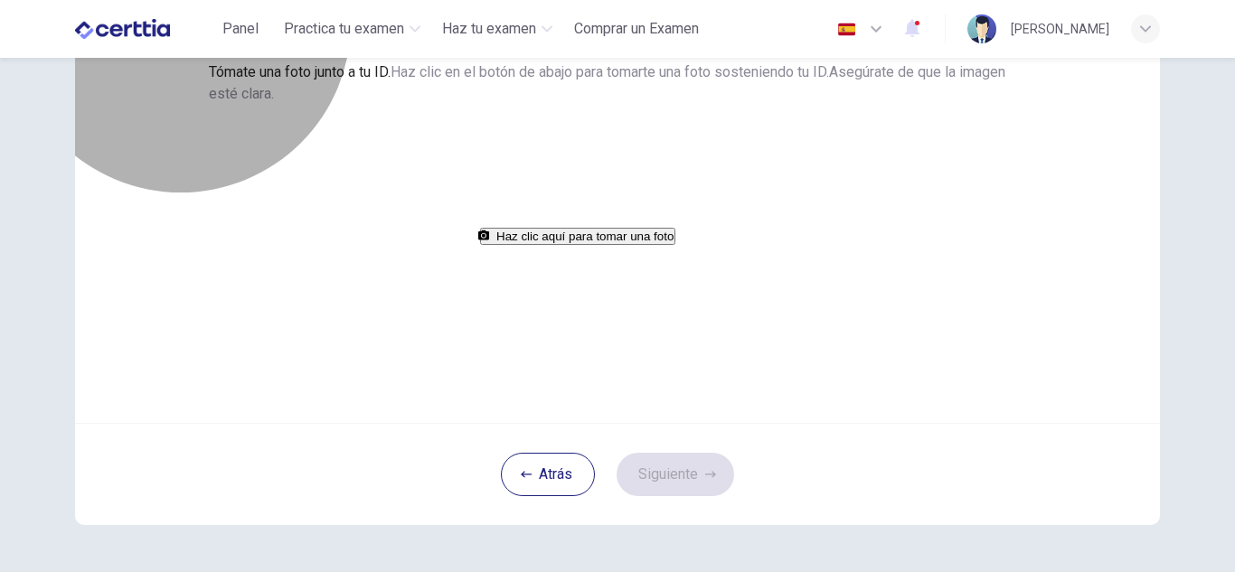
click at [583, 245] on button "Haz clic aquí para tomar una foto" at bounding box center [577, 236] width 195 height 17
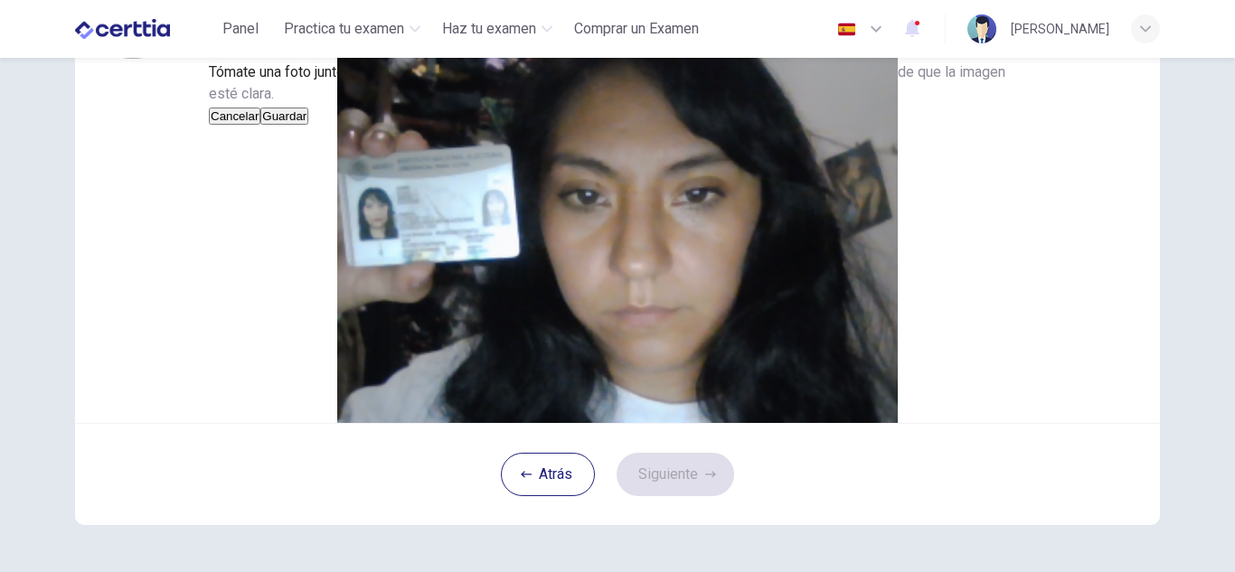
click at [260, 125] on button "Cancelar" at bounding box center [235, 116] width 52 height 17
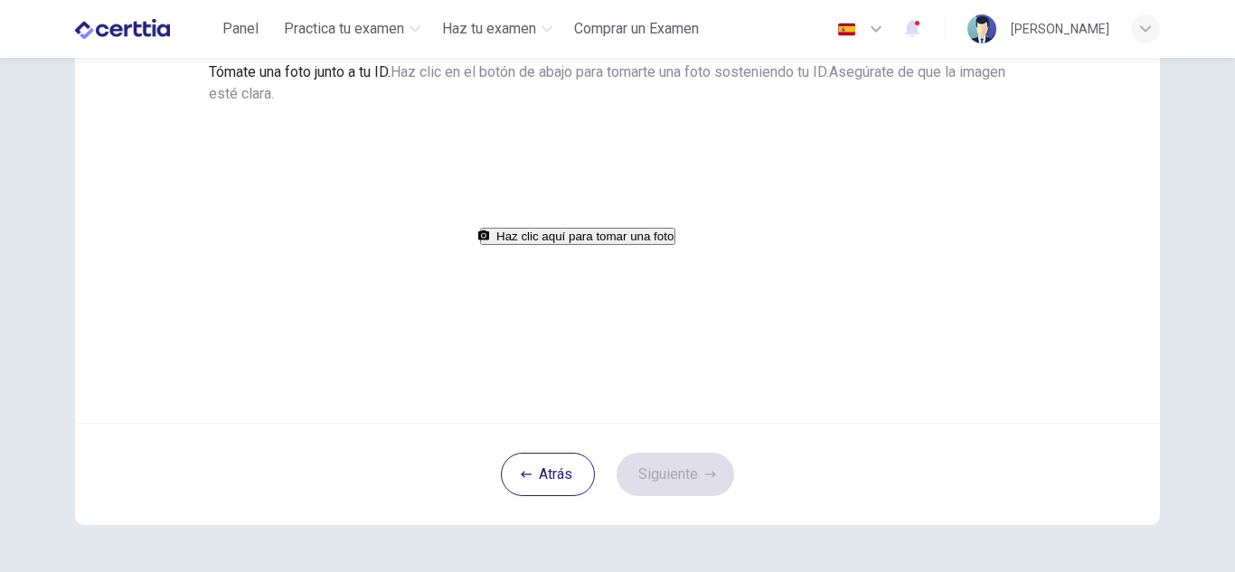
click at [561, 245] on button "Haz clic aquí para tomar una foto" at bounding box center [577, 236] width 195 height 17
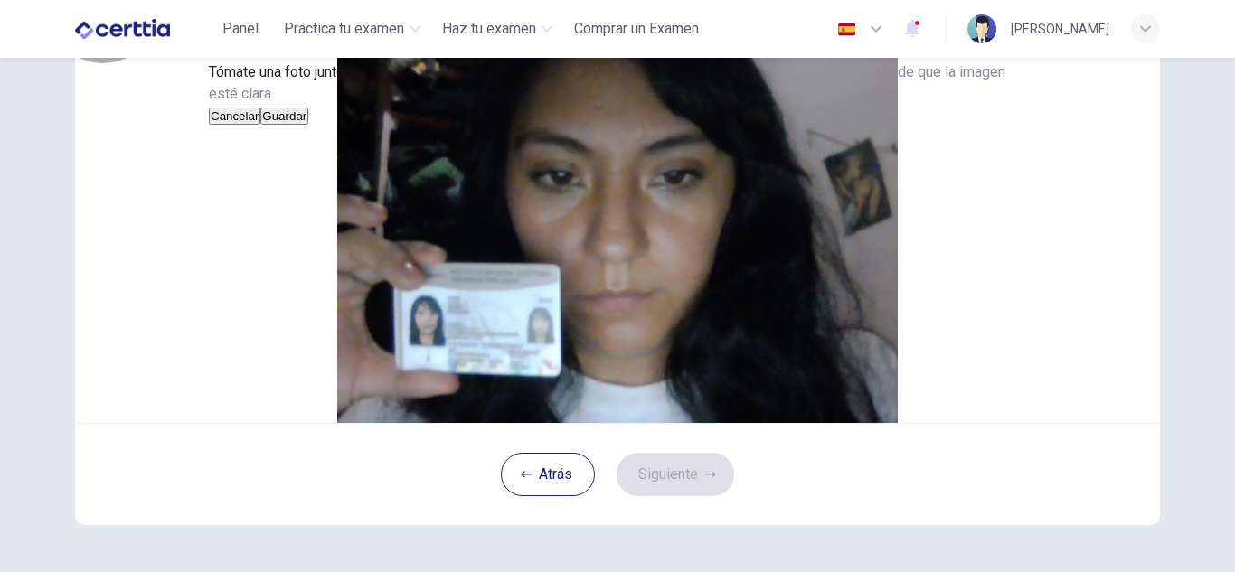
click at [260, 125] on button "Cancelar" at bounding box center [235, 116] width 52 height 17
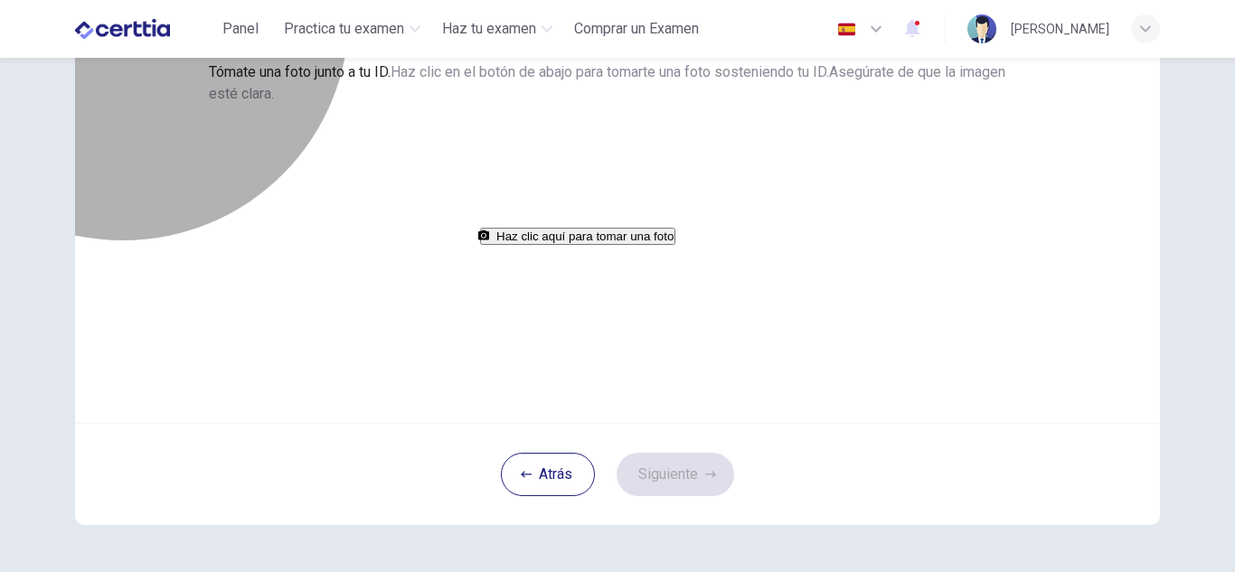
click at [525, 245] on button "Haz clic aquí para tomar una foto" at bounding box center [577, 236] width 195 height 17
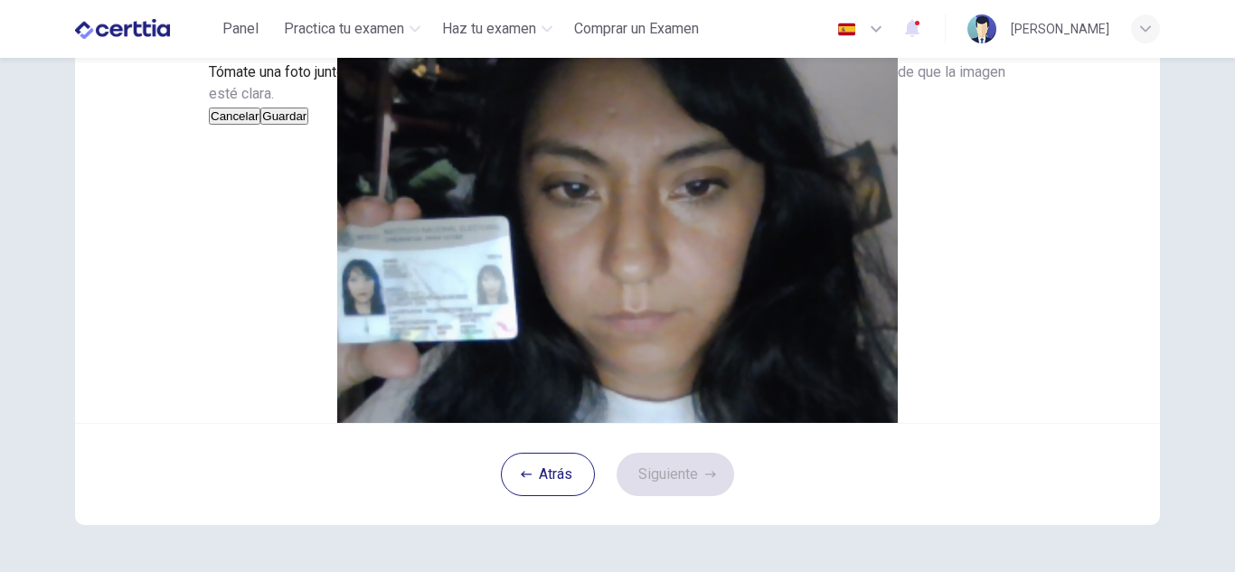
click at [308, 125] on button "Guardar" at bounding box center [284, 116] width 48 height 17
click at [671, 496] on button "Siguiente" at bounding box center [675, 474] width 118 height 43
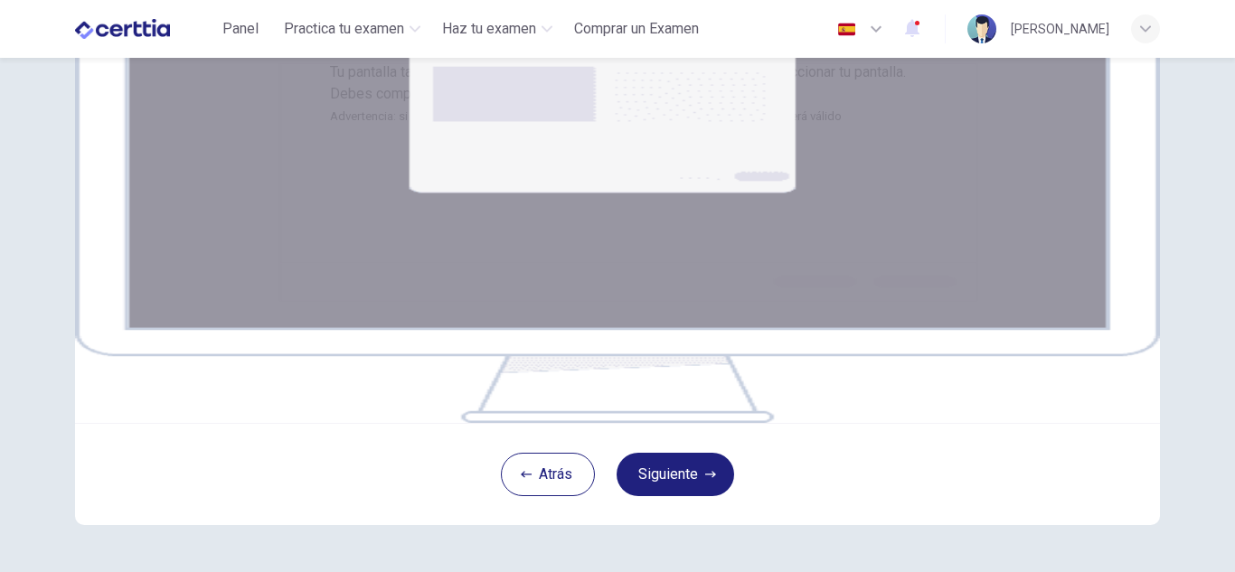
click at [459, 256] on img at bounding box center [617, 206] width 1085 height 434
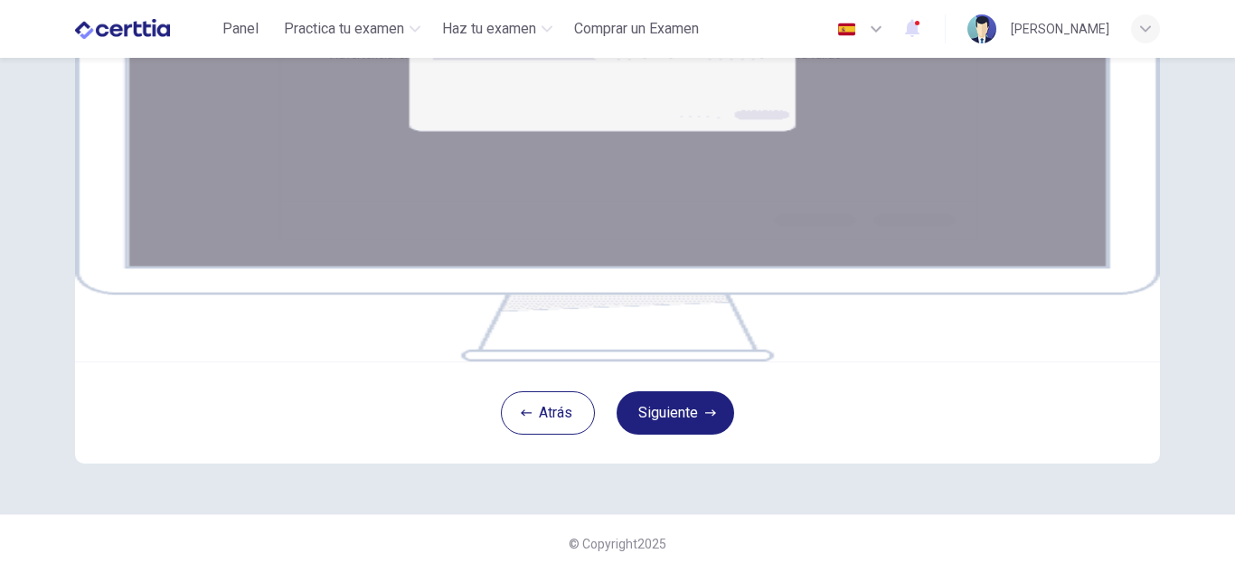
scroll to position [294, 0]
click at [698, 435] on button "Siguiente" at bounding box center [675, 412] width 118 height 43
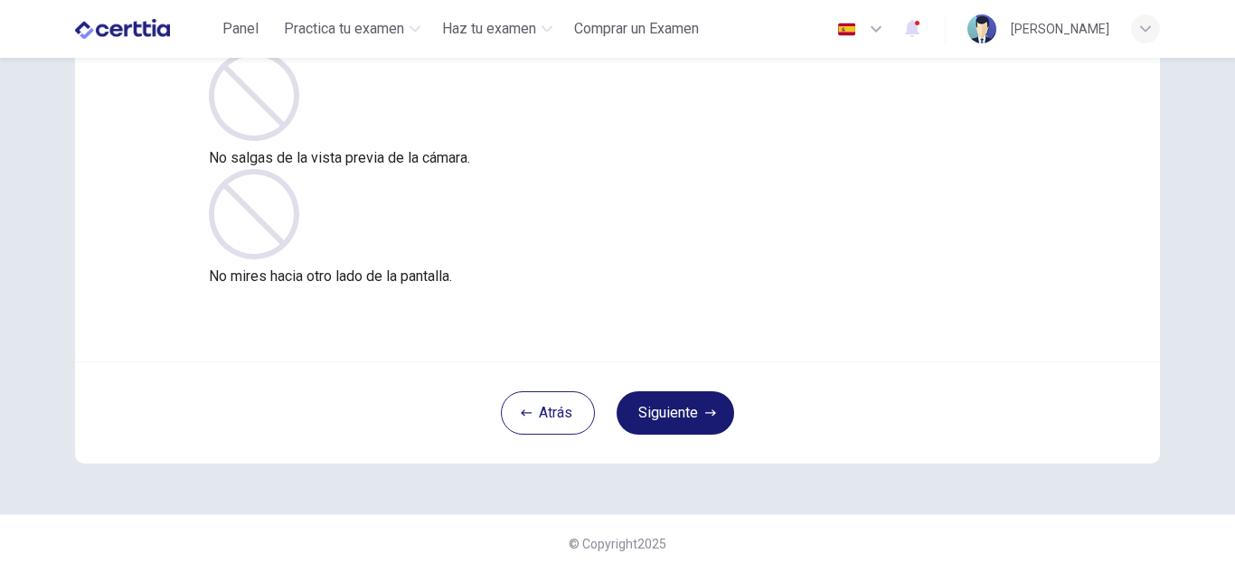
click at [693, 419] on button "Siguiente" at bounding box center [675, 412] width 118 height 43
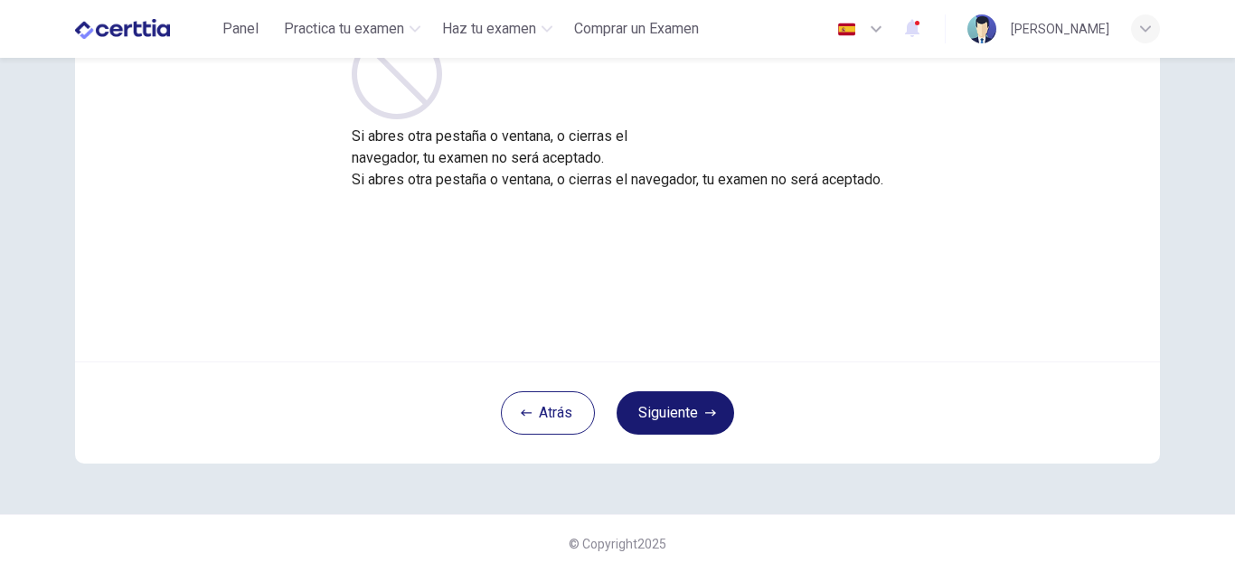
click at [693, 419] on button "Siguiente" at bounding box center [675, 412] width 118 height 43
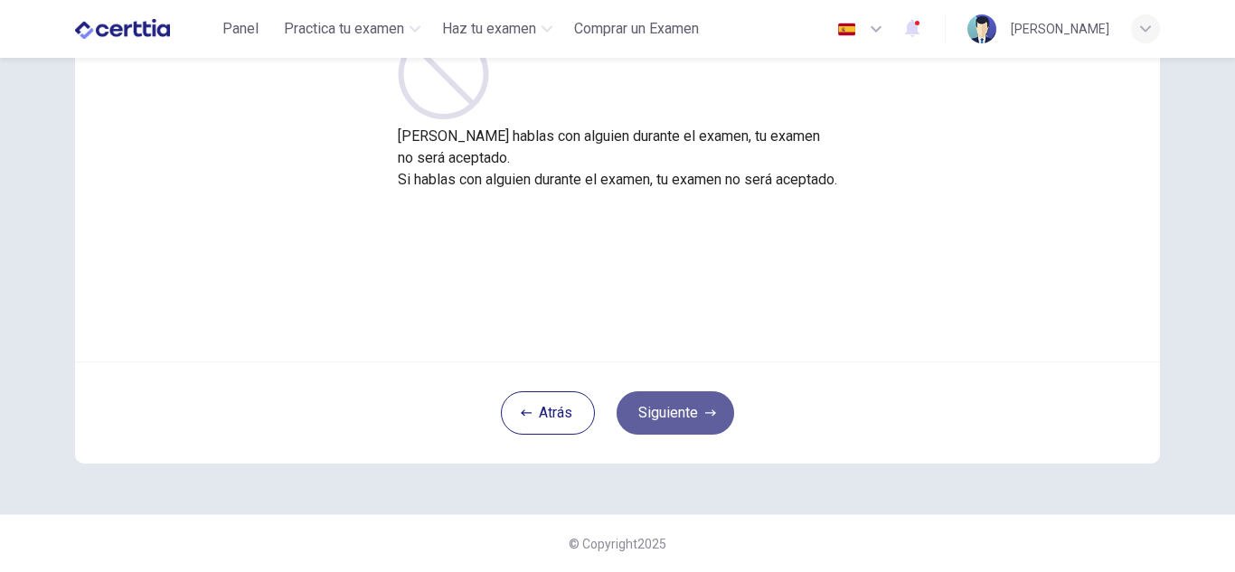
click at [693, 419] on button "Siguiente" at bounding box center [675, 412] width 118 height 43
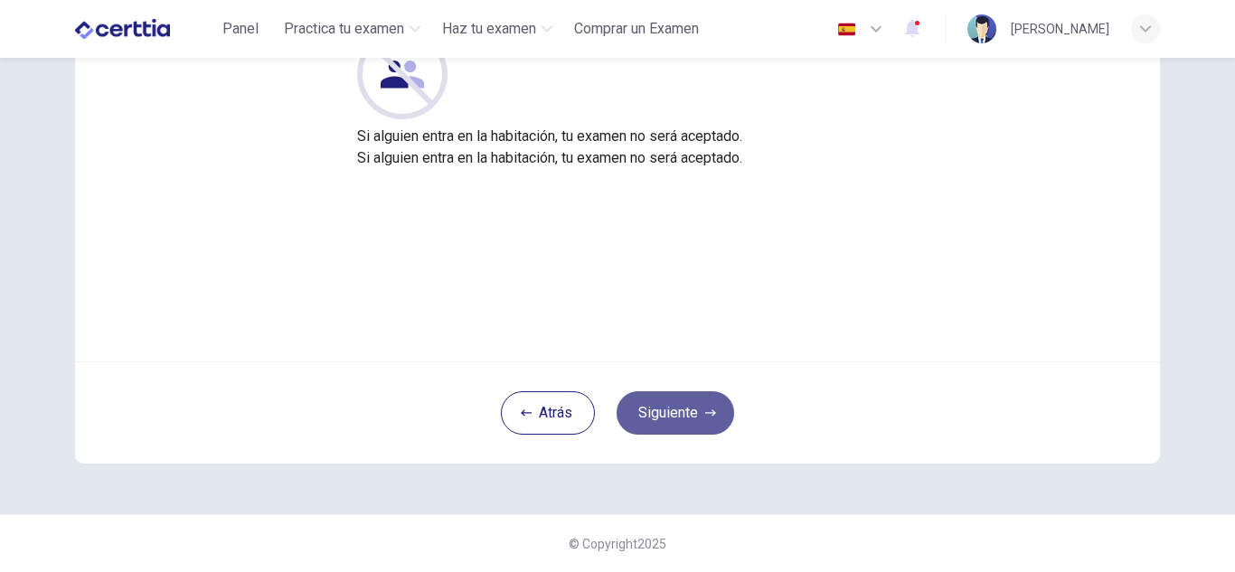
click at [693, 419] on button "Siguiente" at bounding box center [675, 412] width 118 height 43
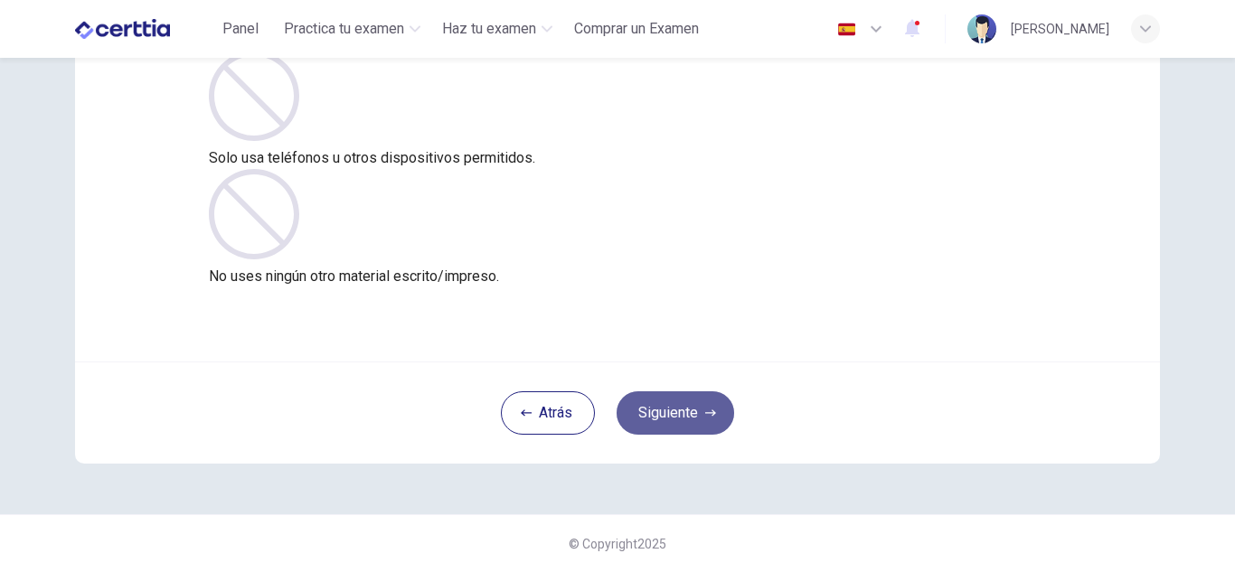
click at [693, 419] on button "Siguiente" at bounding box center [675, 412] width 118 height 43
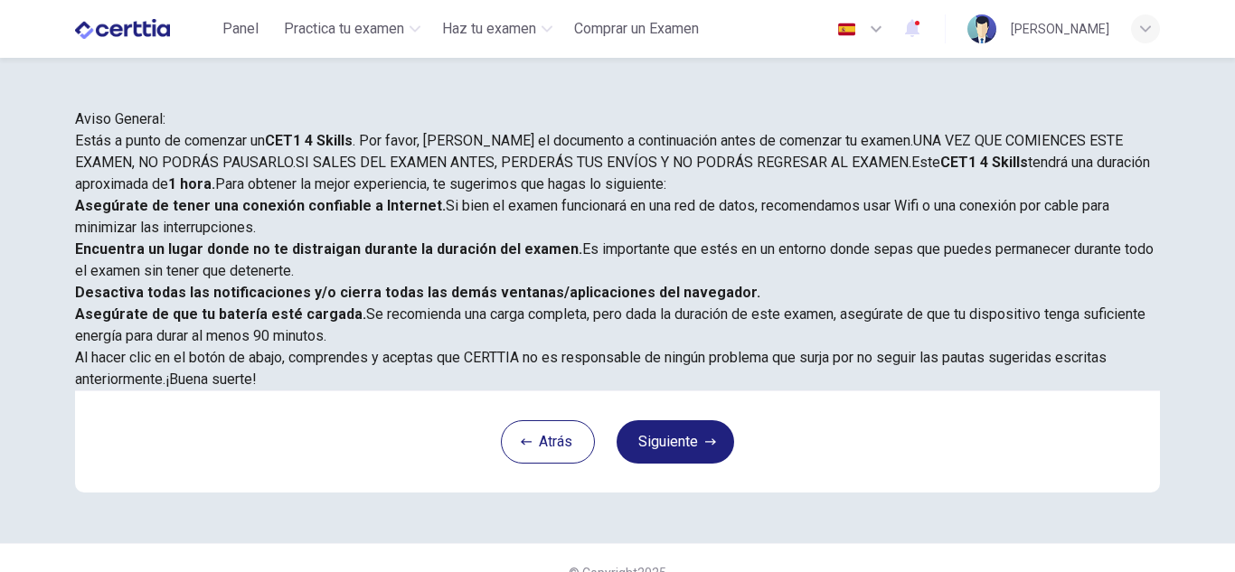
scroll to position [433, 0]
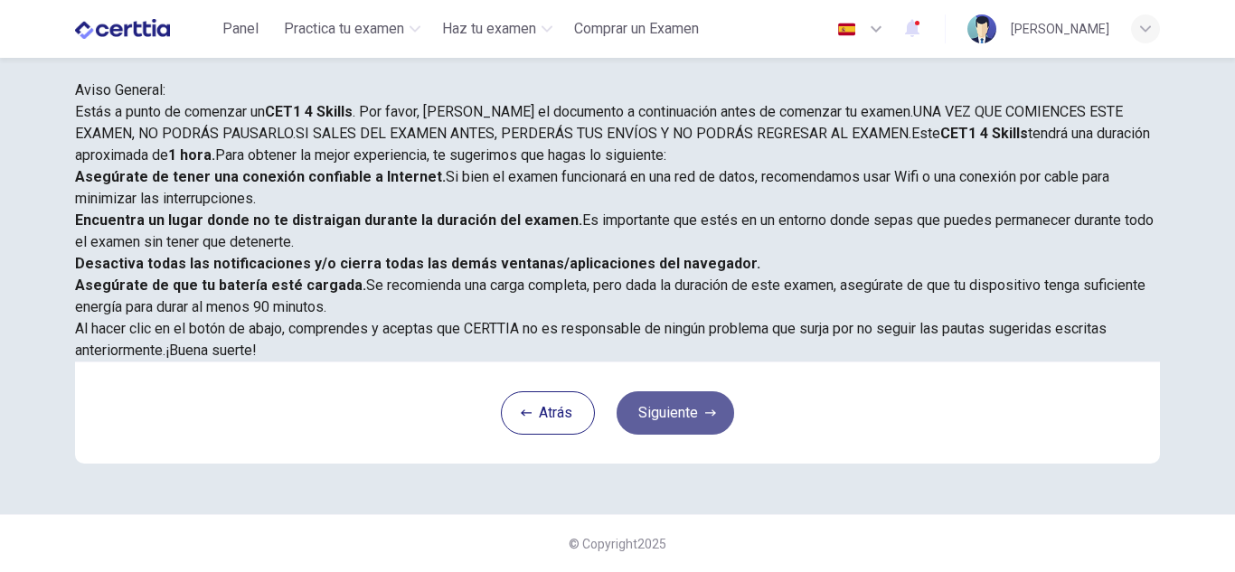
click at [704, 403] on button "Siguiente" at bounding box center [675, 412] width 118 height 43
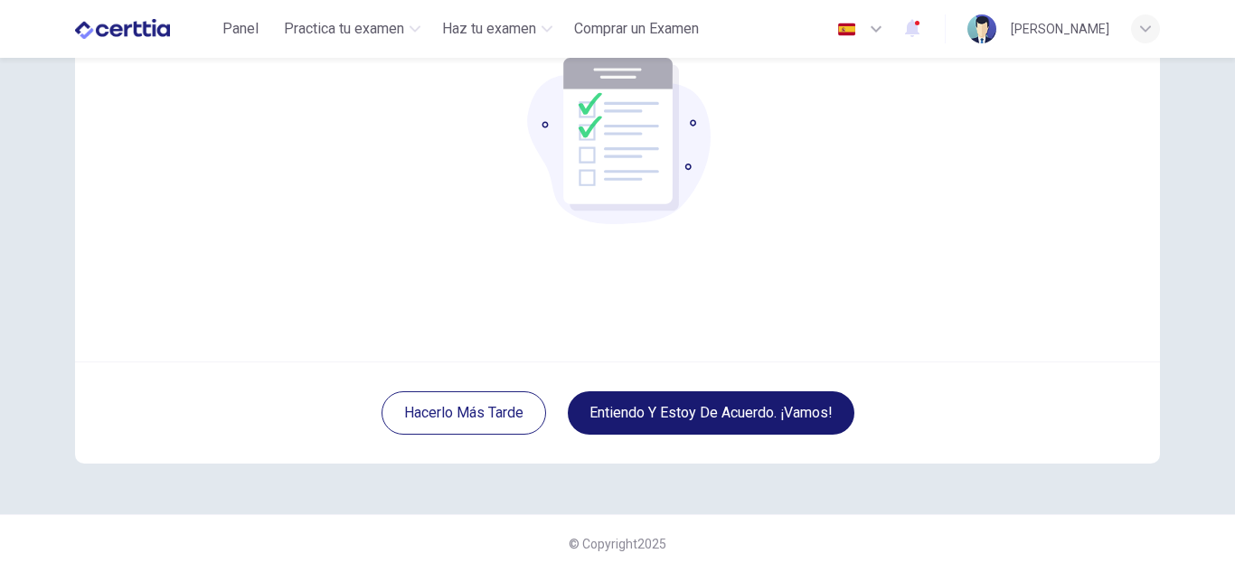
scroll to position [181, 0]
click at [704, 403] on button "Entiendo y estoy de acuerdo. ¡Vamos!" at bounding box center [711, 412] width 287 height 43
